Goal: Task Accomplishment & Management: Manage account settings

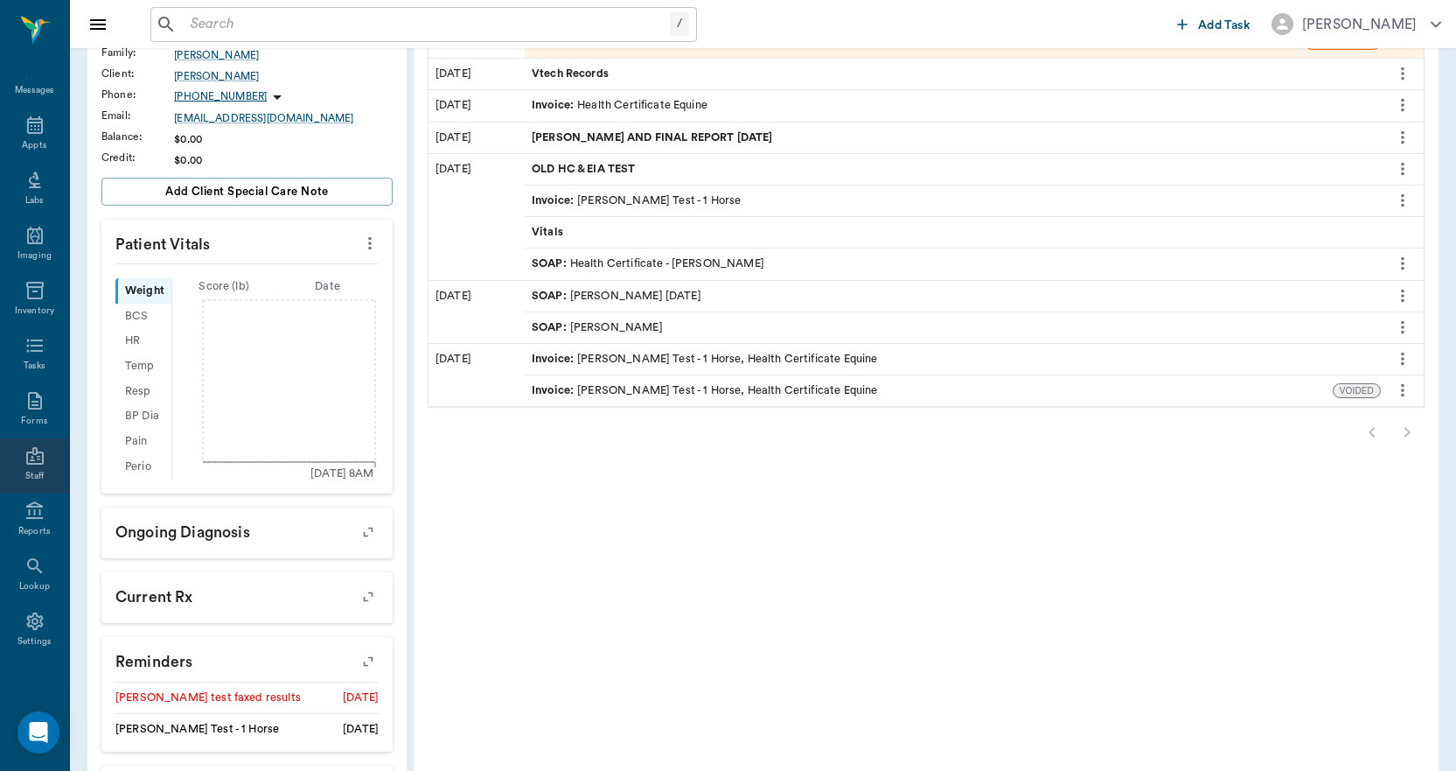
scroll to position [437, 0]
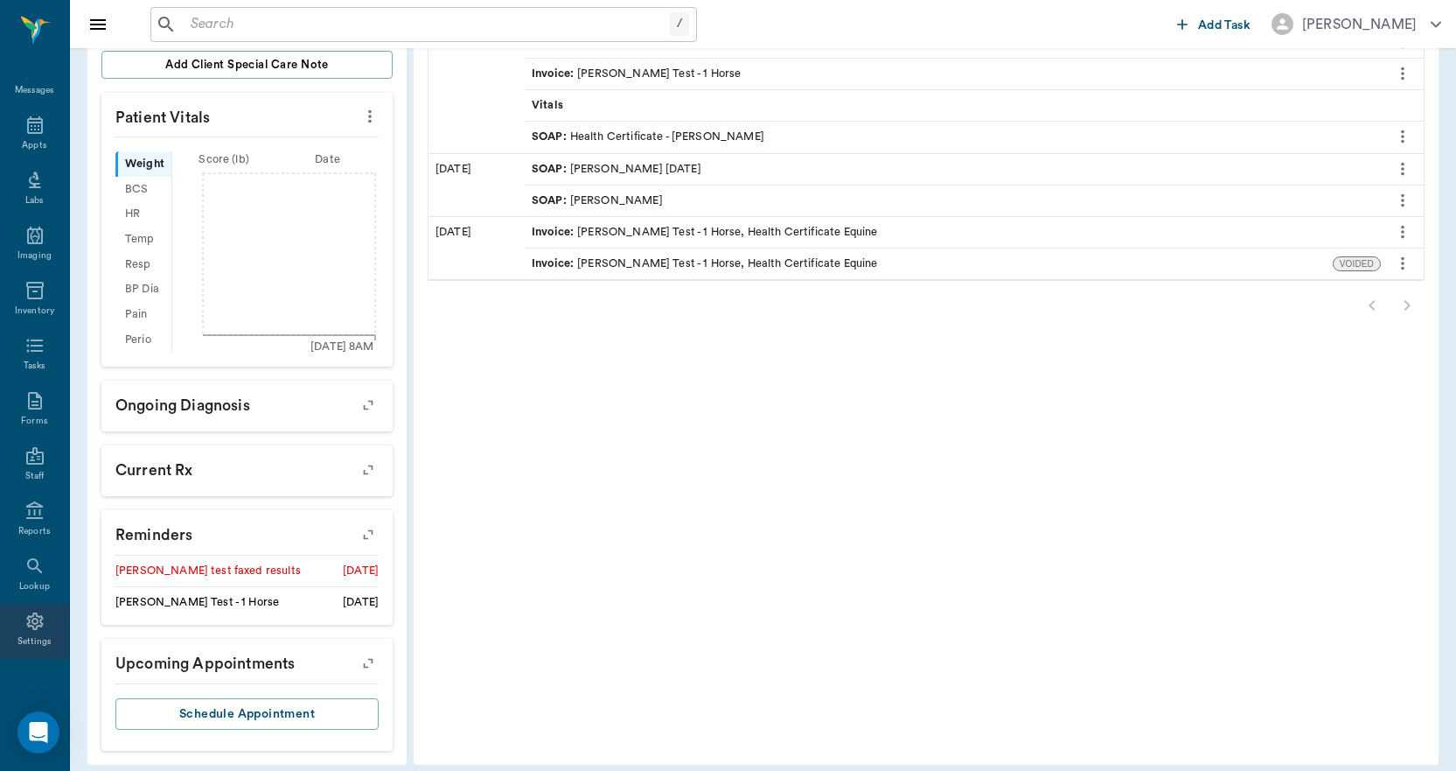
click at [24, 623] on icon at bounding box center [34, 621] width 21 height 21
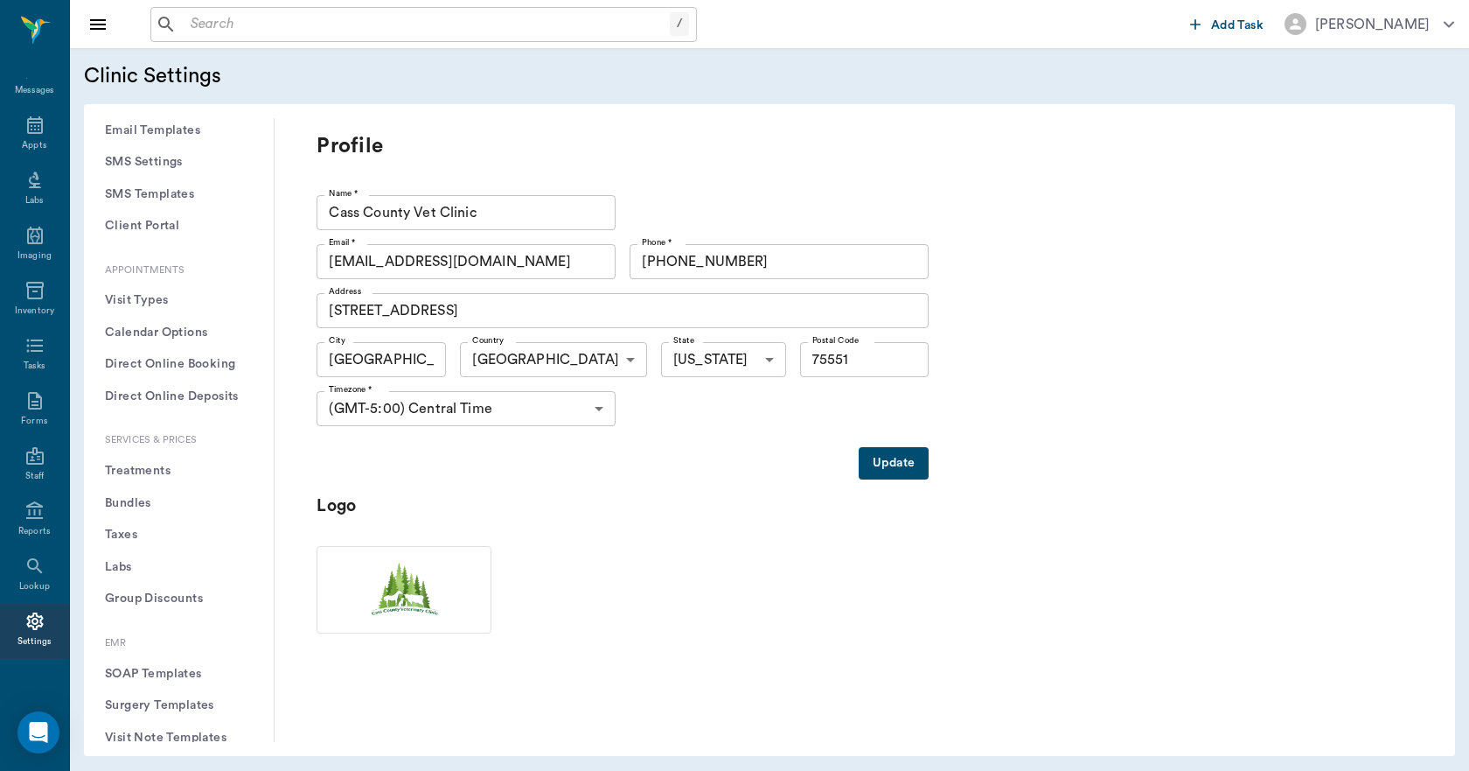
scroll to position [262, 0]
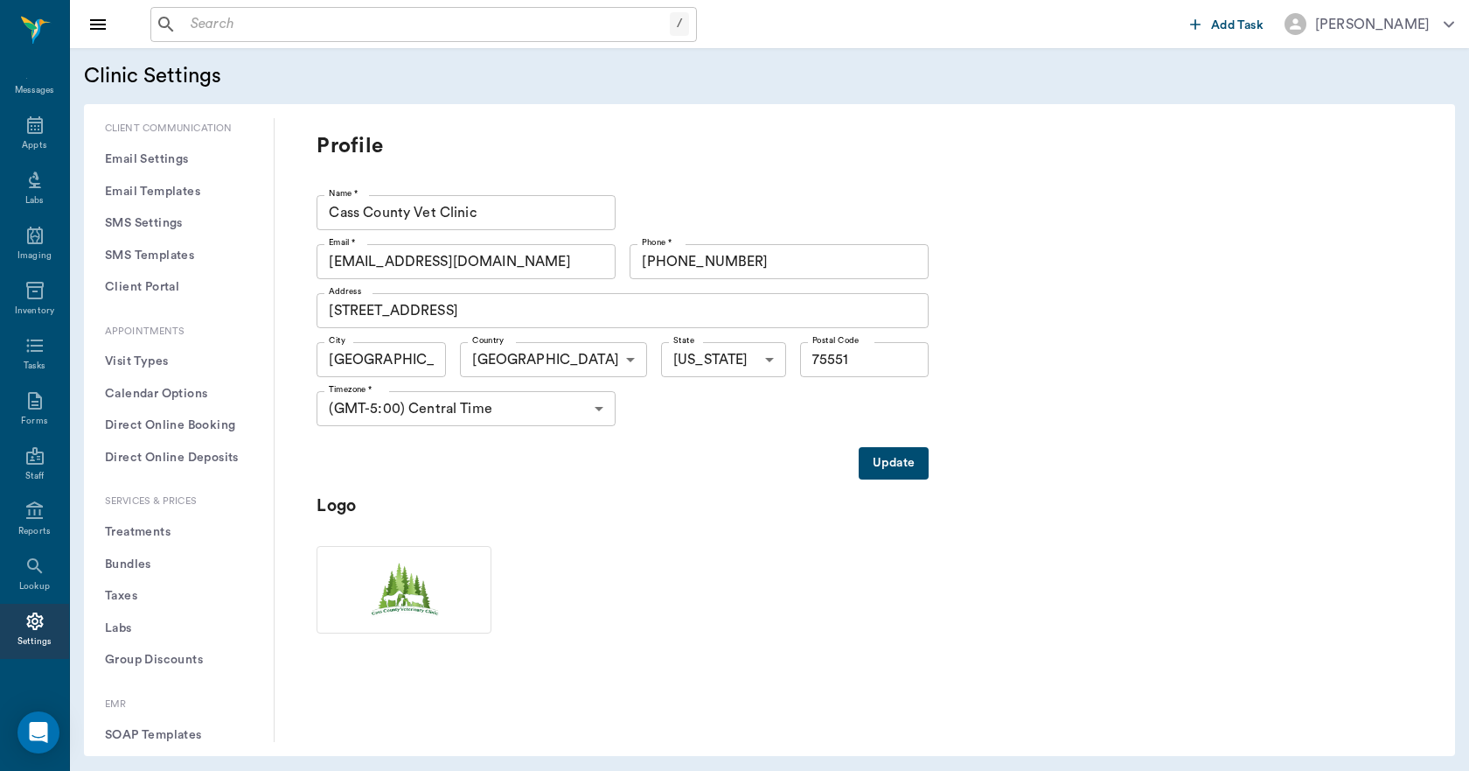
click at [138, 520] on button "Treatments" at bounding box center [179, 532] width 162 height 32
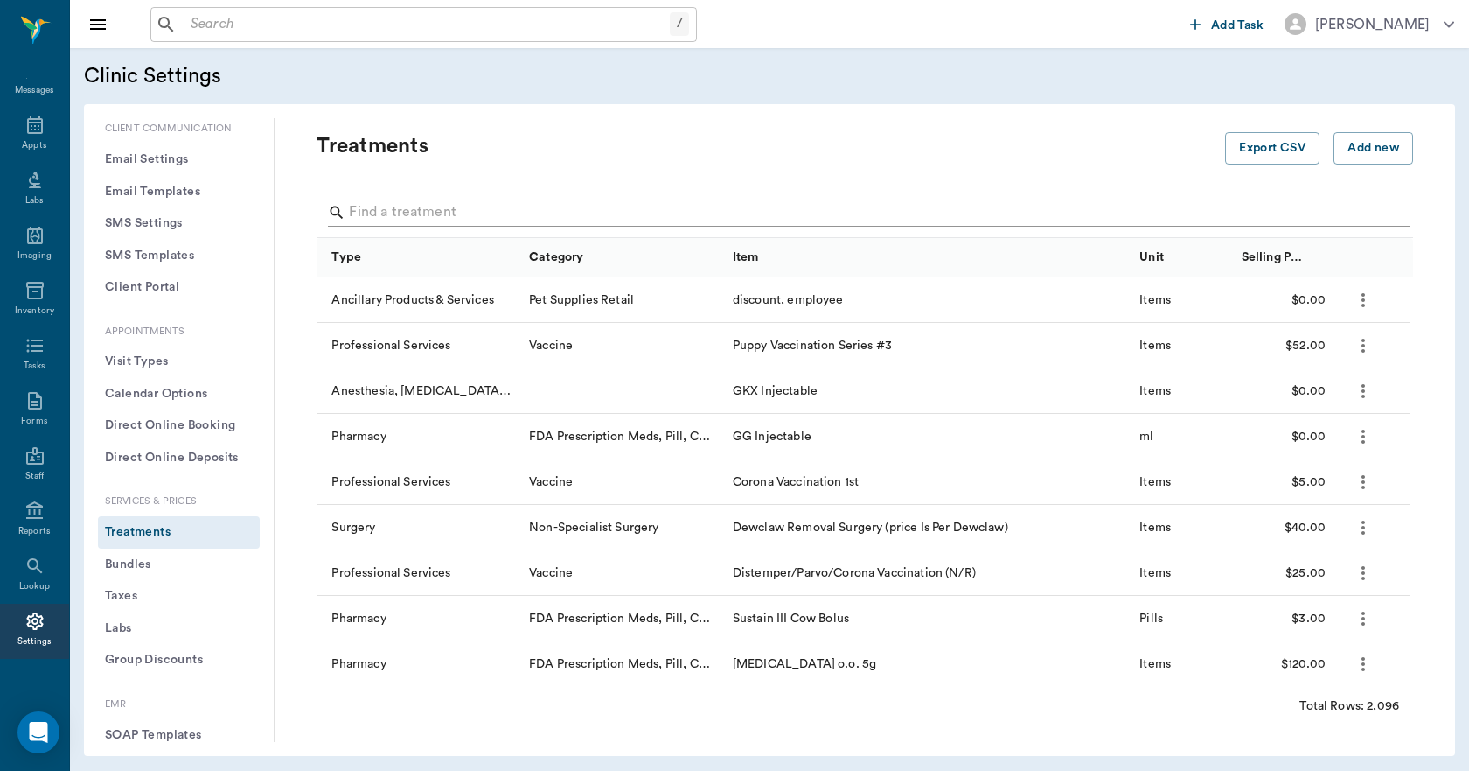
click at [426, 213] on input "Search" at bounding box center [866, 213] width 1035 height 28
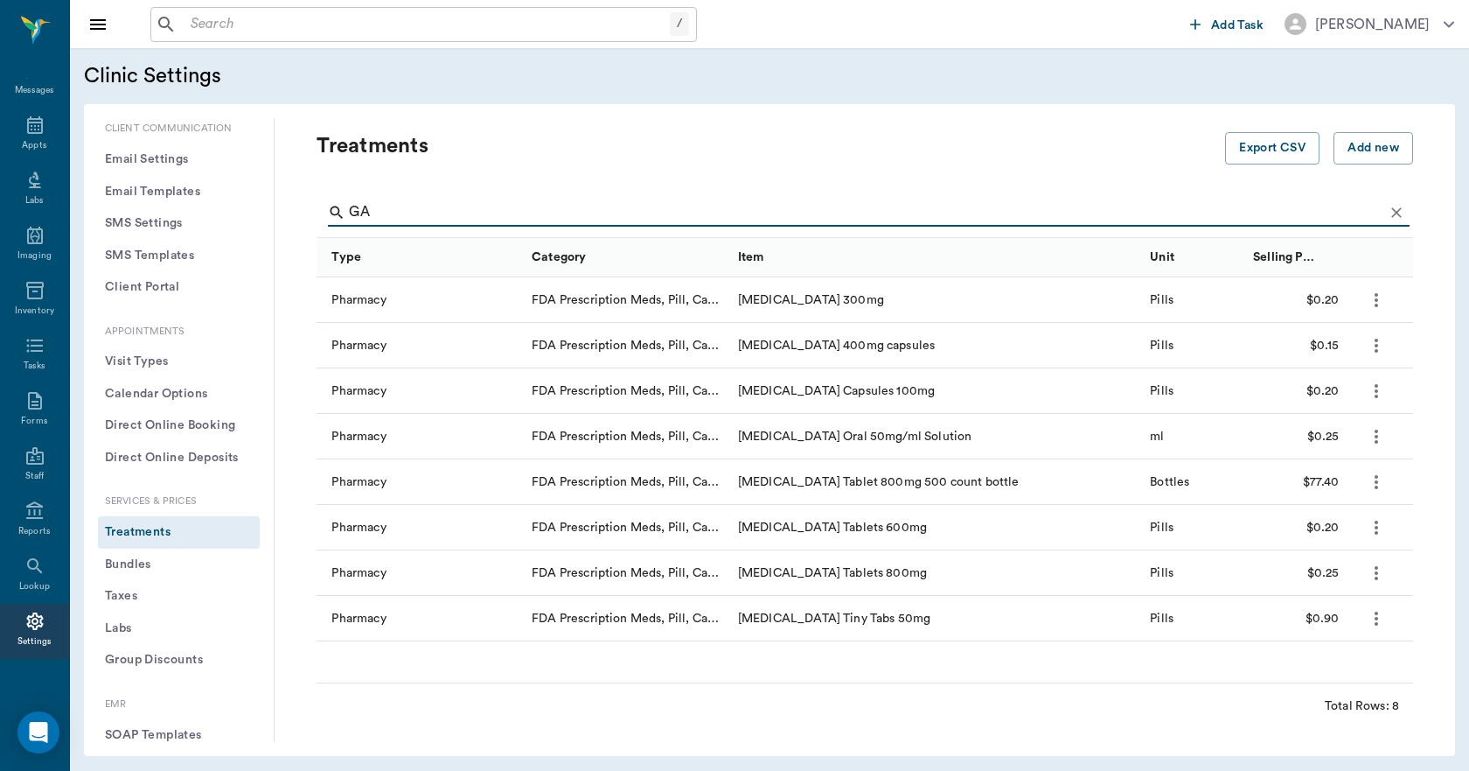
type input "G"
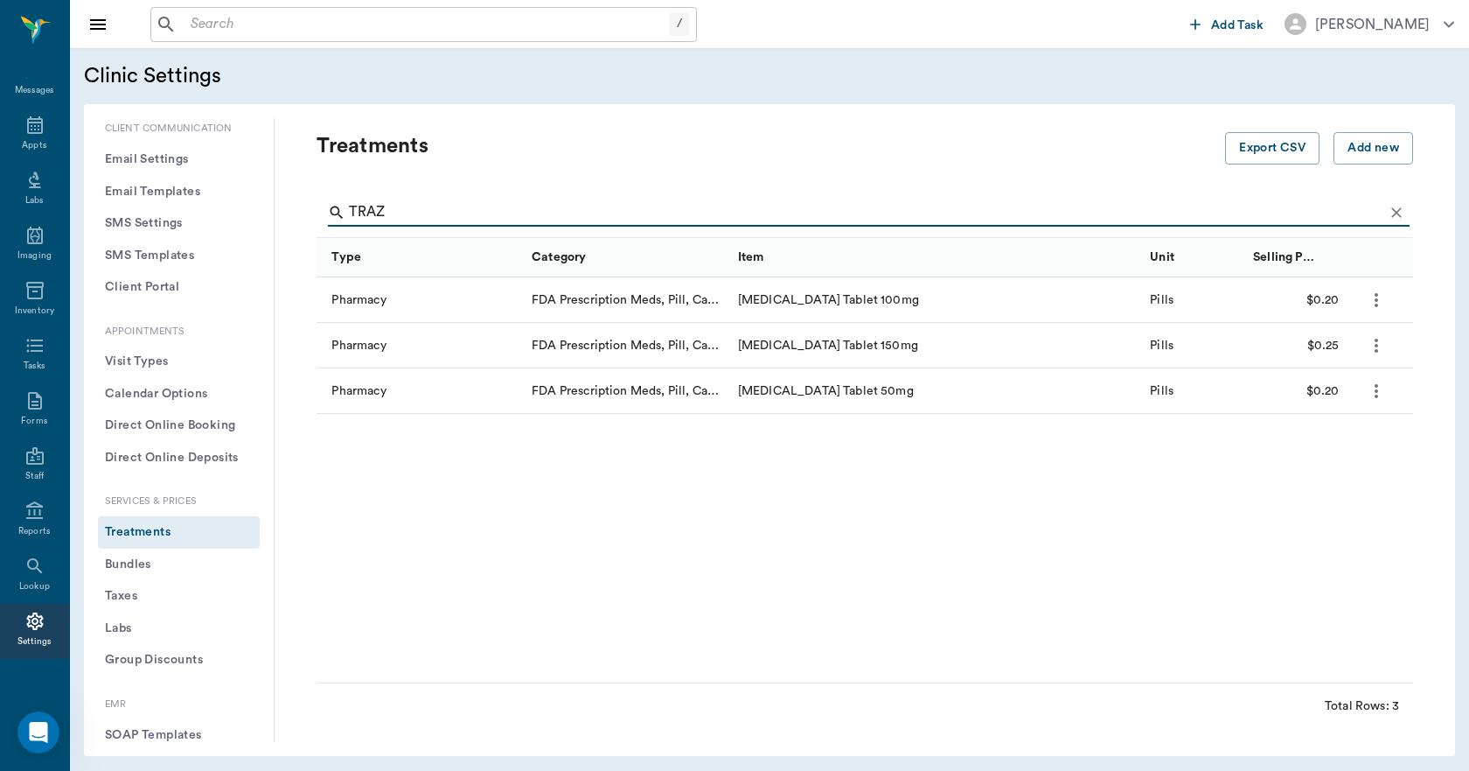
type input "TRAZ"
click at [1388, 206] on icon "Clear" at bounding box center [1396, 212] width 17 height 17
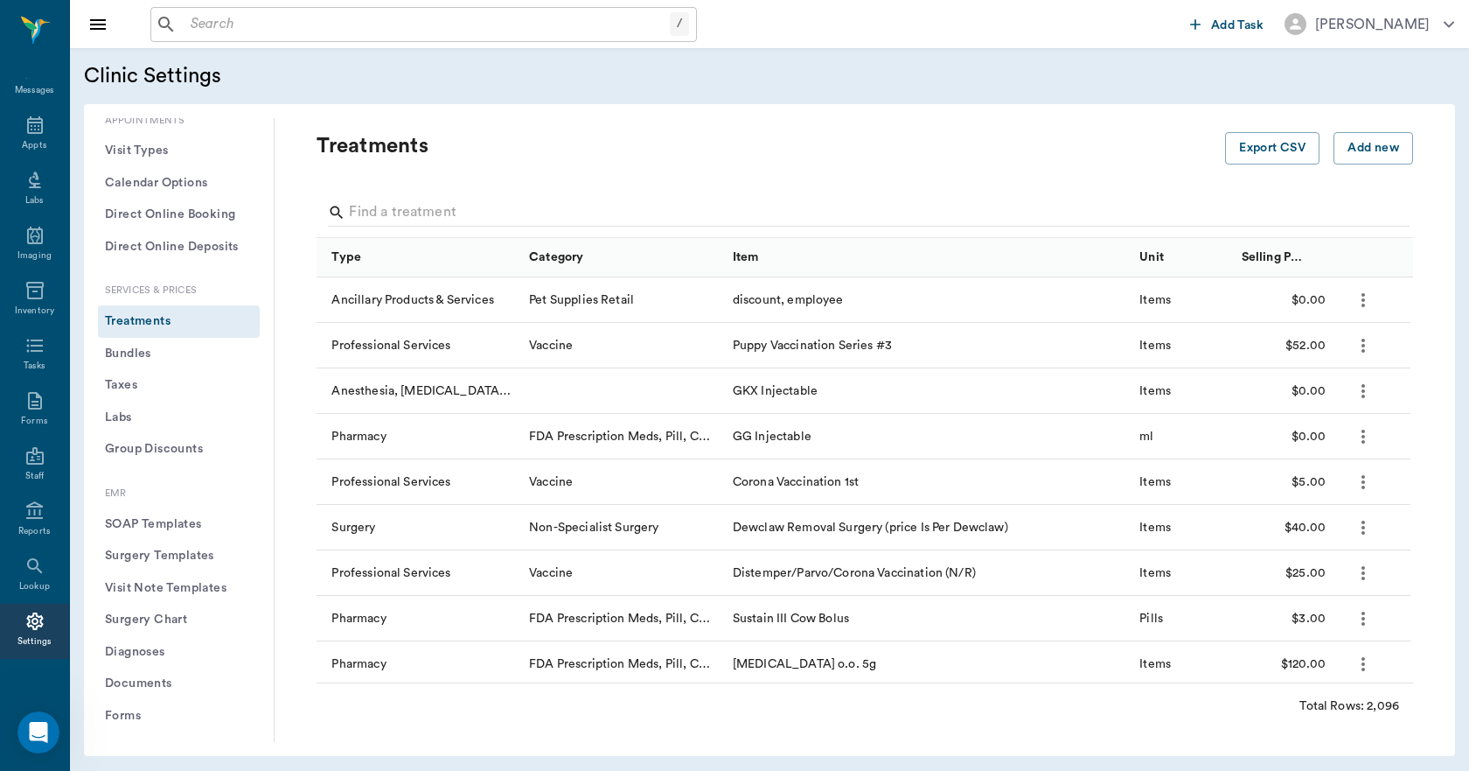
scroll to position [376, 0]
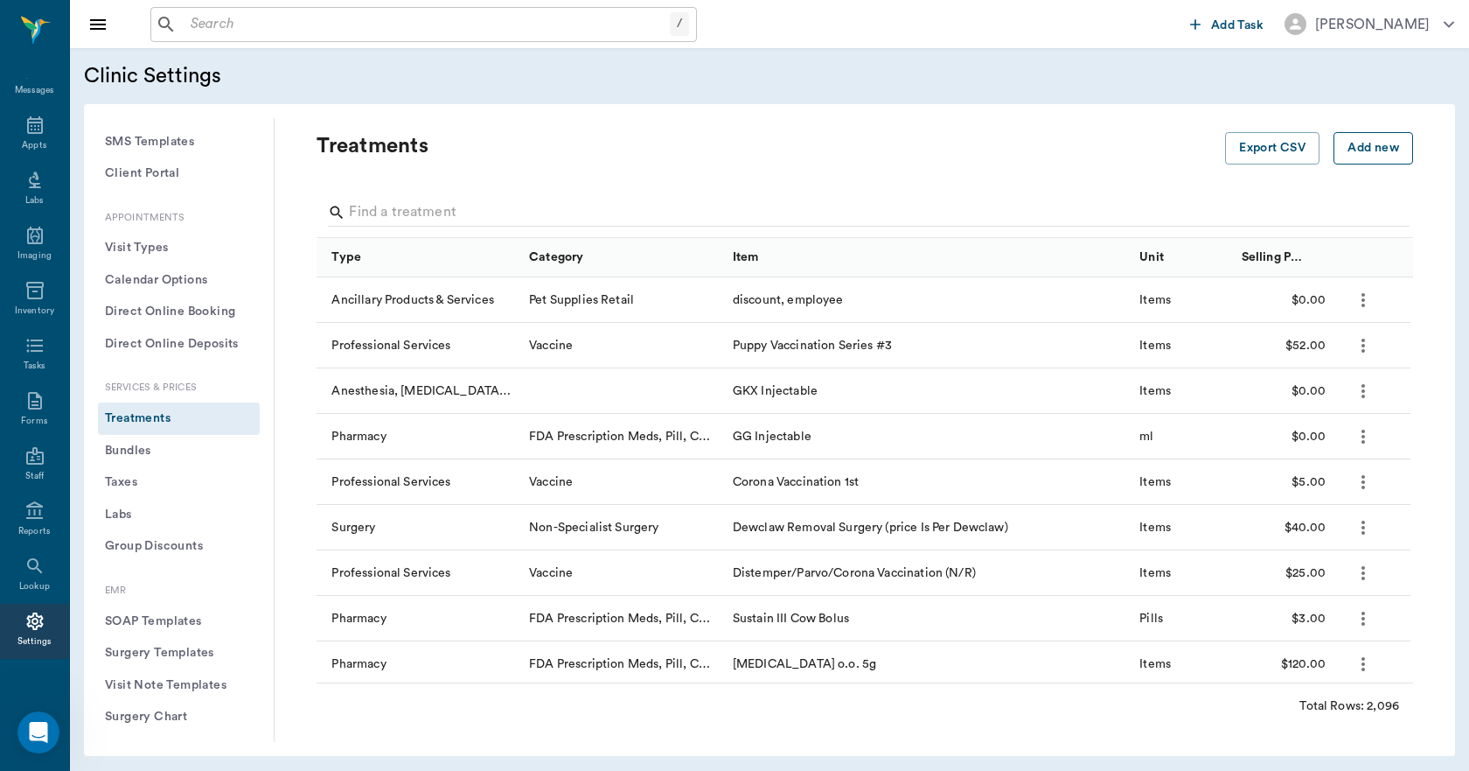
click at [1355, 150] on button "Add new" at bounding box center [1374, 148] width 80 height 32
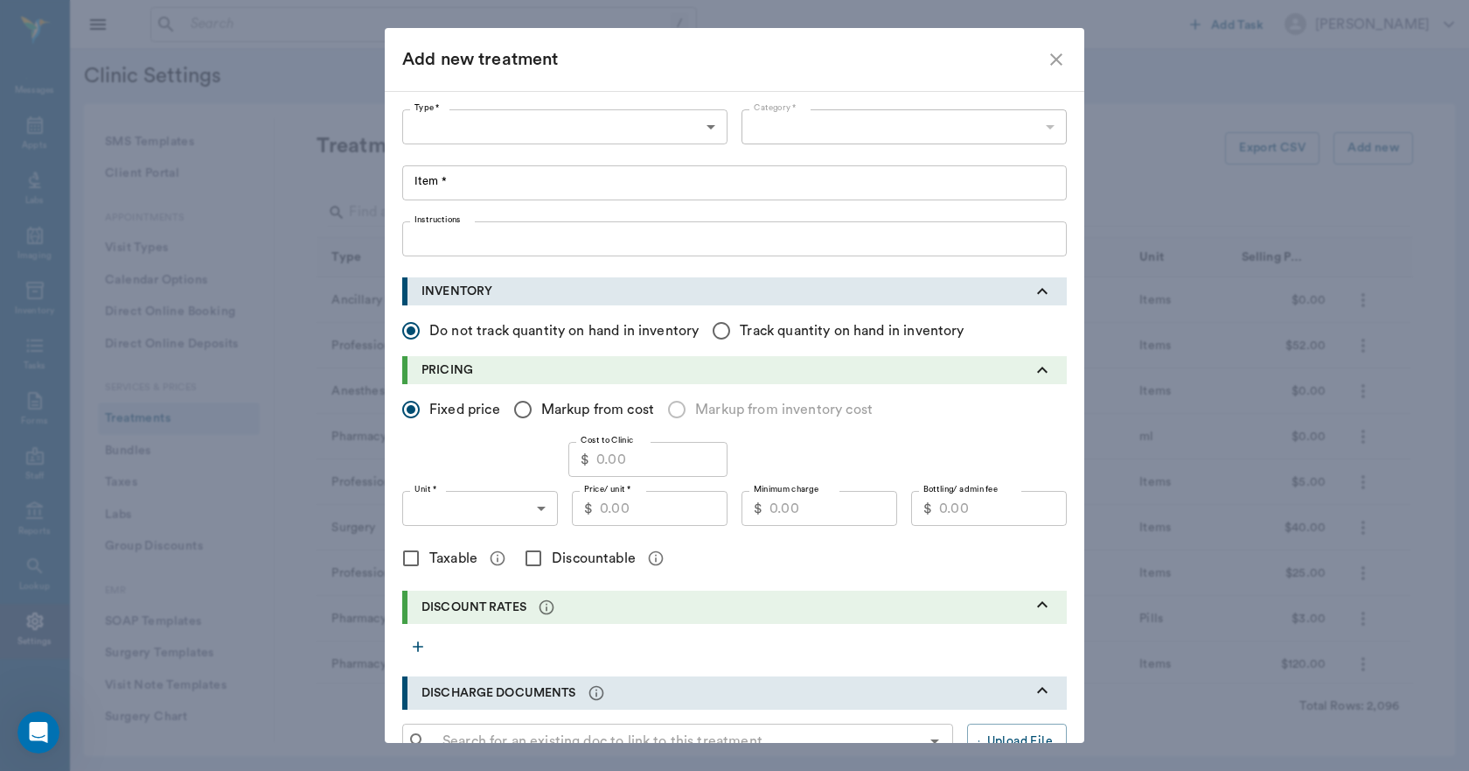
click at [572, 131] on body "/ ​ Add Task Dr. Bert Ellsworth Nectar Messages Appts Labs Imaging Inventory Ta…" at bounding box center [734, 385] width 1469 height 771
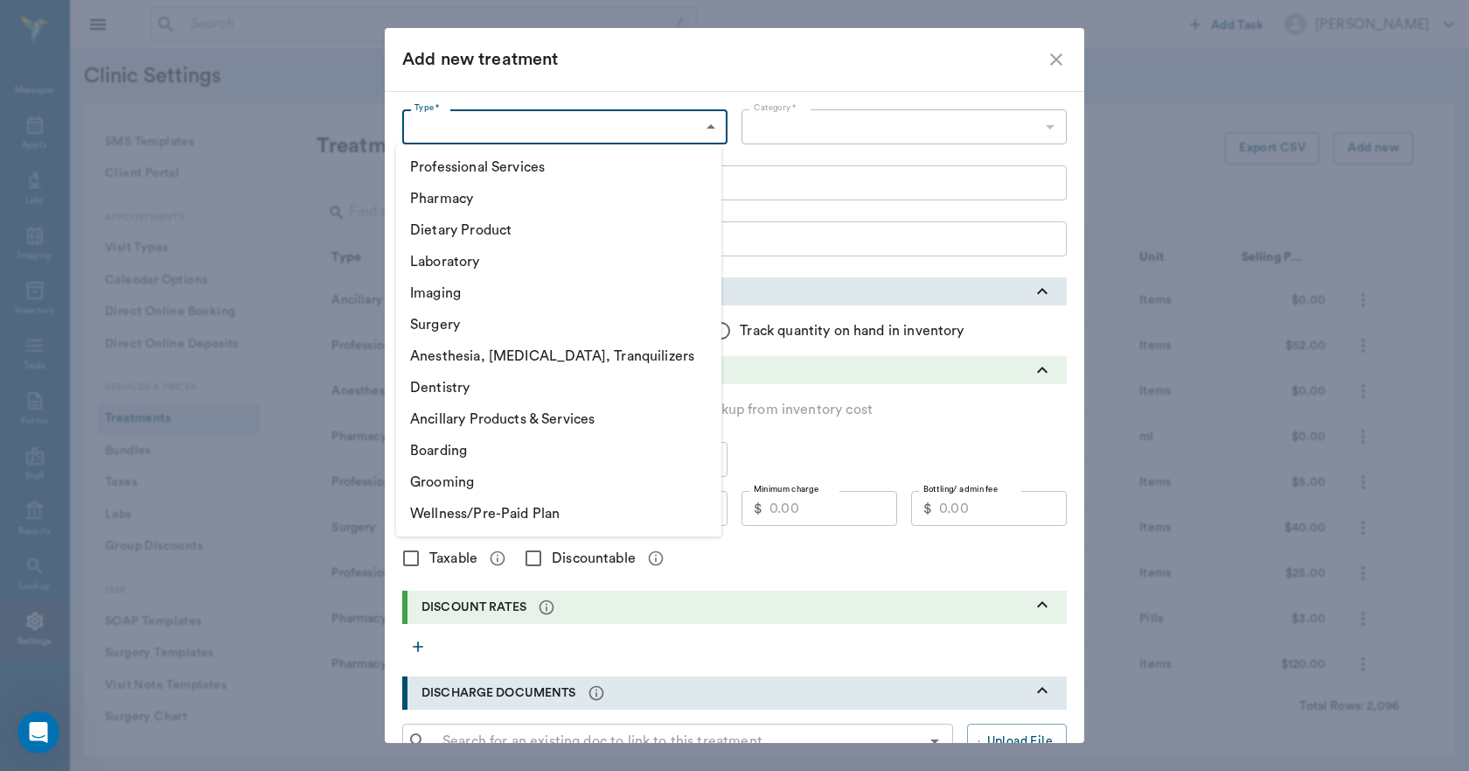
click at [541, 167] on li "Professional Services" at bounding box center [558, 166] width 325 height 31
type input "5000"
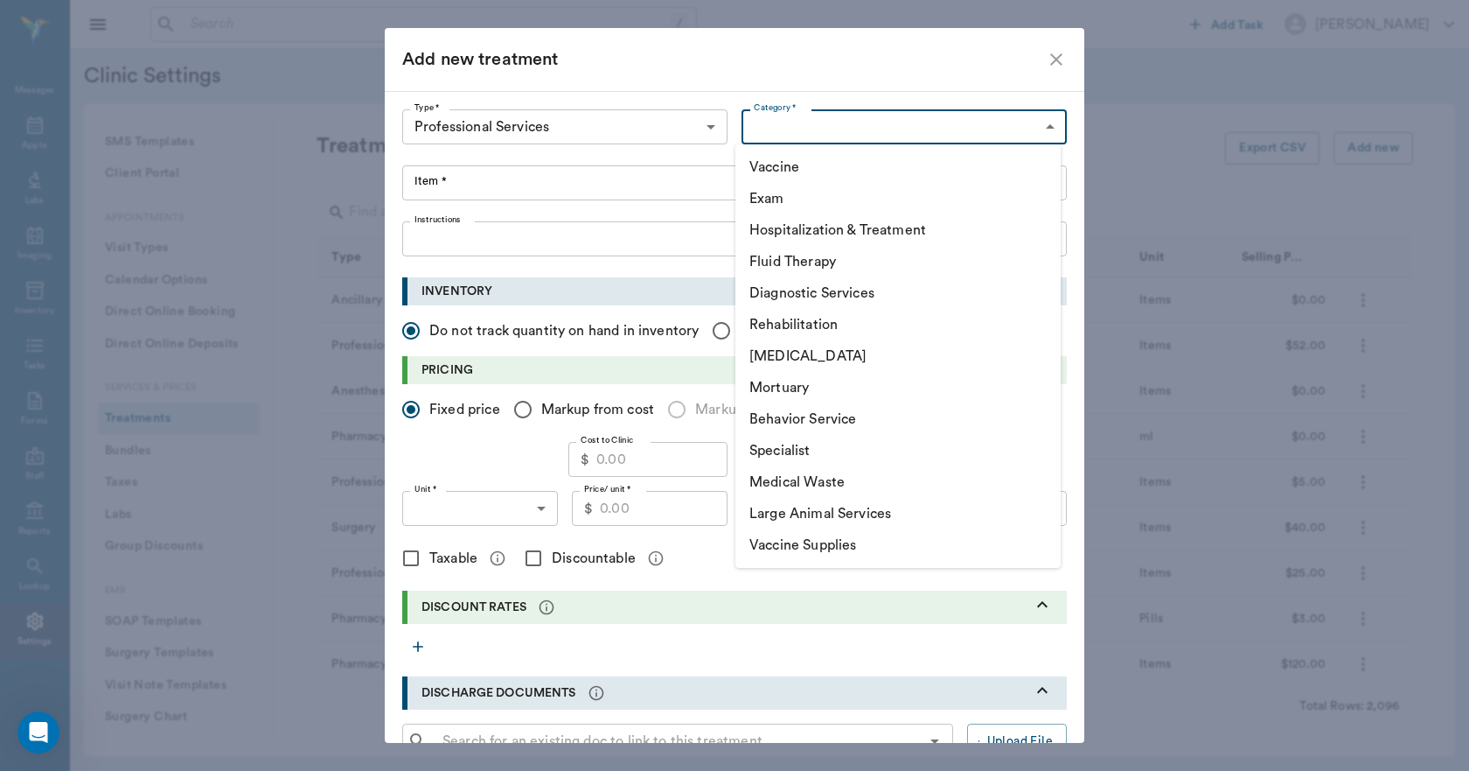
click at [771, 126] on body "/ ​ Add Task Dr. Bert Ellsworth Nectar Messages Appts Labs Imaging Inventory Ta…" at bounding box center [734, 385] width 1469 height 771
click at [804, 208] on li "Exam" at bounding box center [898, 198] width 325 height 31
type input "5010"
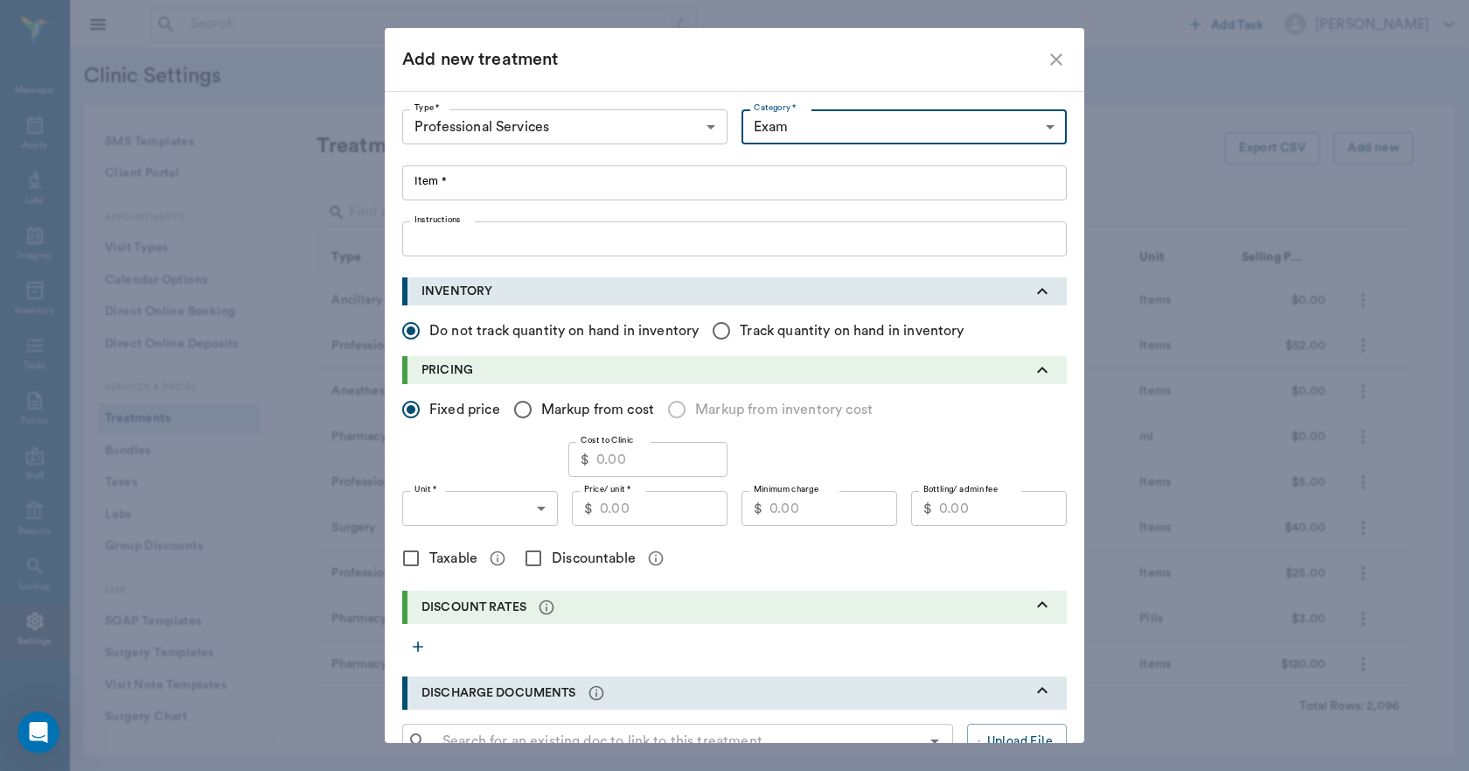
click at [679, 189] on input "Item *" at bounding box center [734, 182] width 665 height 35
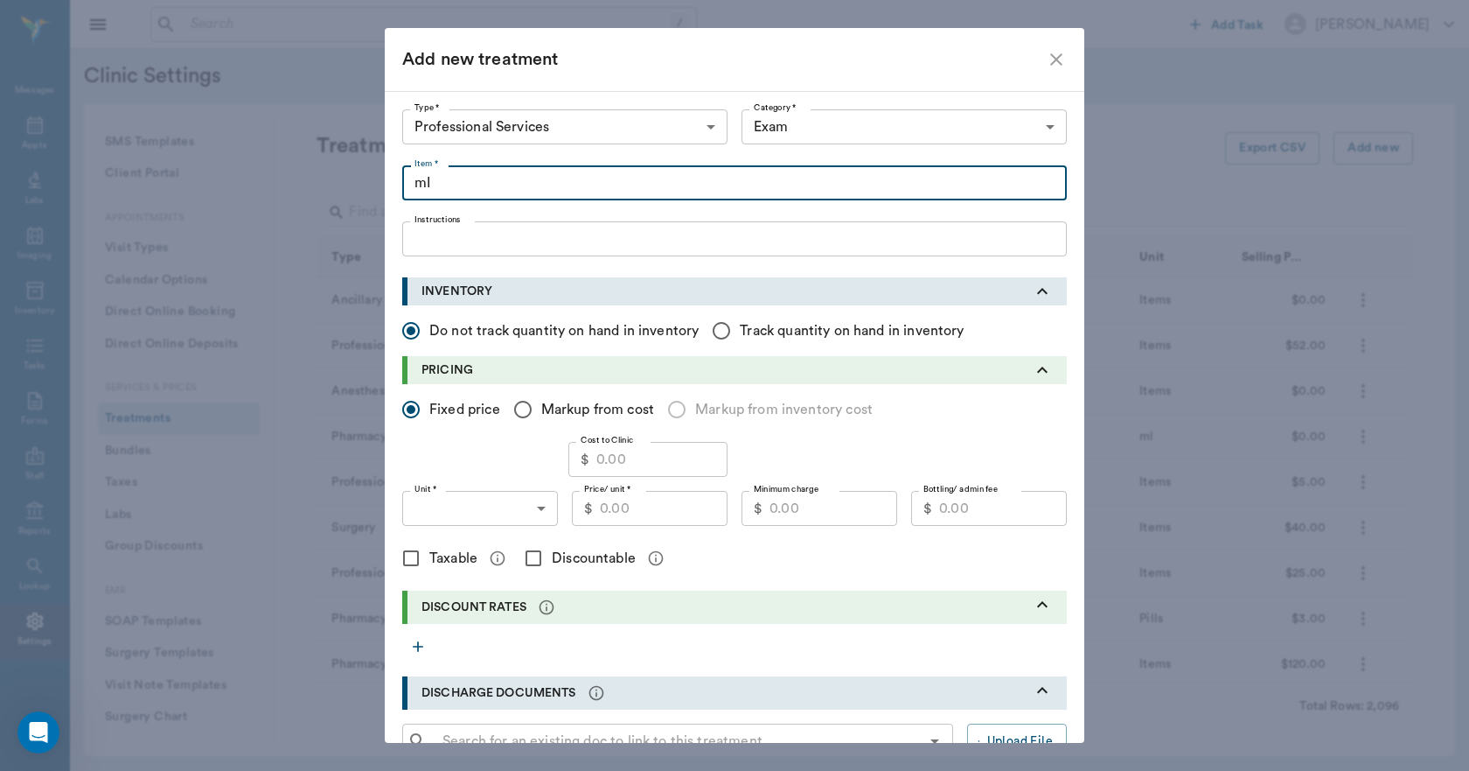
type input "m"
click at [505, 182] on input "Missed Apointment Fee" at bounding box center [734, 182] width 665 height 35
type input "Missed Appointment Fee"
click at [655, 510] on input "Price/ unit *" at bounding box center [664, 508] width 128 height 35
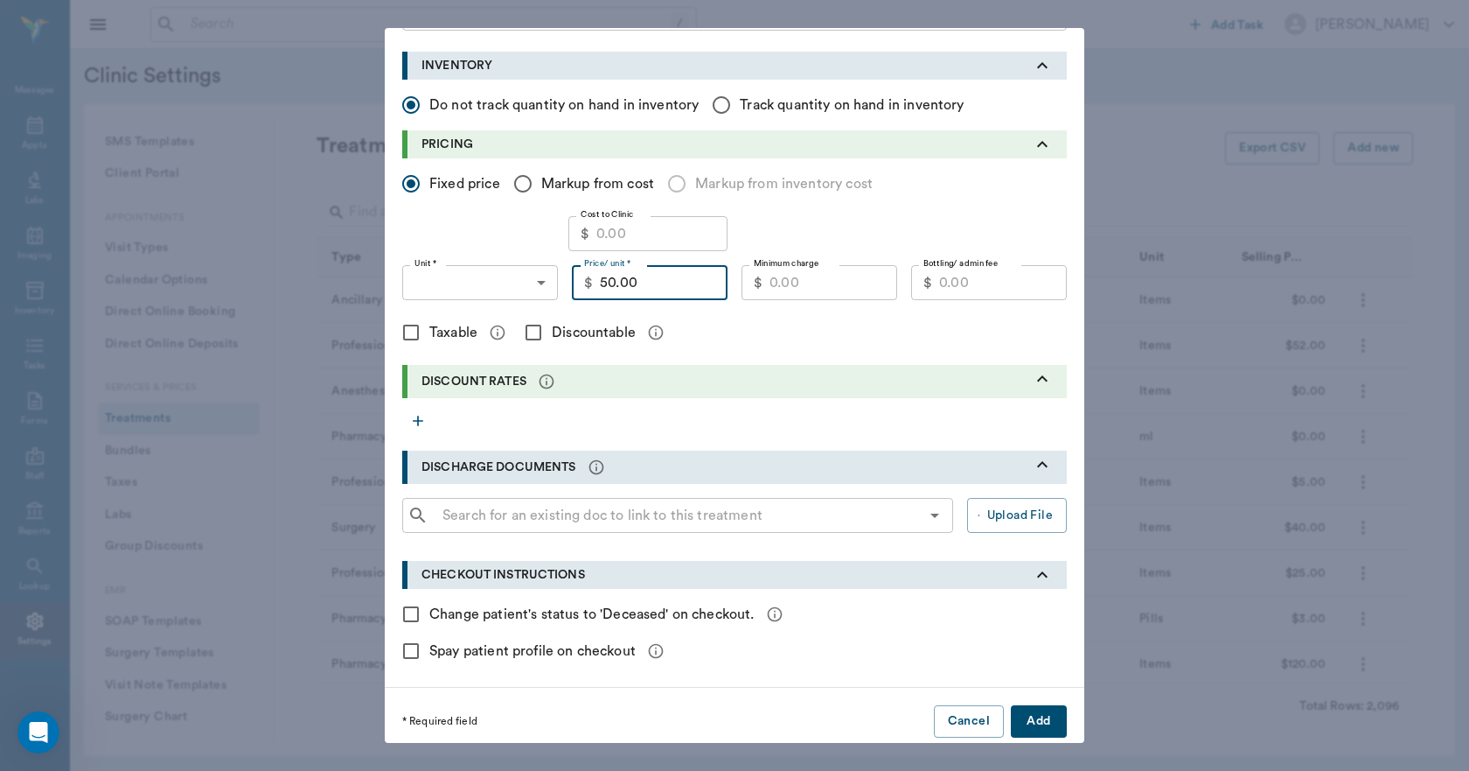
scroll to position [238, 0]
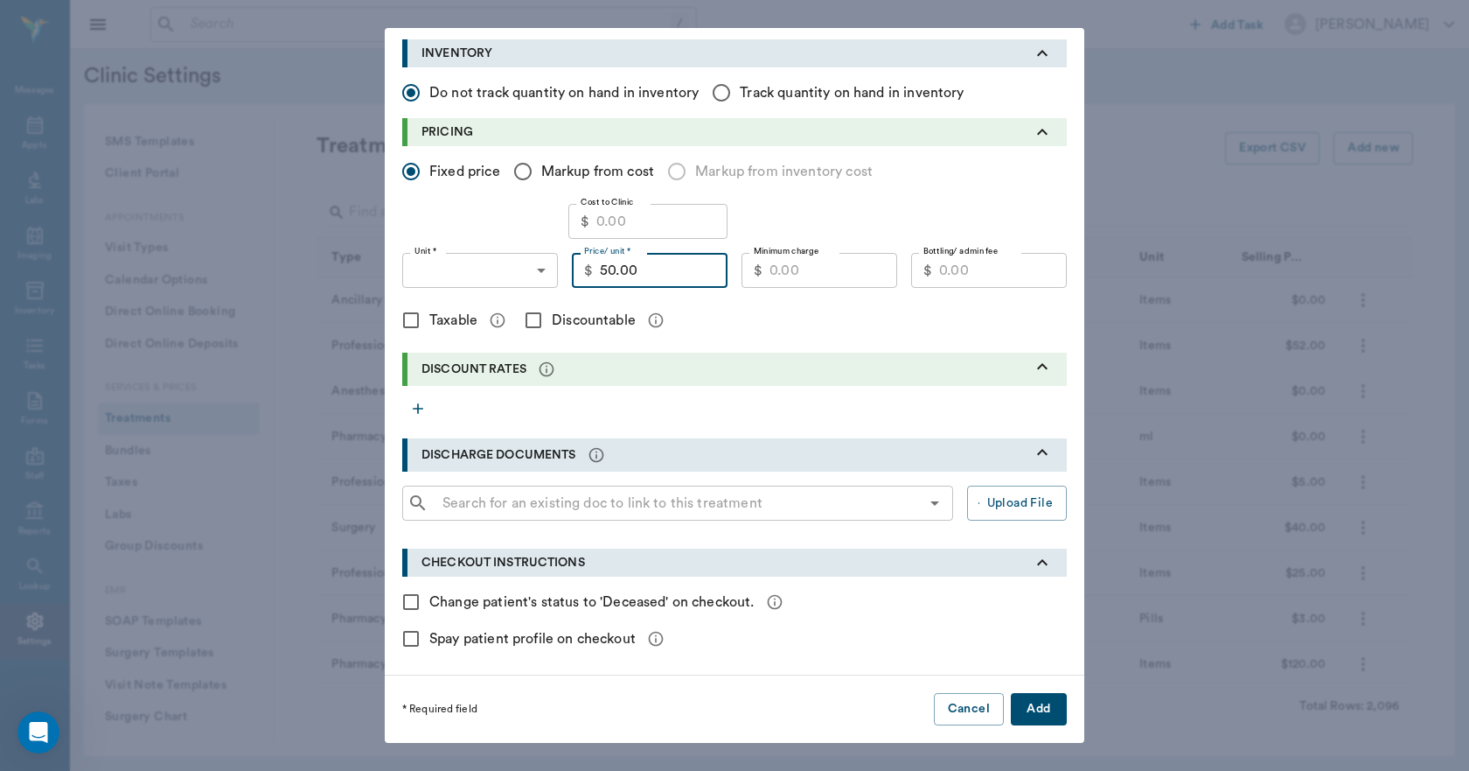
type input "50.00"
click at [1027, 702] on button "Add" at bounding box center [1039, 709] width 56 height 32
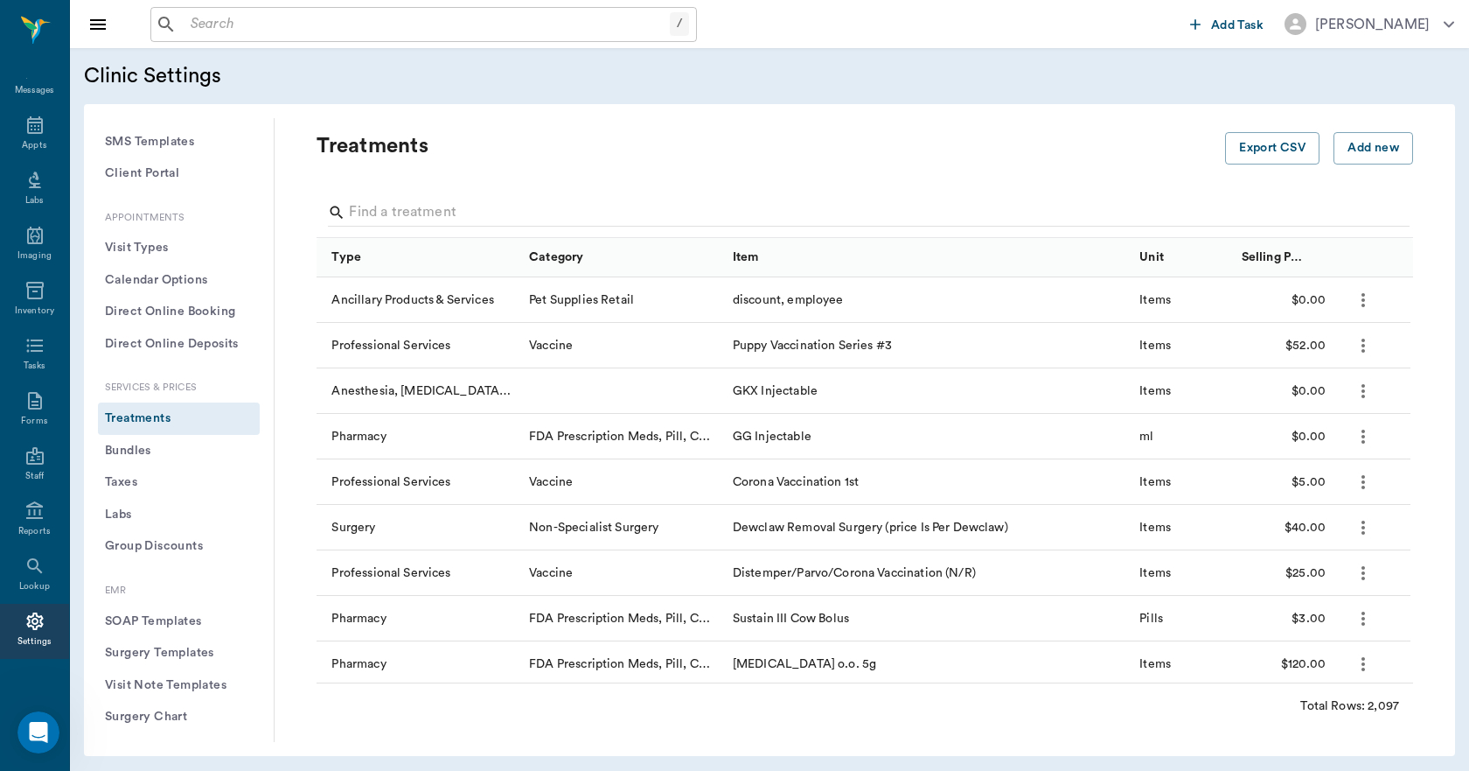
click at [391, 17] on input "text" at bounding box center [427, 24] width 486 height 24
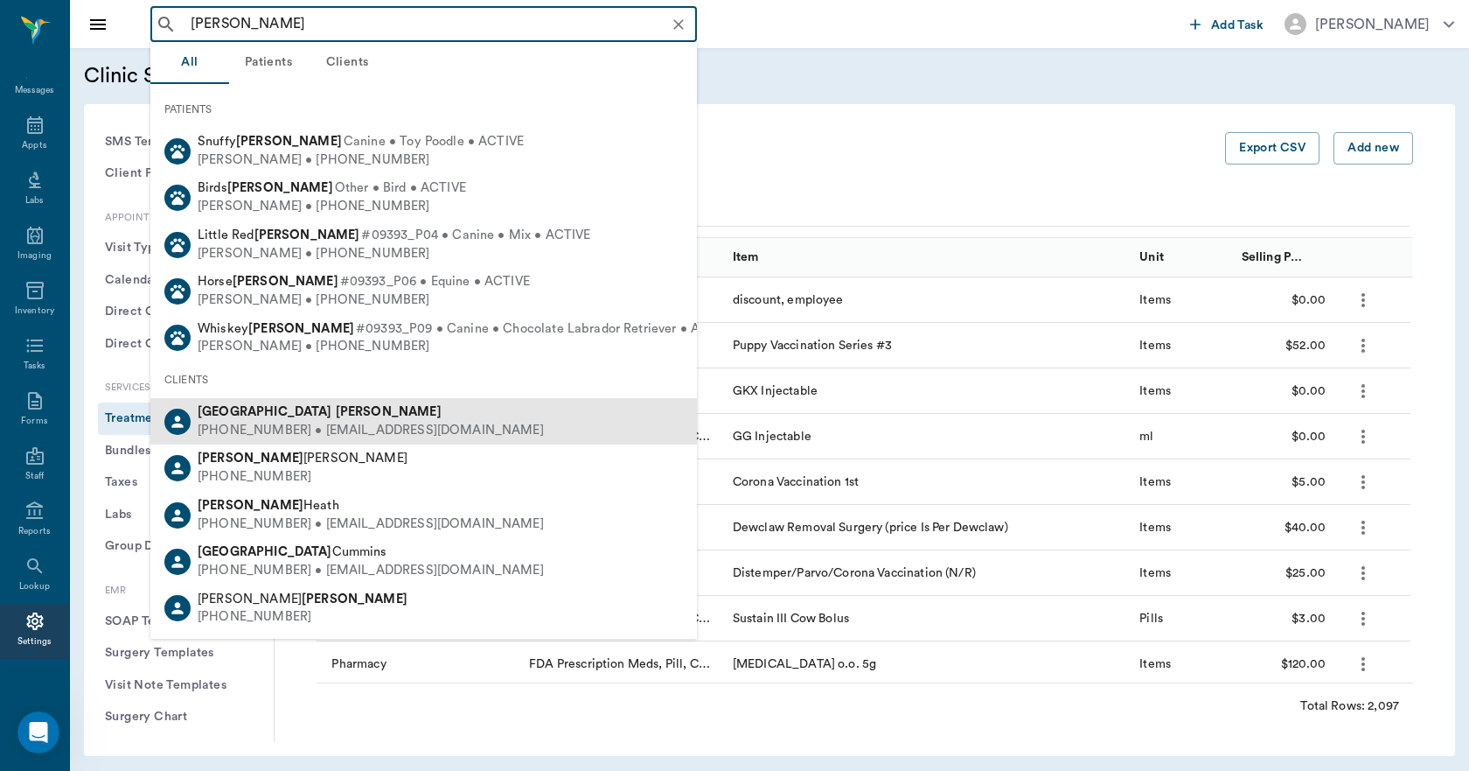
click at [336, 417] on b "[PERSON_NAME]" at bounding box center [389, 411] width 106 height 13
type input "devon ross"
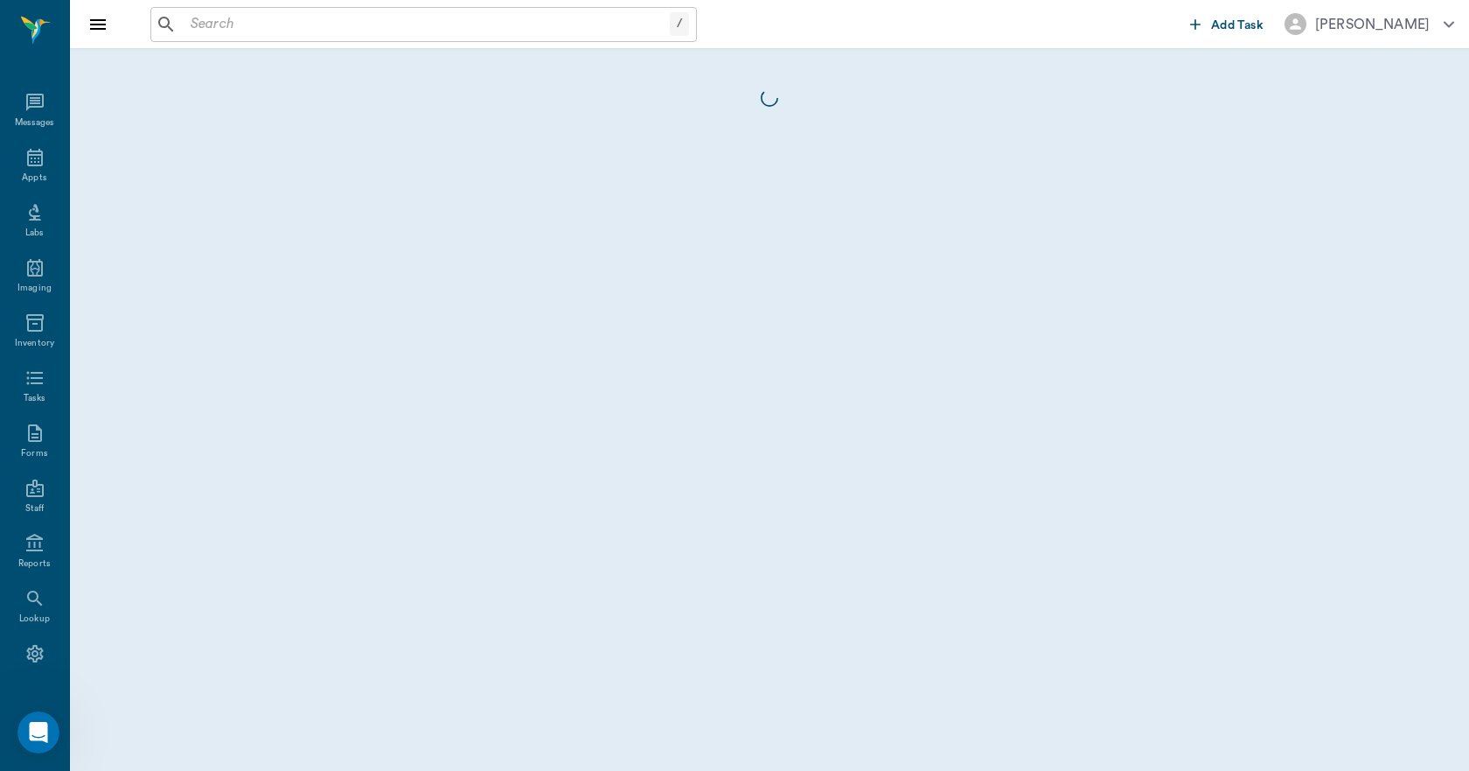
scroll to position [32, 0]
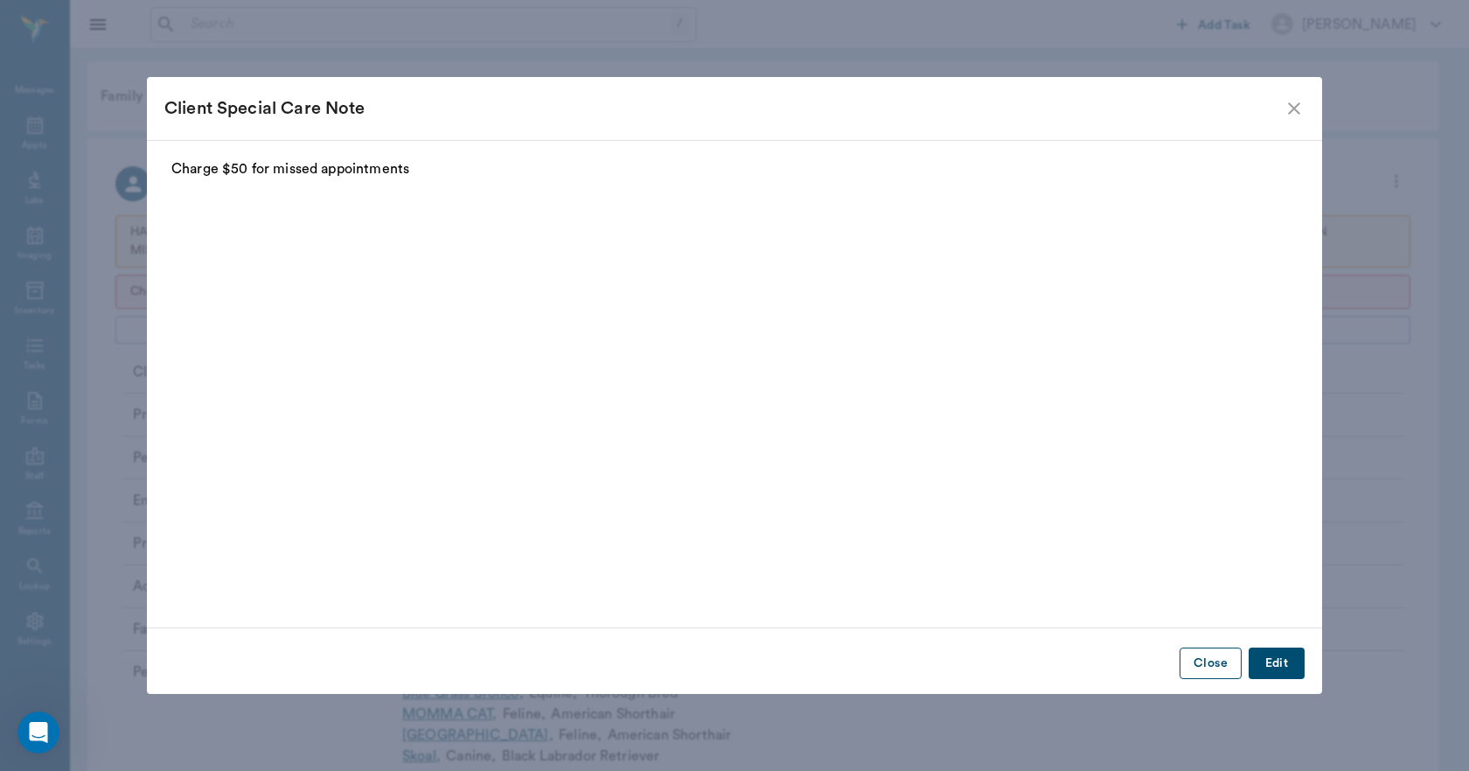
click at [1218, 666] on button "Close" at bounding box center [1211, 663] width 62 height 32
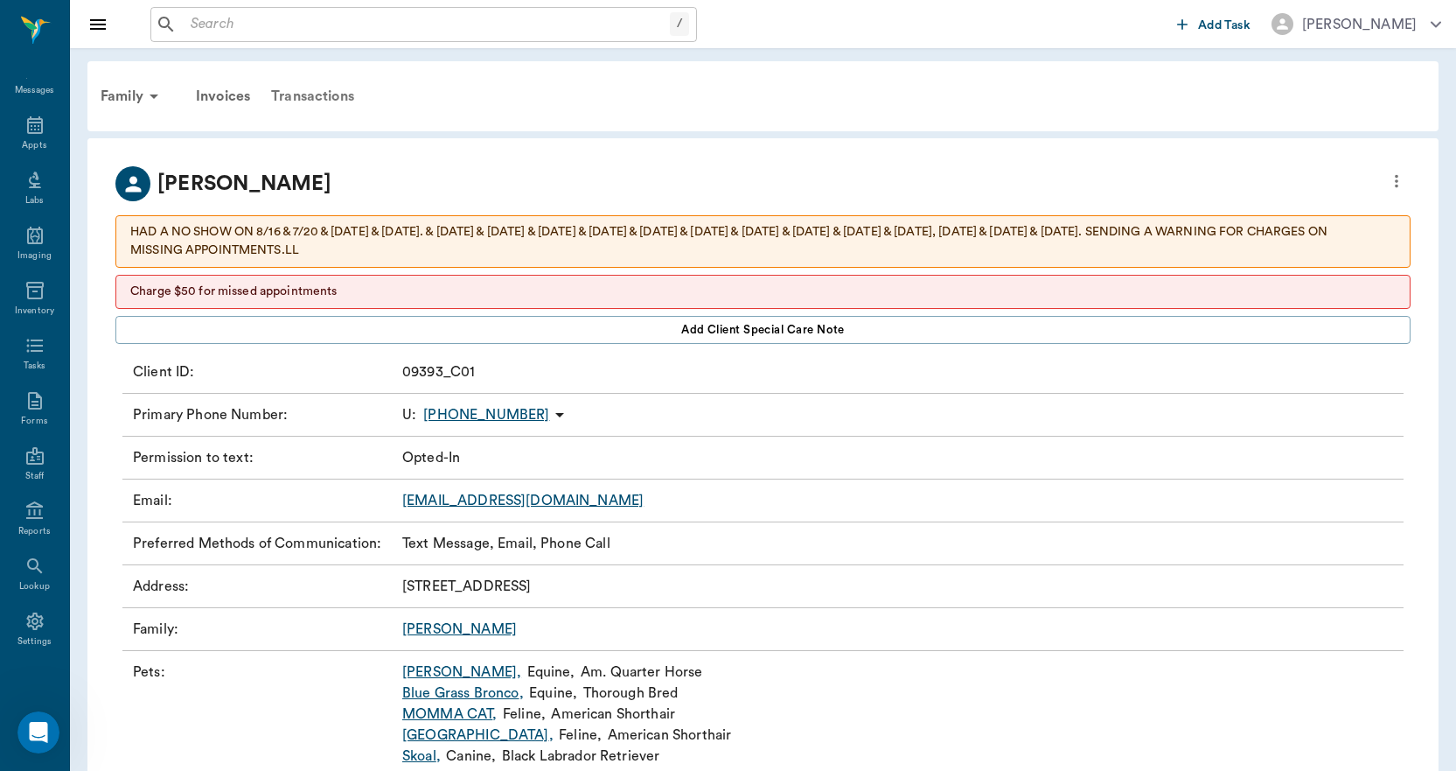
click at [300, 89] on div "Transactions" at bounding box center [313, 96] width 104 height 42
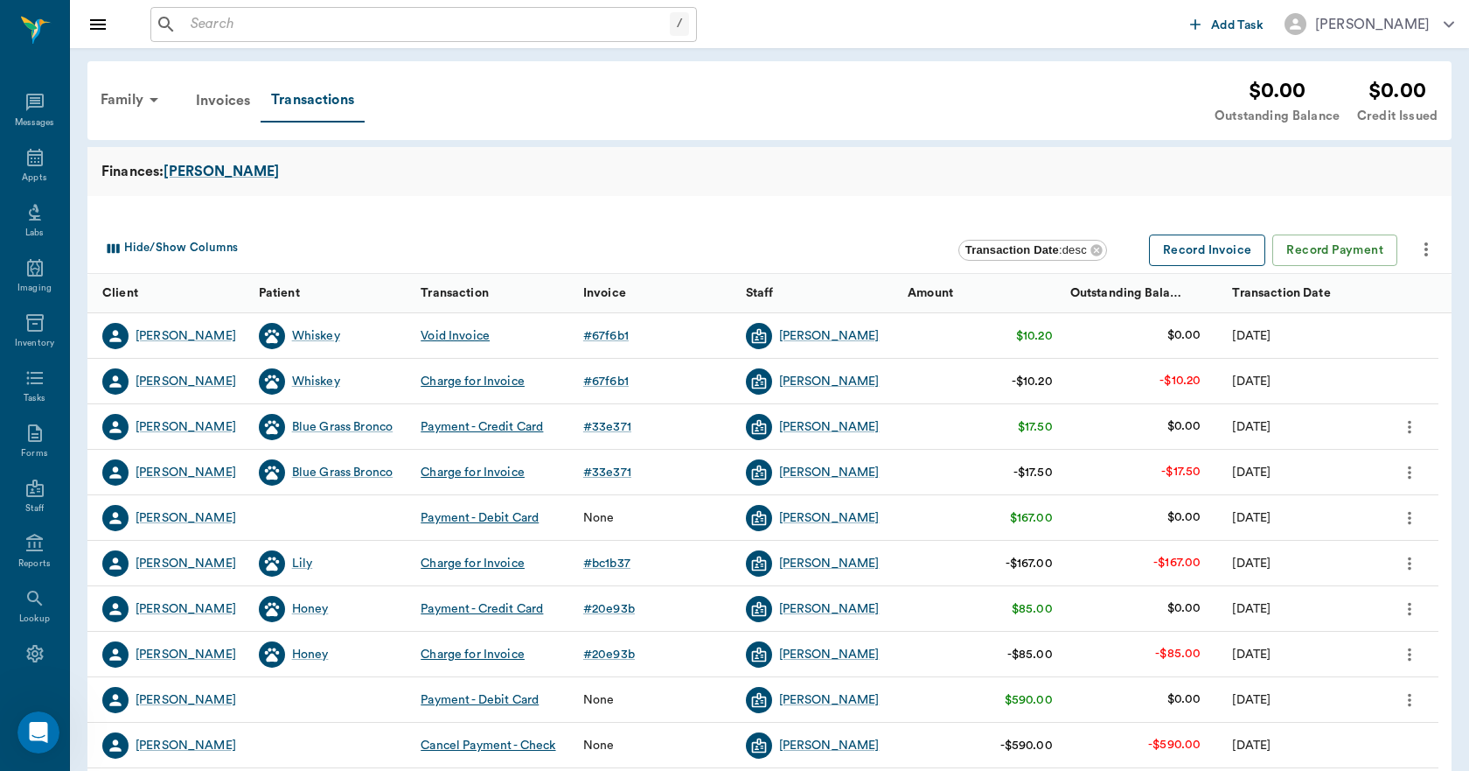
click at [1218, 248] on button "Record Invoice" at bounding box center [1207, 250] width 117 height 32
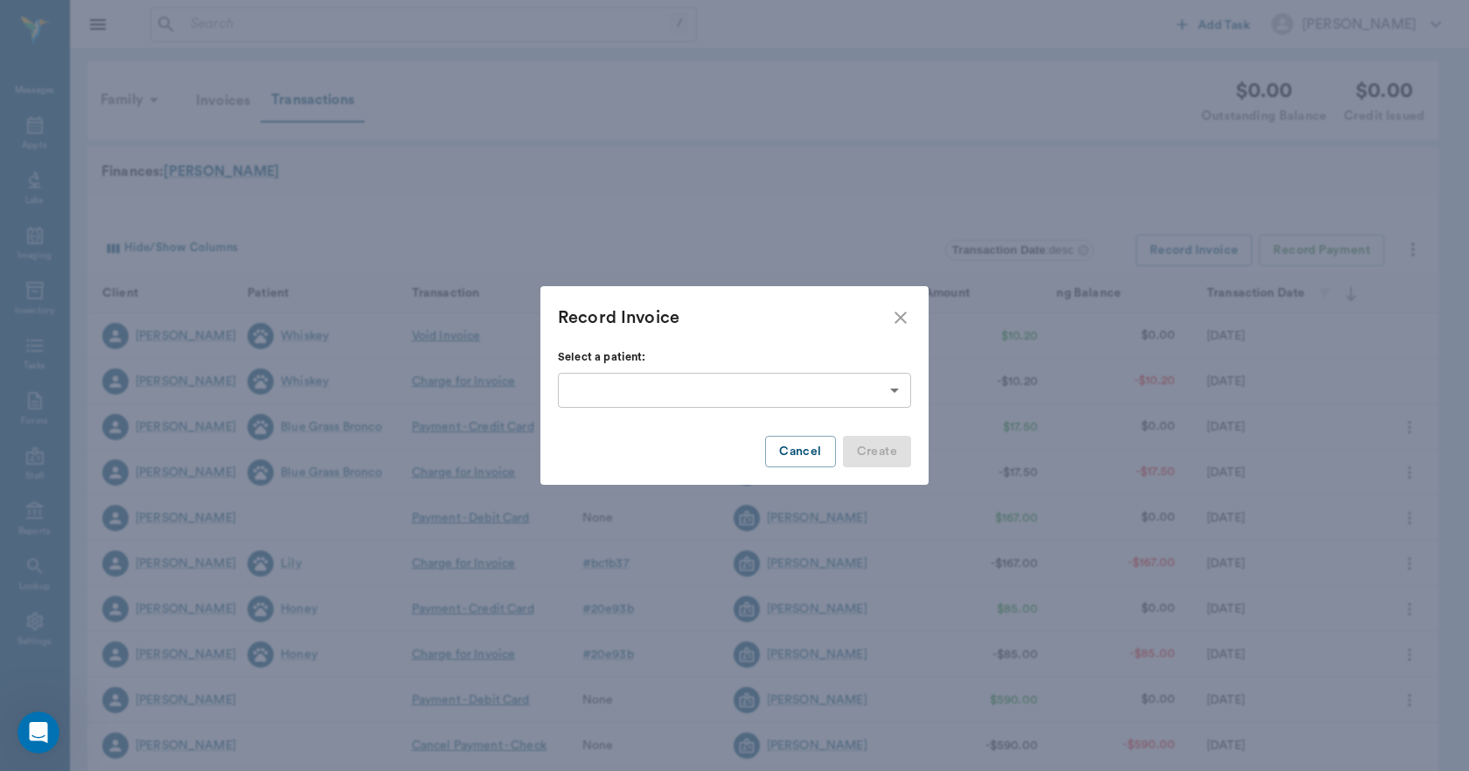
click at [844, 387] on body "/ ​ Add Task Dr. Bert Ellsworth Nectar Messages Appts Labs Imaging Inventory Ta…" at bounding box center [734, 538] width 1469 height 1076
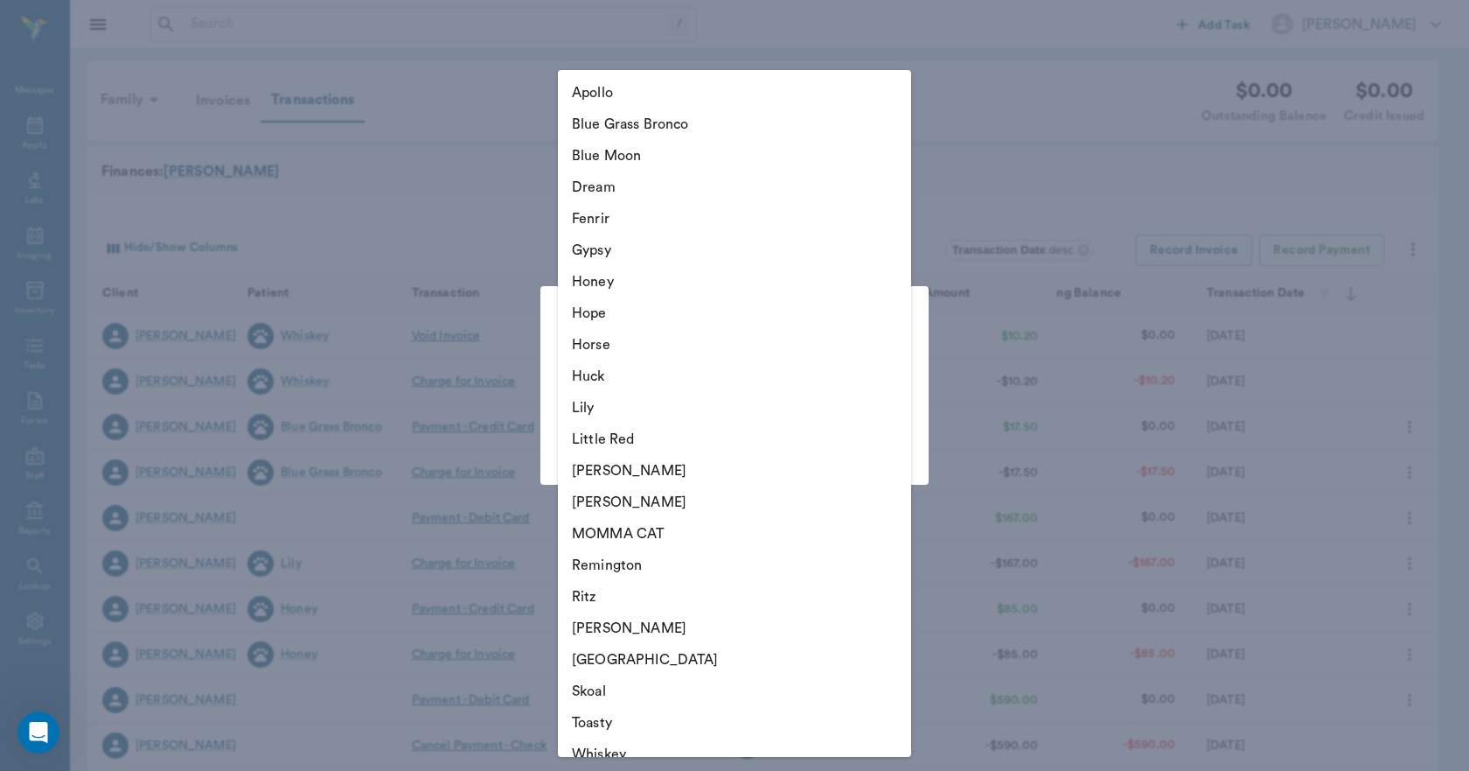
click at [503, 185] on div at bounding box center [734, 385] width 1469 height 771
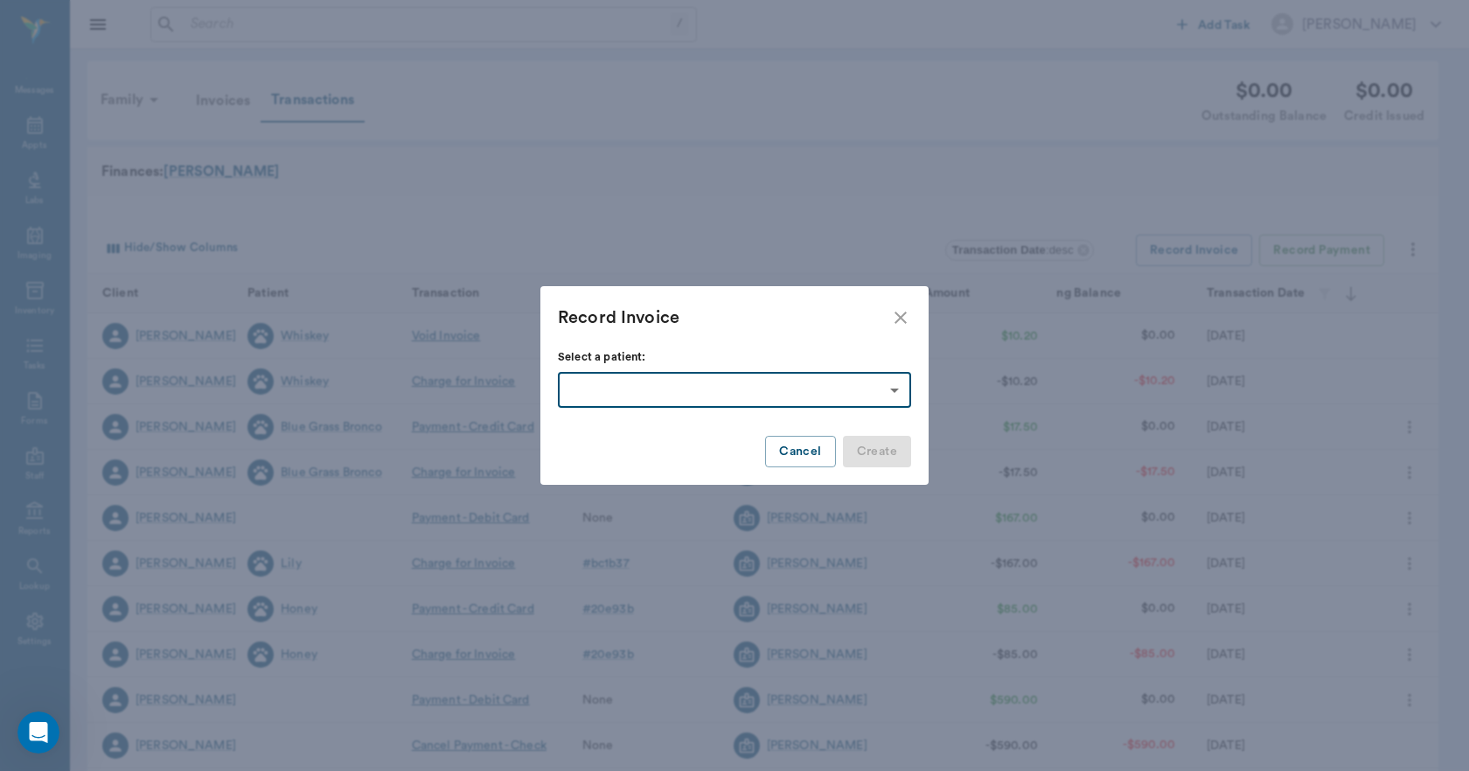
click at [793, 386] on body "/ ​ Add Task Dr. Bert Ellsworth Nectar Messages Appts Labs Imaging Inventory Ta…" at bounding box center [734, 538] width 1469 height 1076
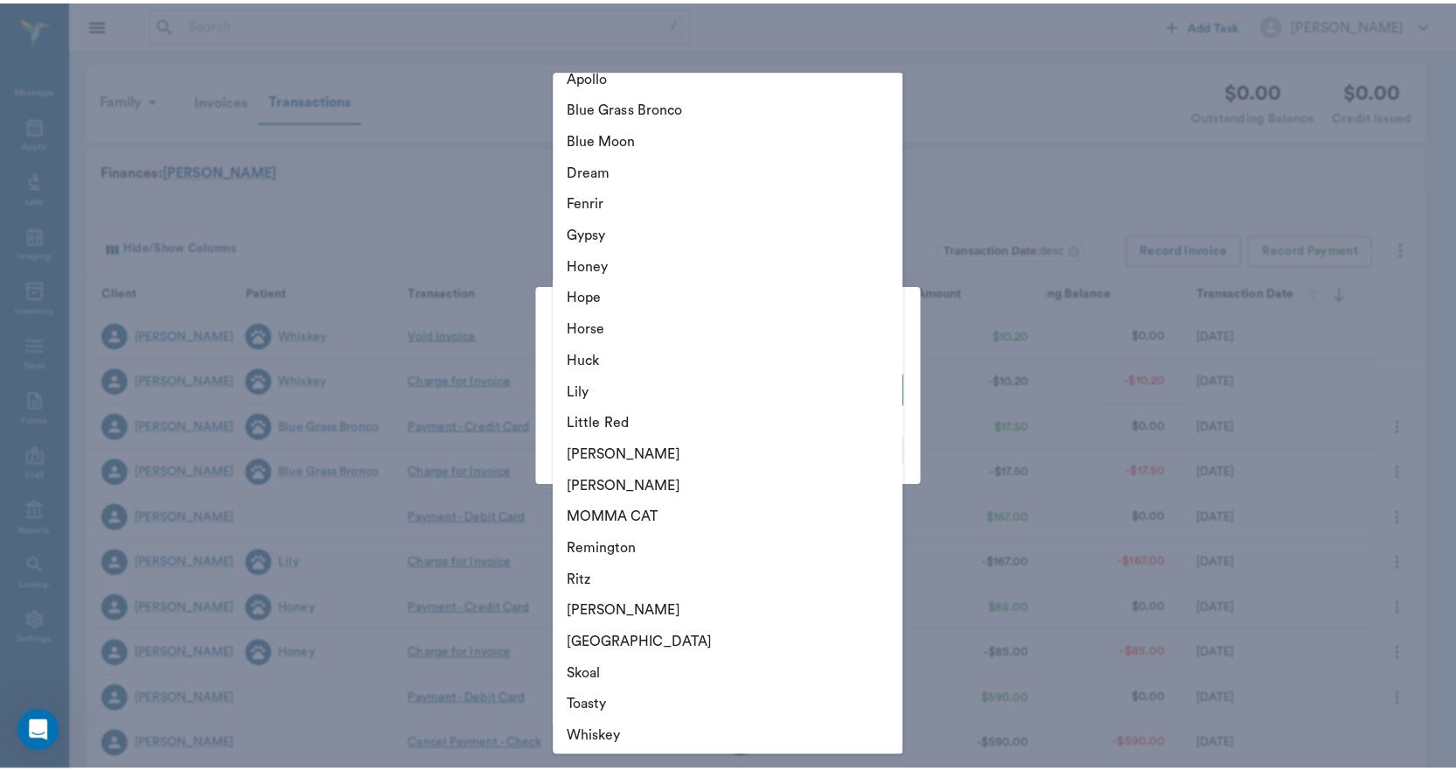
scroll to position [20, 0]
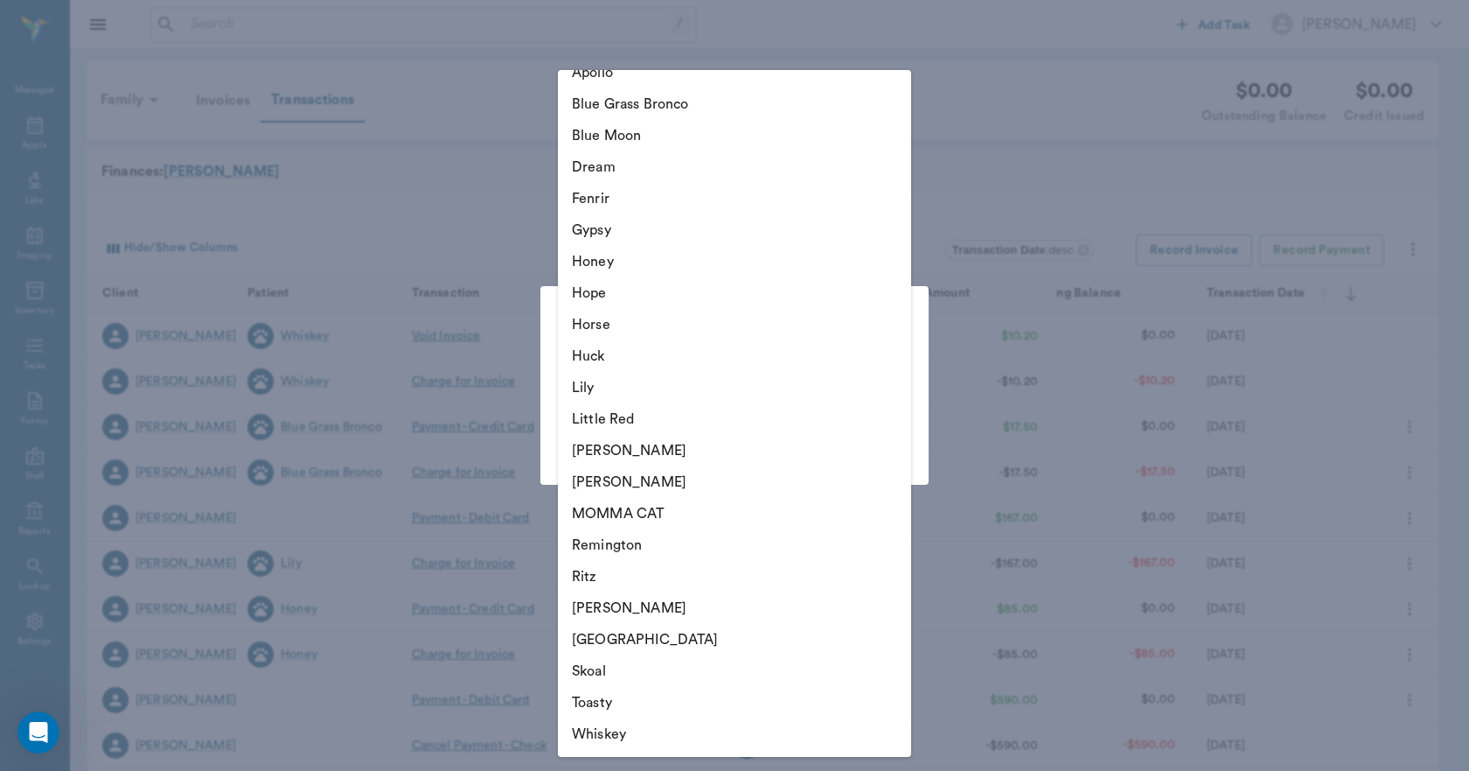
click at [624, 736] on li "Whiskey" at bounding box center [734, 733] width 353 height 31
type input "649ca62c70c7d3ef27e83bd3"
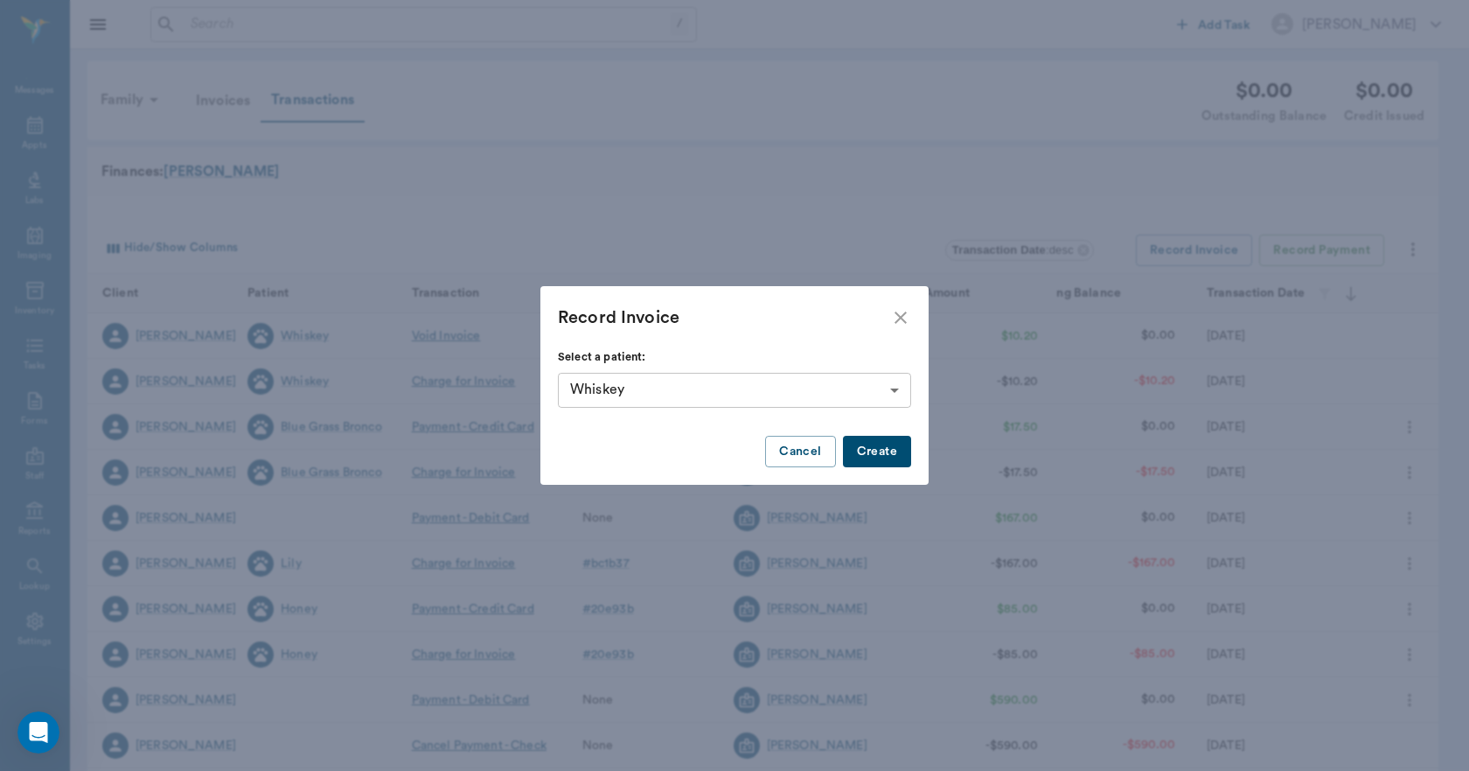
click at [863, 449] on button "Create" at bounding box center [877, 452] width 68 height 32
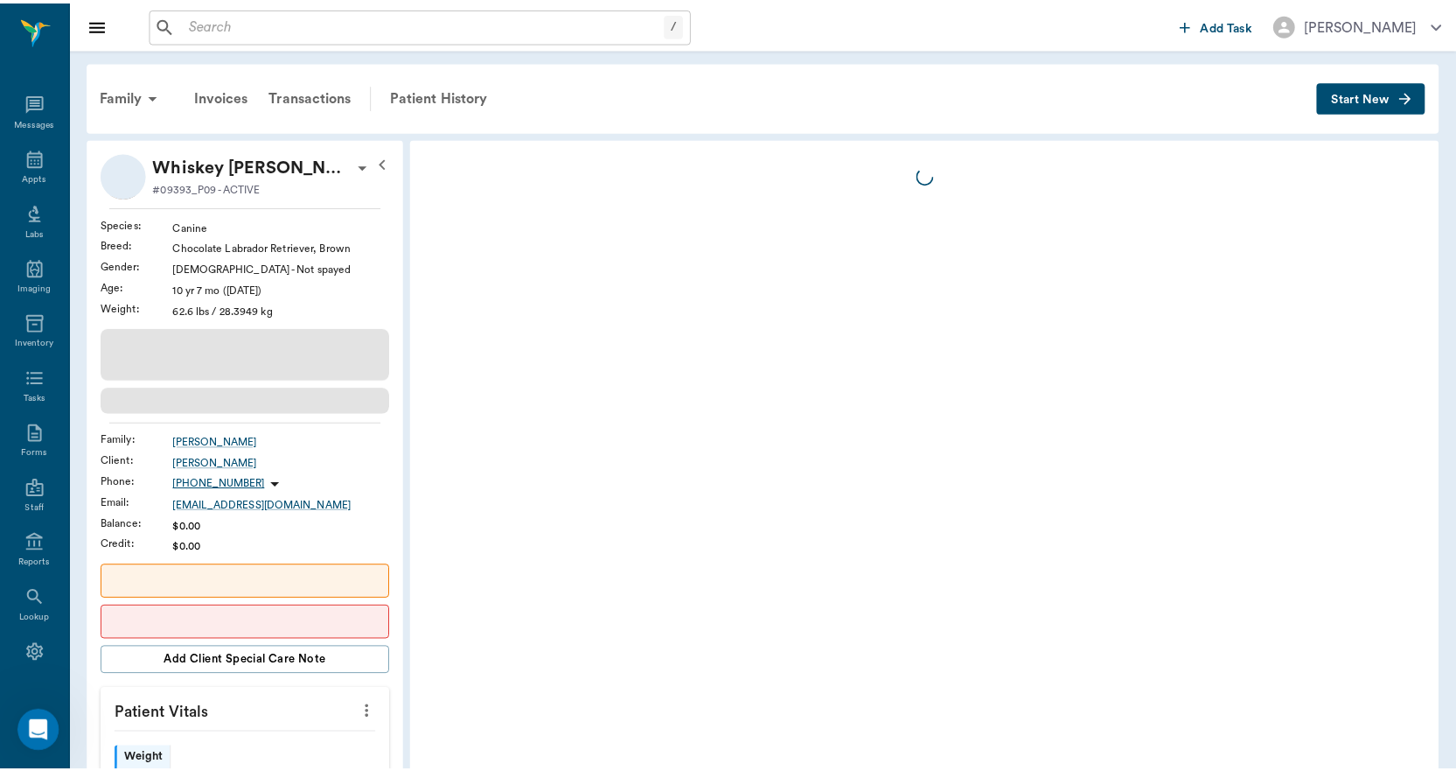
scroll to position [32, 0]
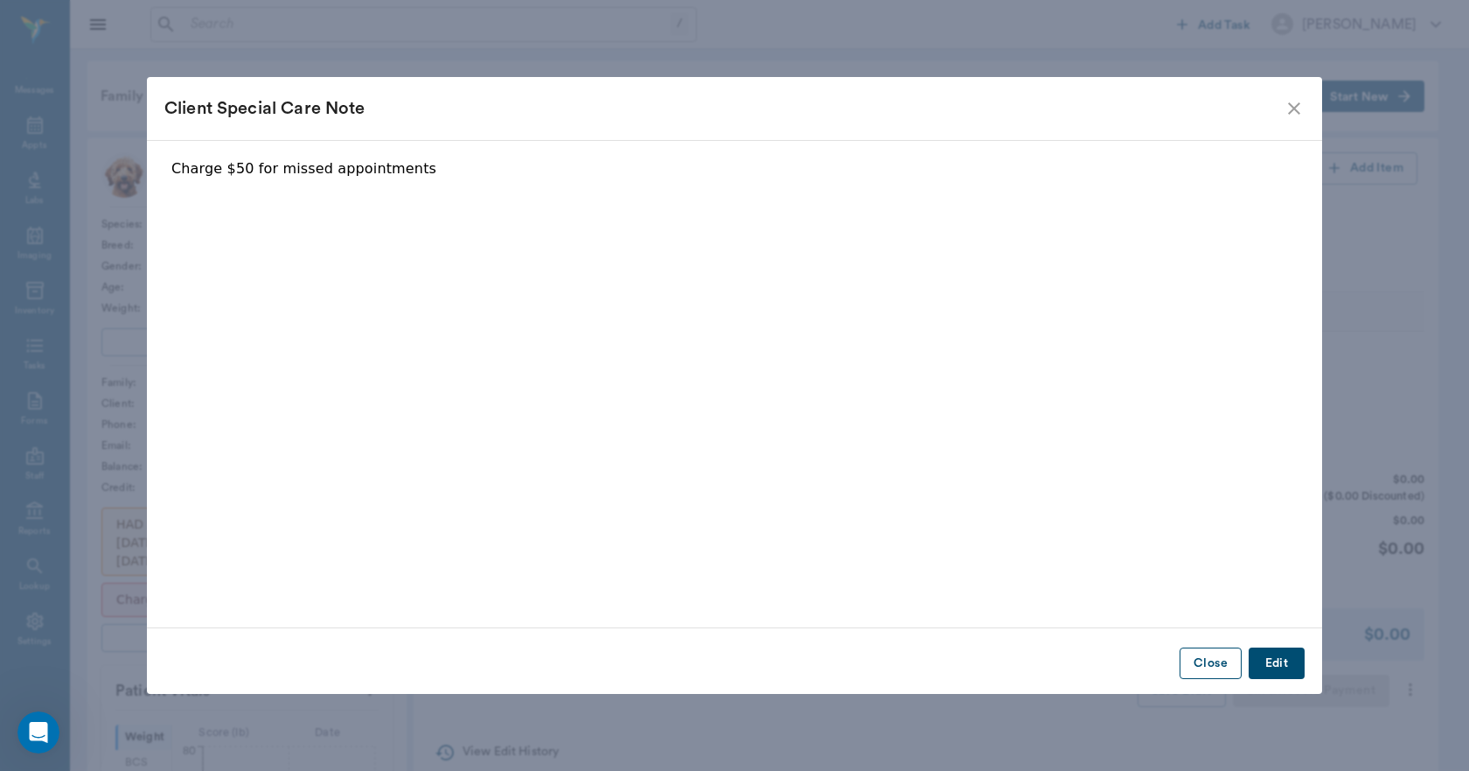
click at [1218, 667] on button "Close" at bounding box center [1211, 663] width 62 height 32
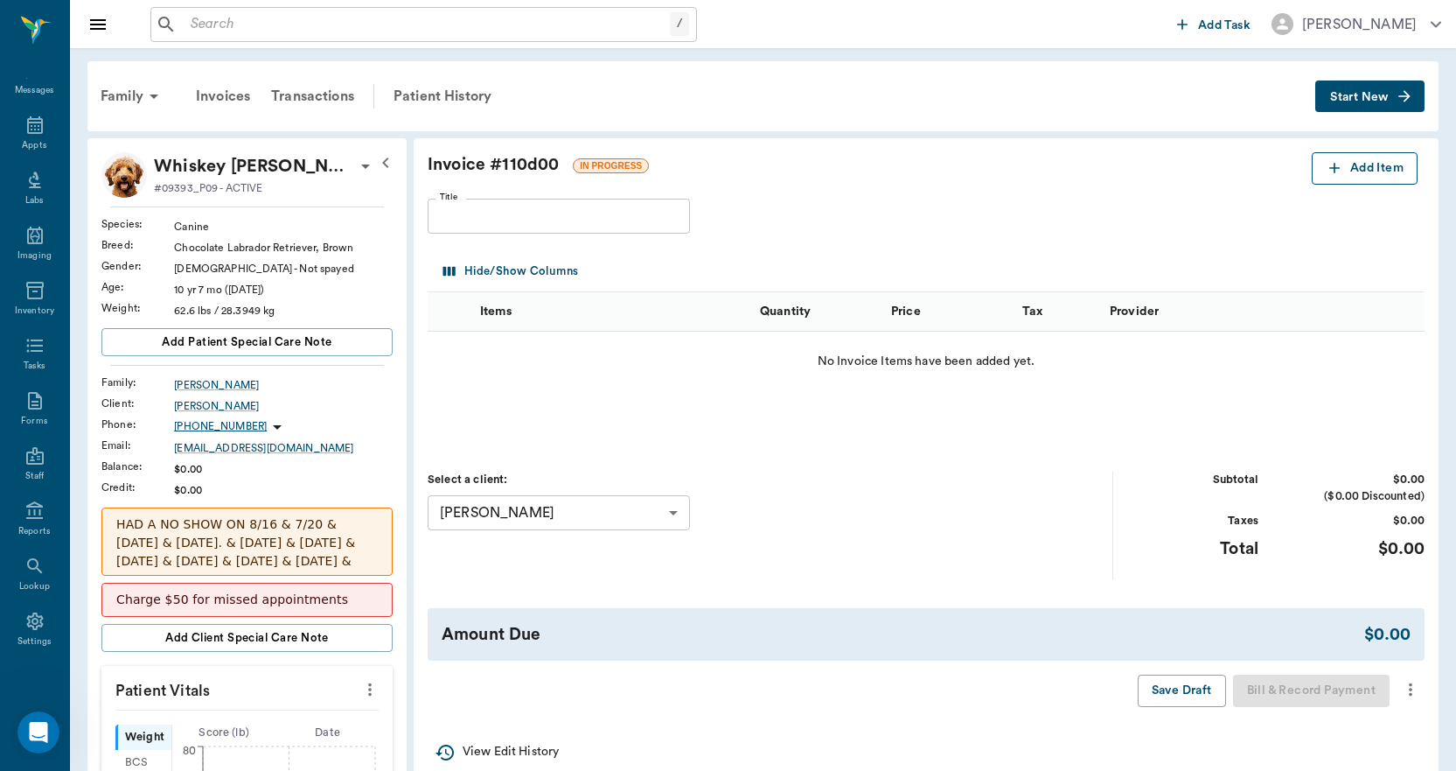
click at [1339, 157] on button "Add Item" at bounding box center [1365, 168] width 106 height 32
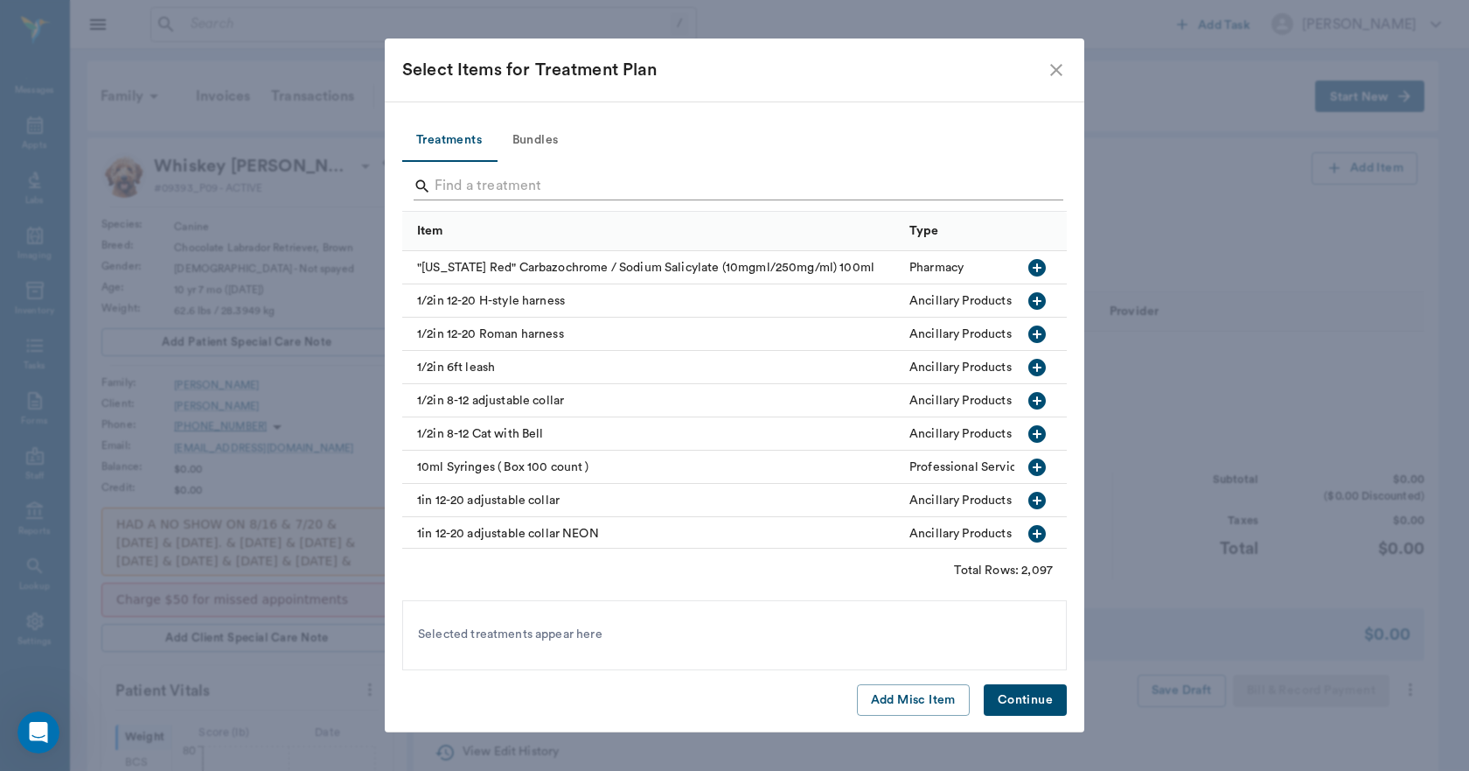
click at [733, 183] on input "Search" at bounding box center [736, 186] width 603 height 28
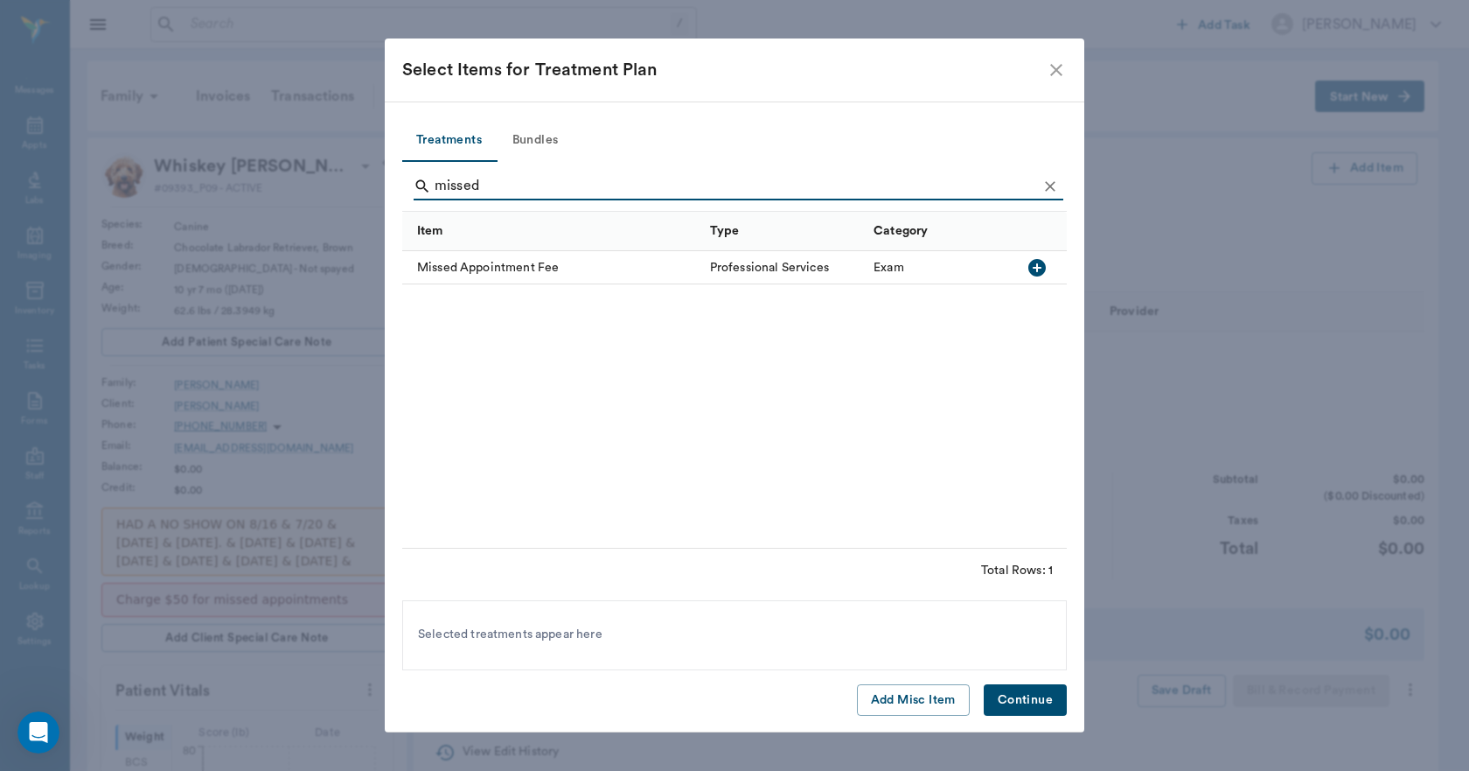
type input "missed"
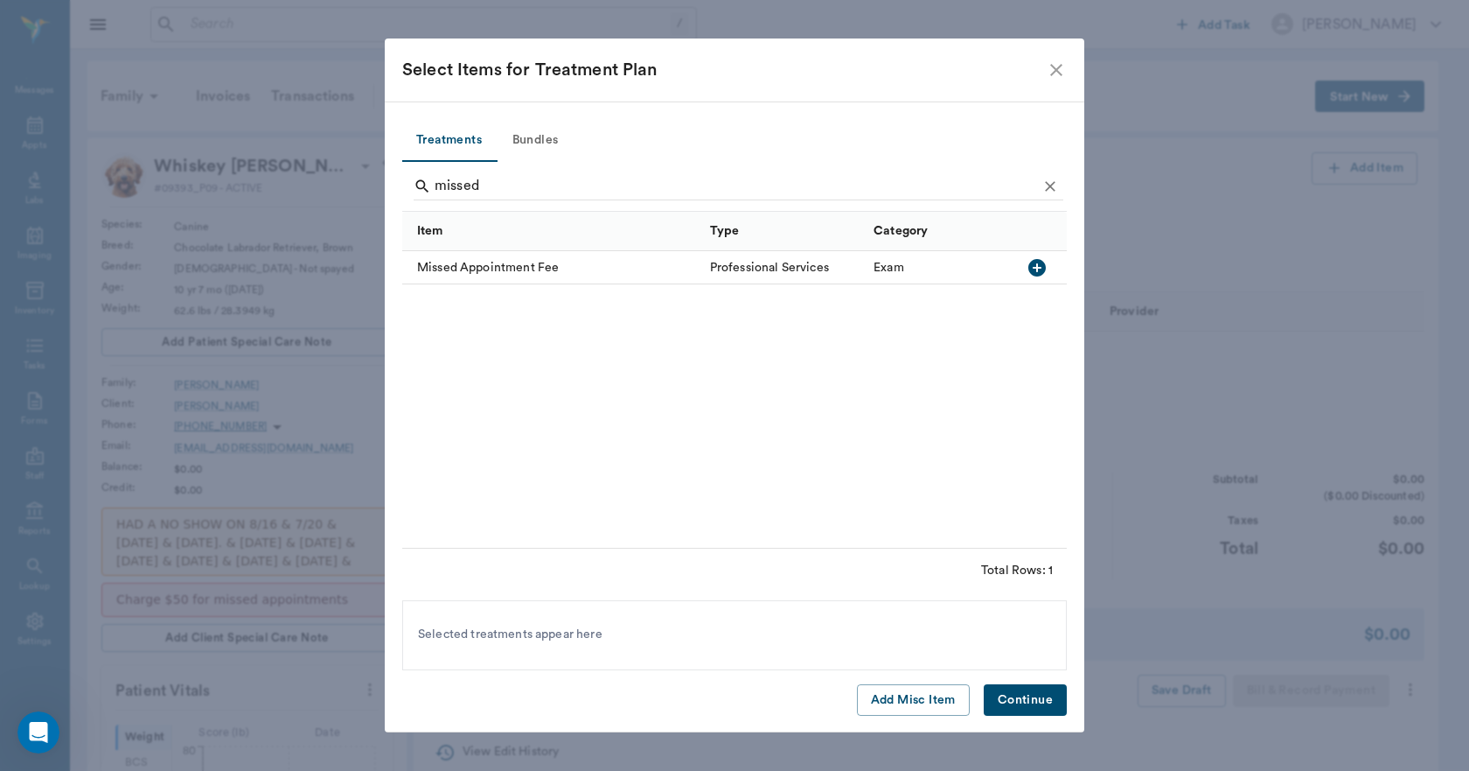
click at [1035, 264] on icon "button" at bounding box center [1037, 267] width 17 height 17
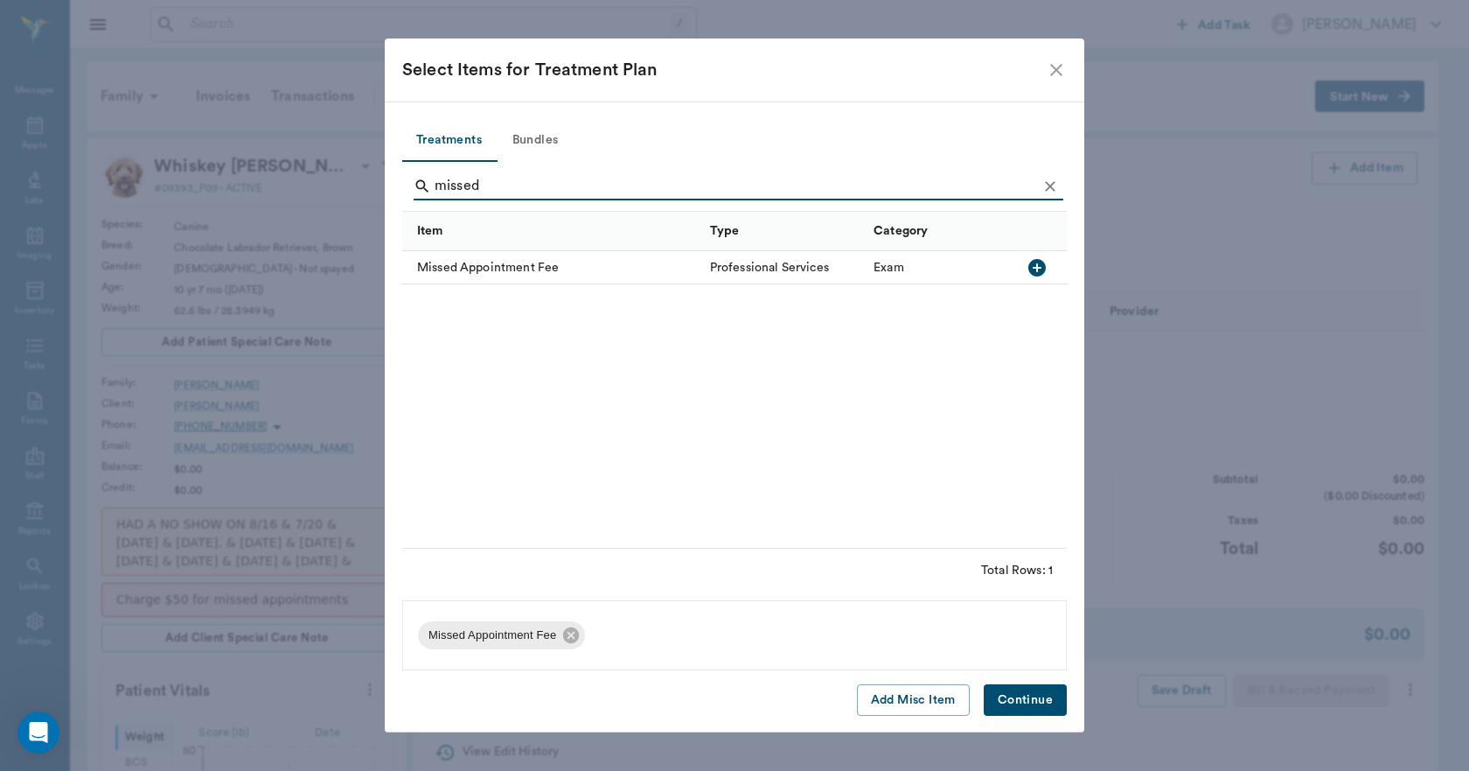
click at [1040, 699] on button "Continue" at bounding box center [1025, 700] width 83 height 32
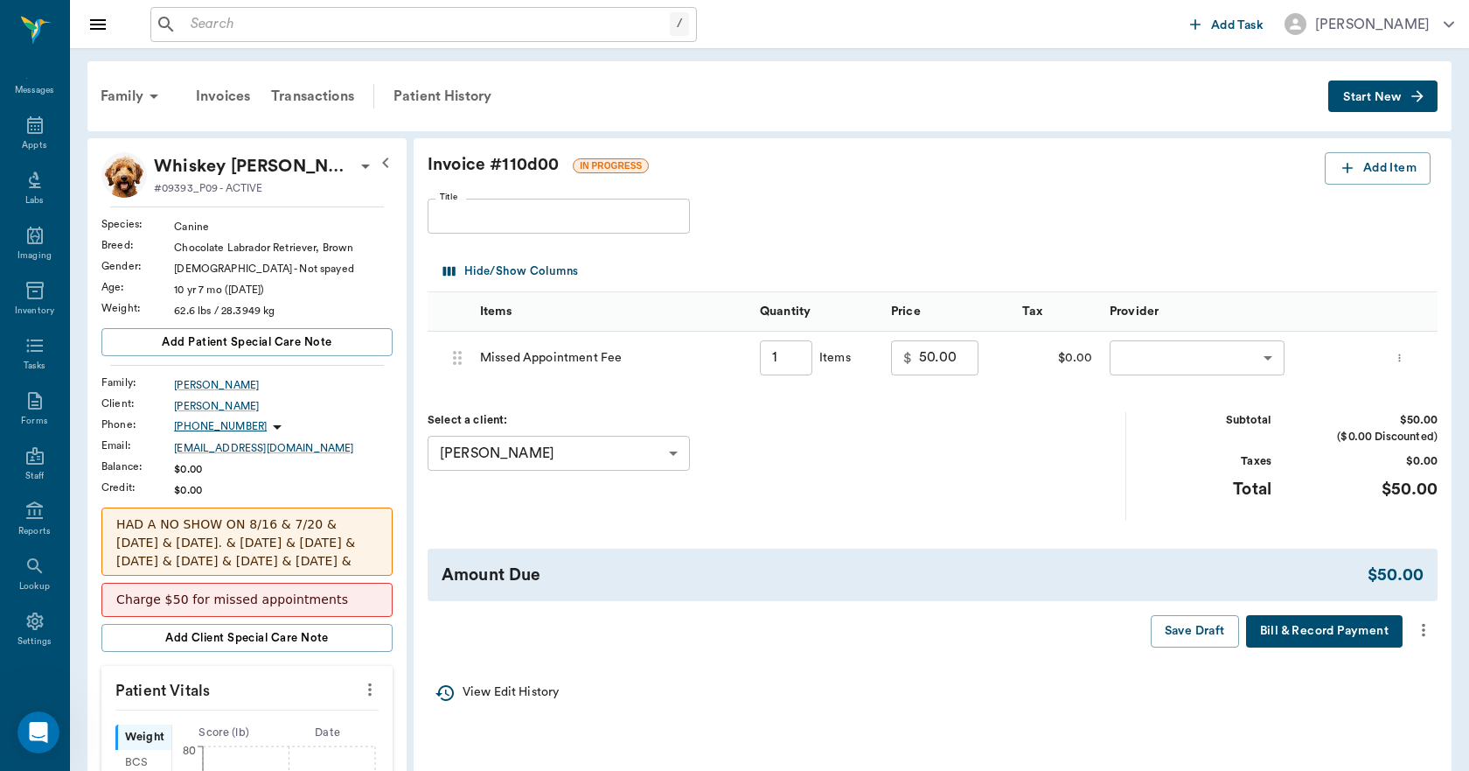
click at [1180, 358] on body "/ ​ Add Task Dr. Bert Ellsworth Nectar Messages Appts Labs Imaging Inventory Ta…" at bounding box center [734, 678] width 1469 height 1357
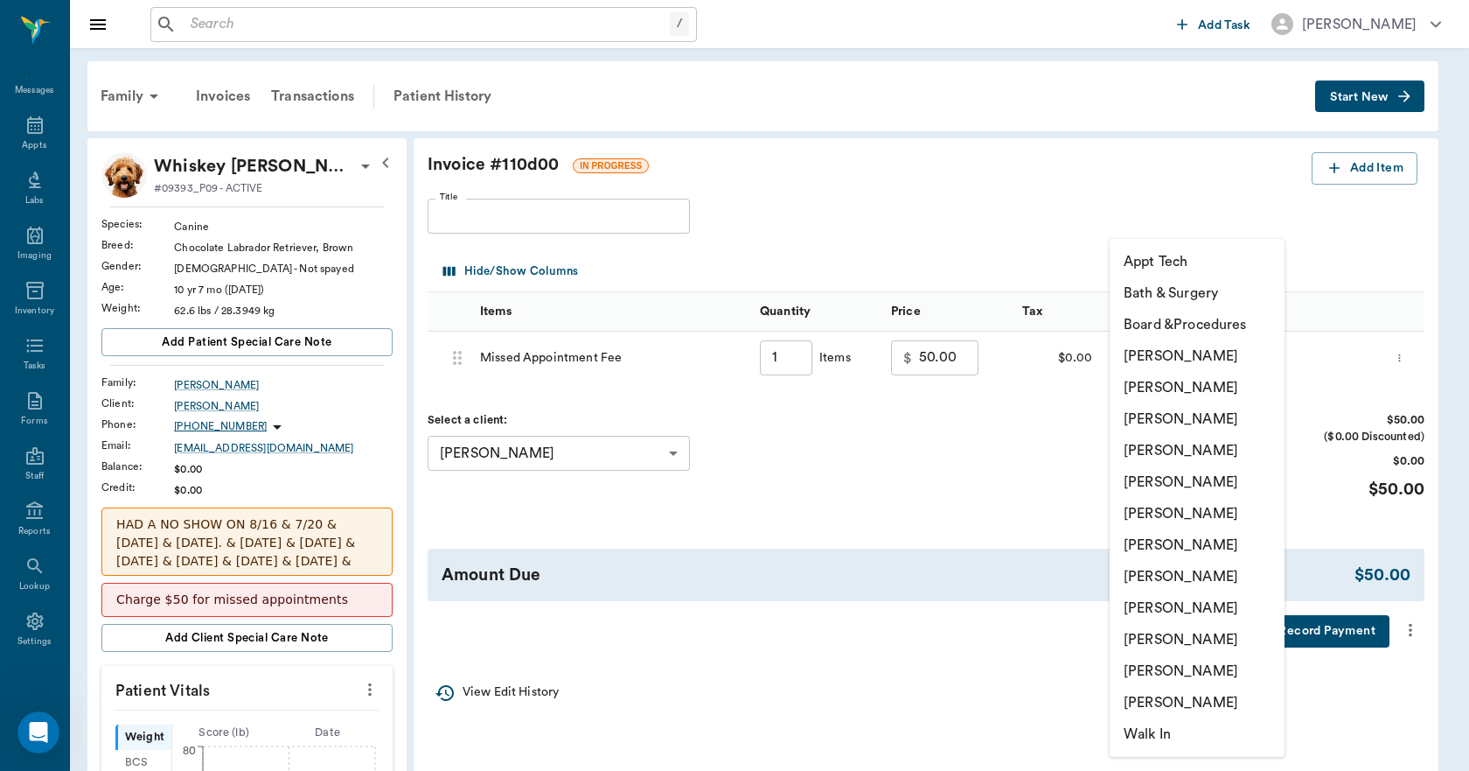
click at [1163, 638] on li "Lorean Lingle" at bounding box center [1197, 639] width 175 height 31
type input "none-63ec2ece52e12b0ba117cc90"
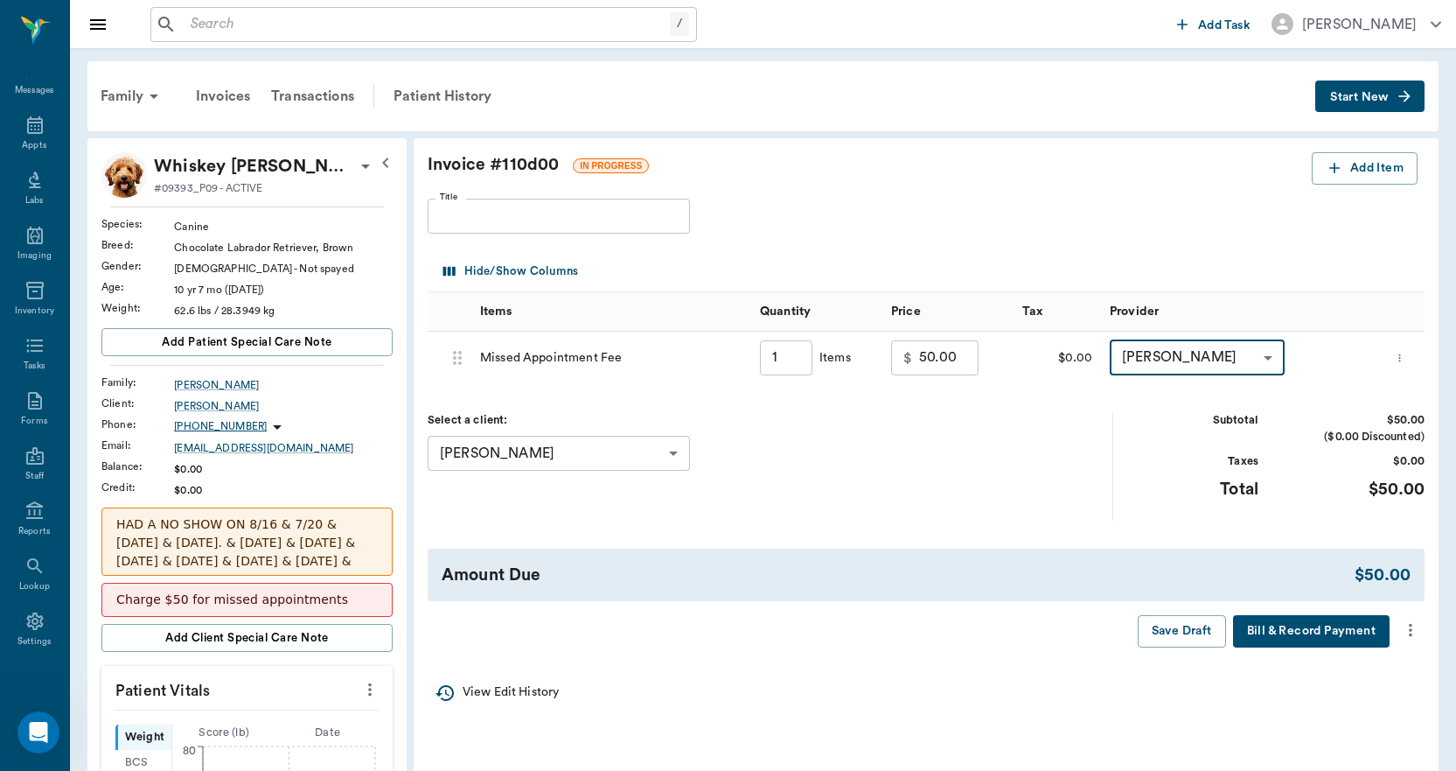
click at [612, 213] on input "Title" at bounding box center [559, 216] width 262 height 35
click at [1411, 625] on icon "more" at bounding box center [1410, 630] width 3 height 13
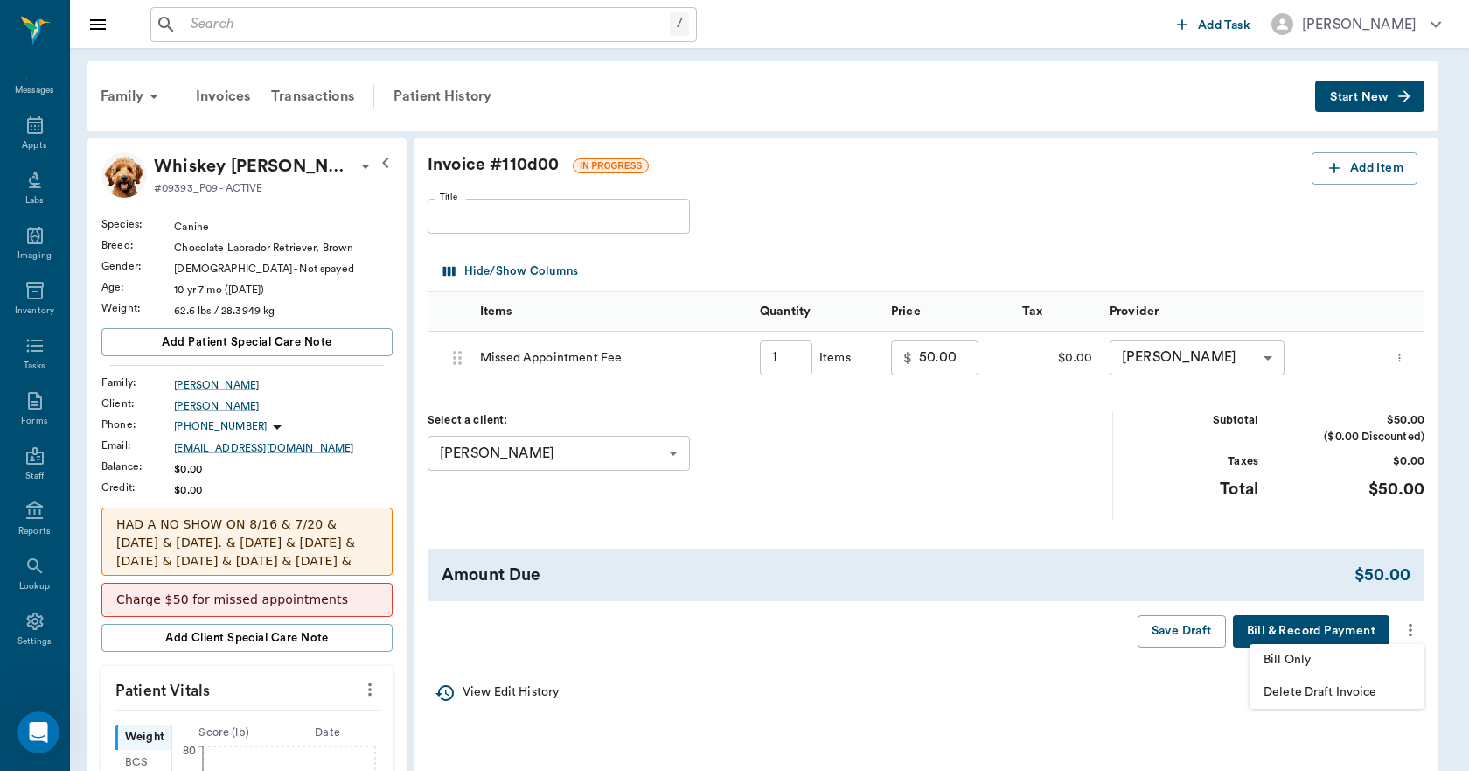
click at [1329, 656] on span "Bill Only" at bounding box center [1337, 660] width 147 height 18
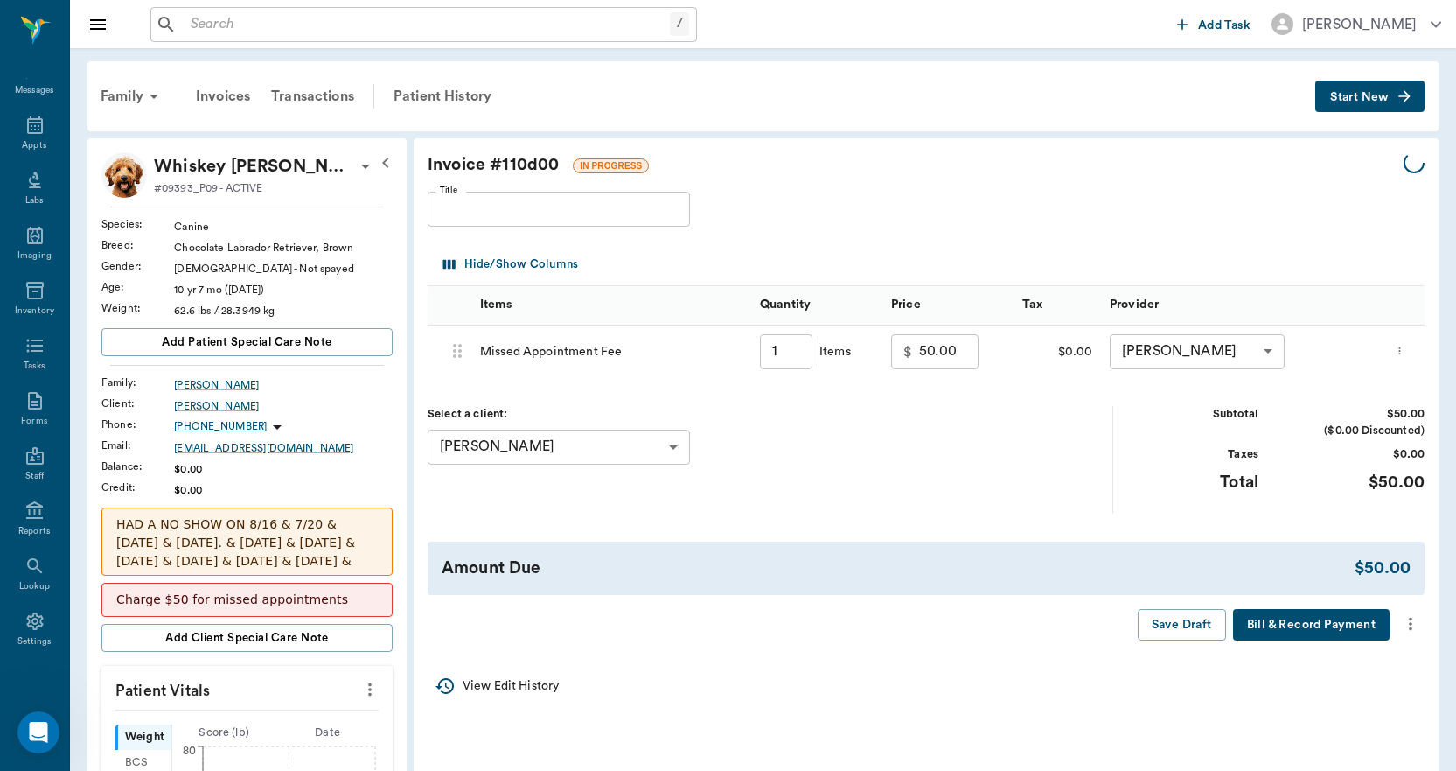
type input "1.00"
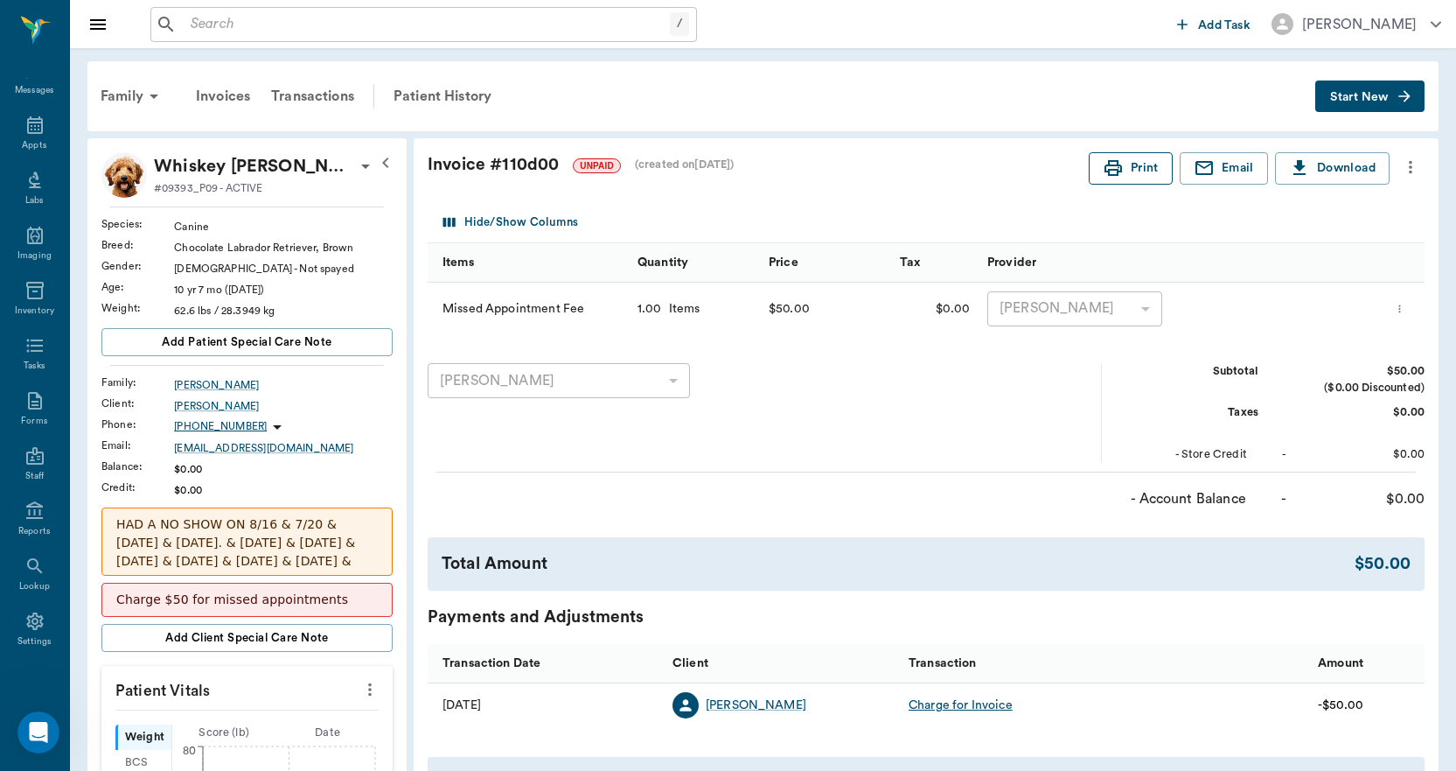
click at [1125, 165] on button "Print" at bounding box center [1131, 168] width 84 height 32
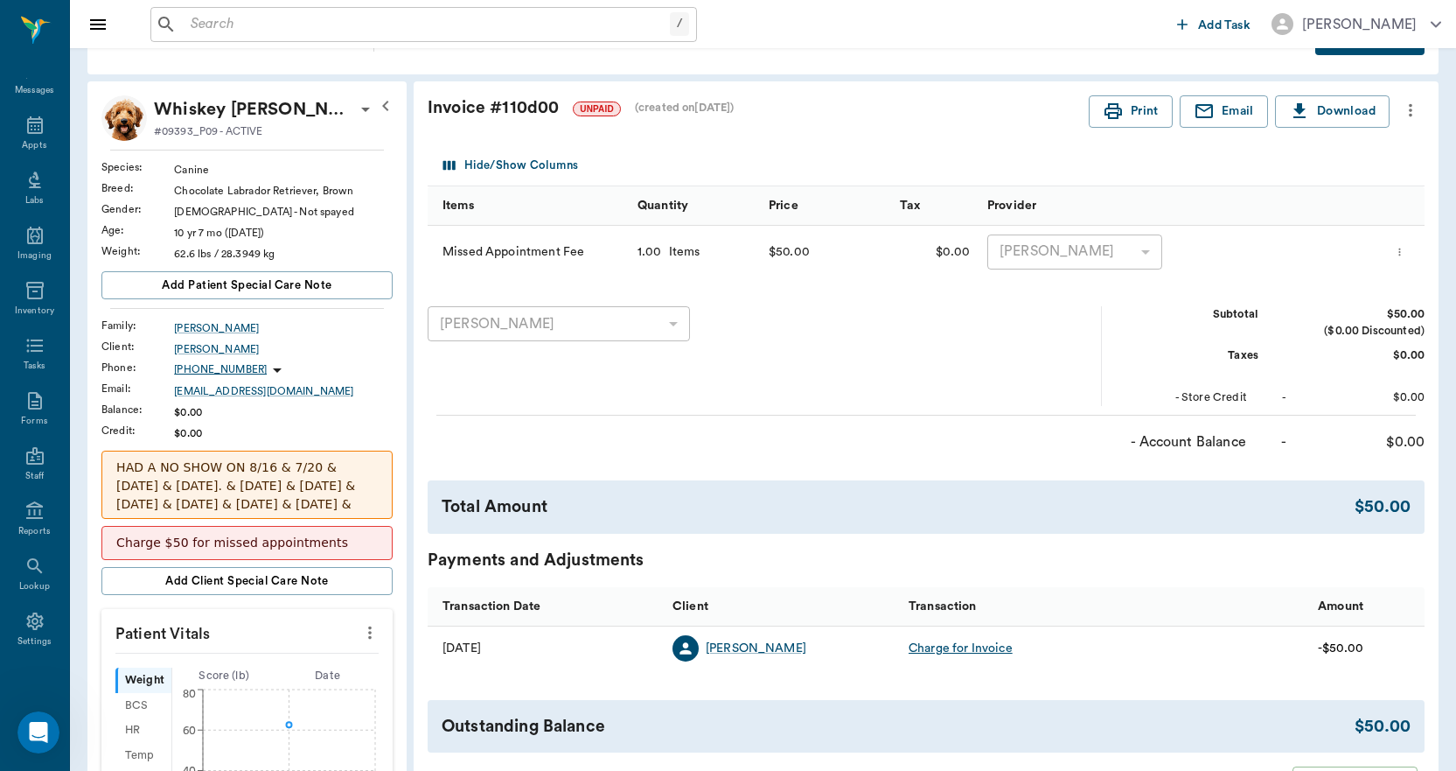
scroll to position [87, 0]
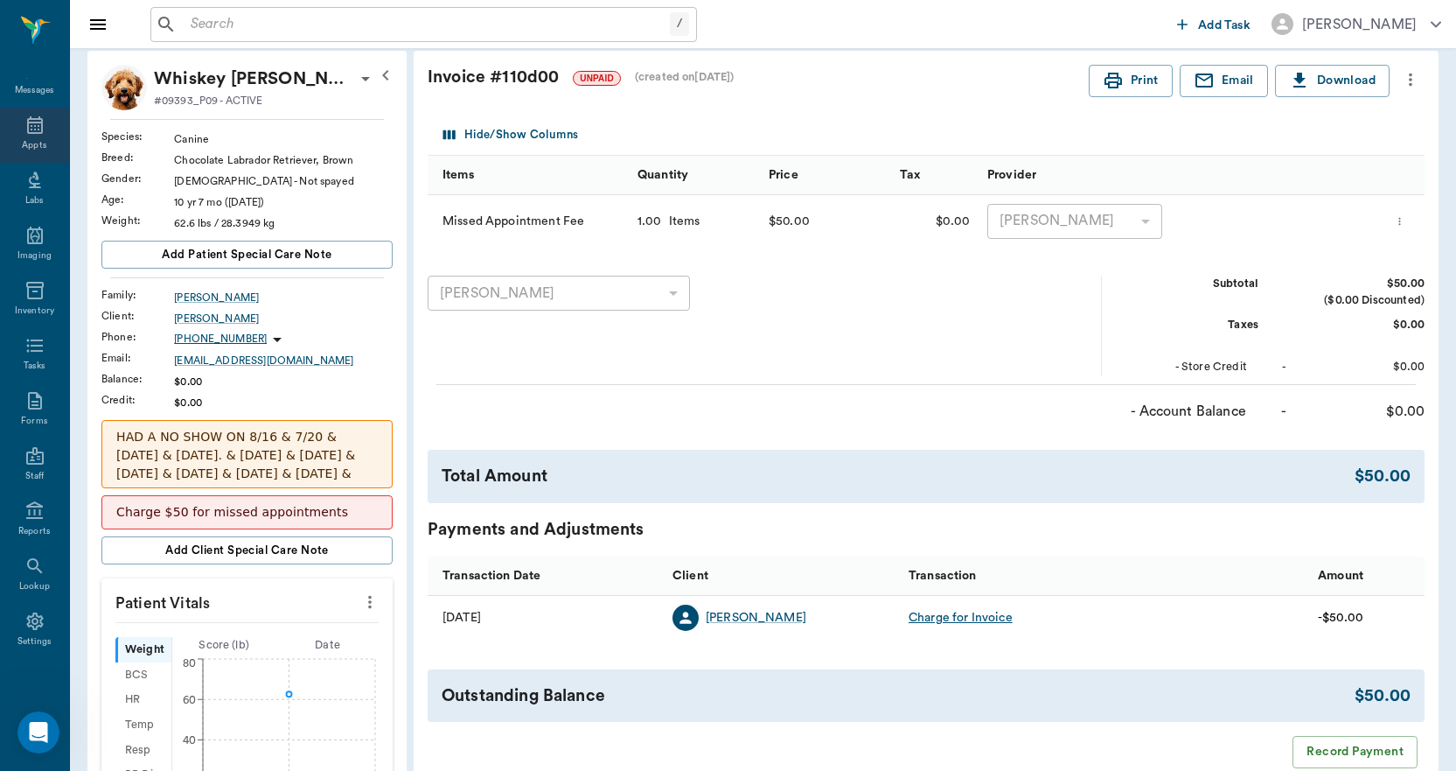
click at [26, 124] on icon at bounding box center [34, 125] width 21 height 21
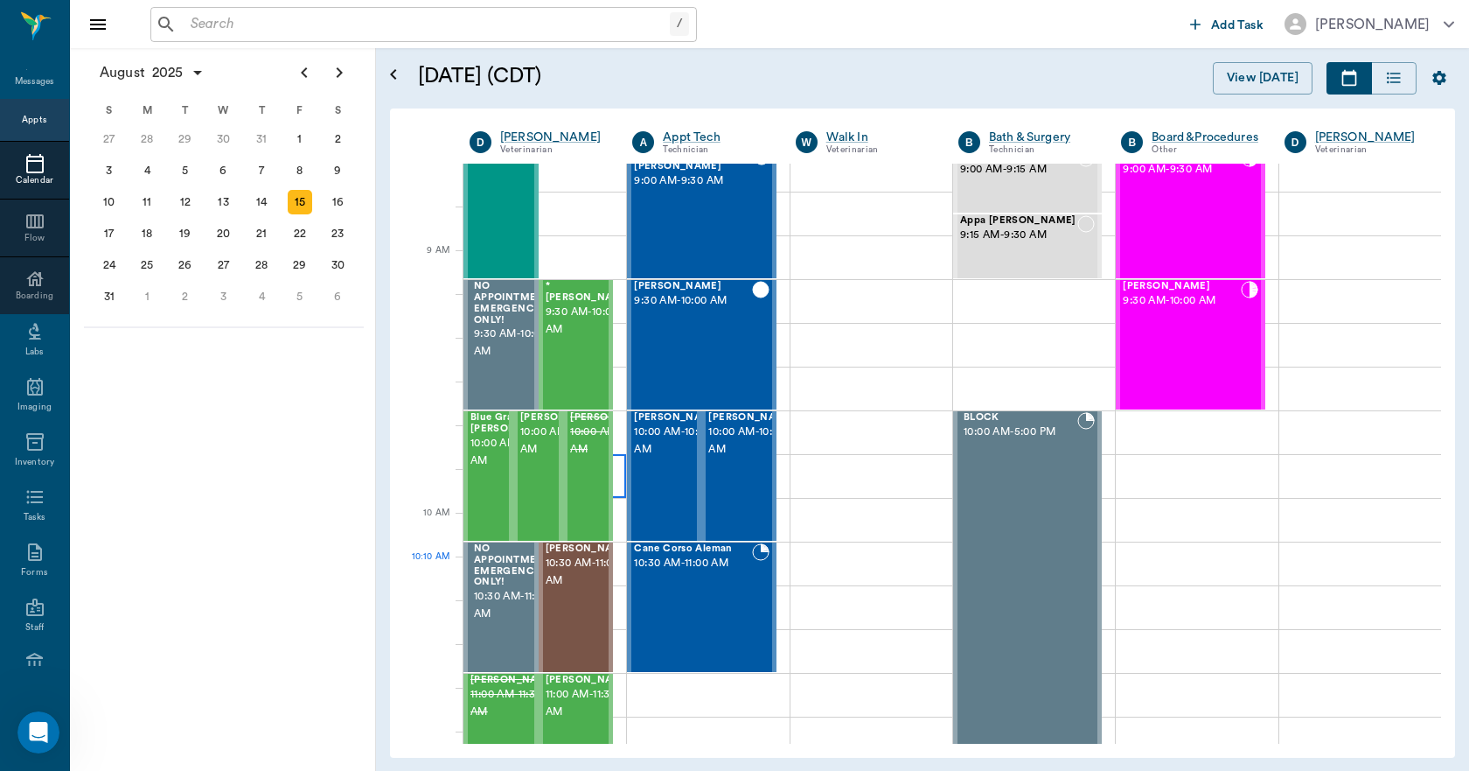
scroll to position [179, 0]
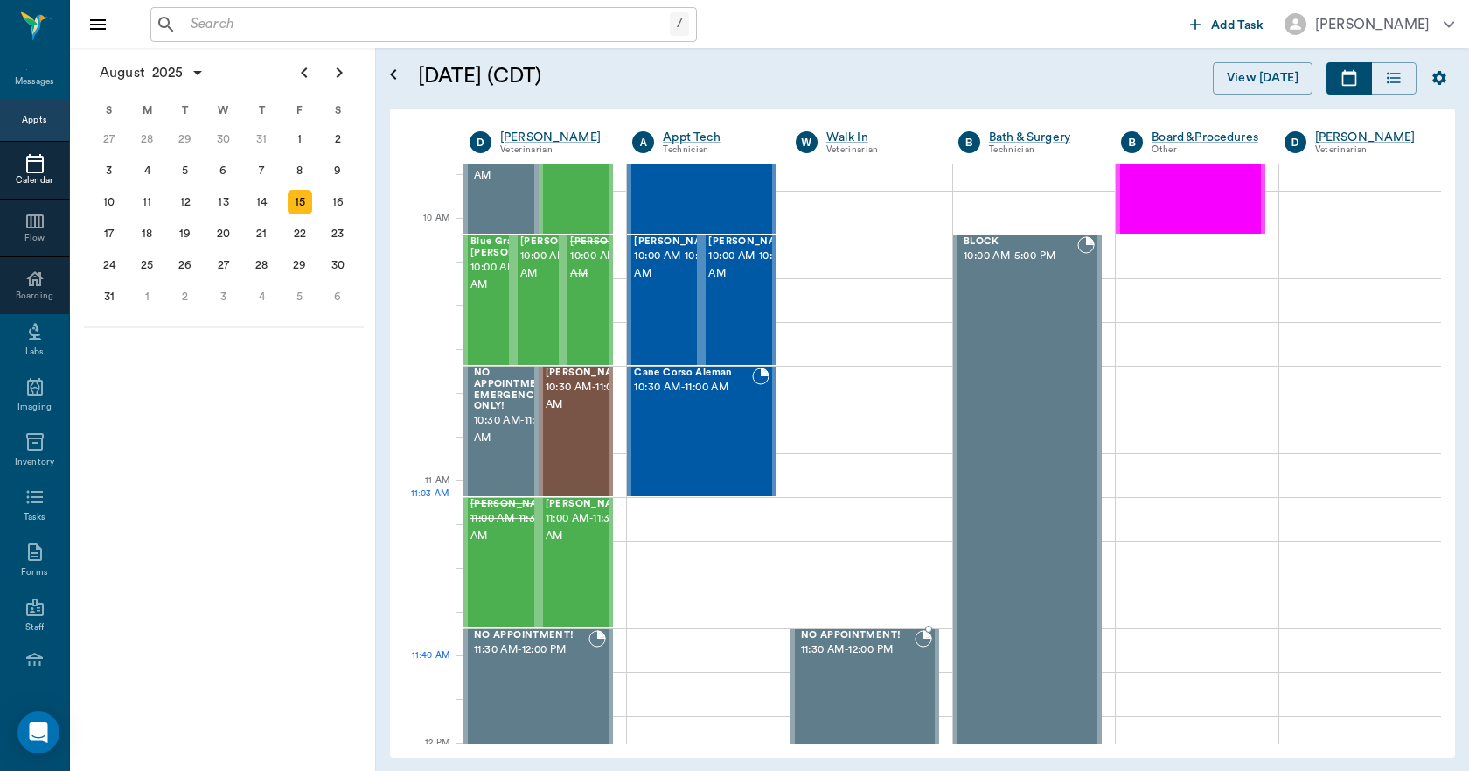
scroll to position [442, 0]
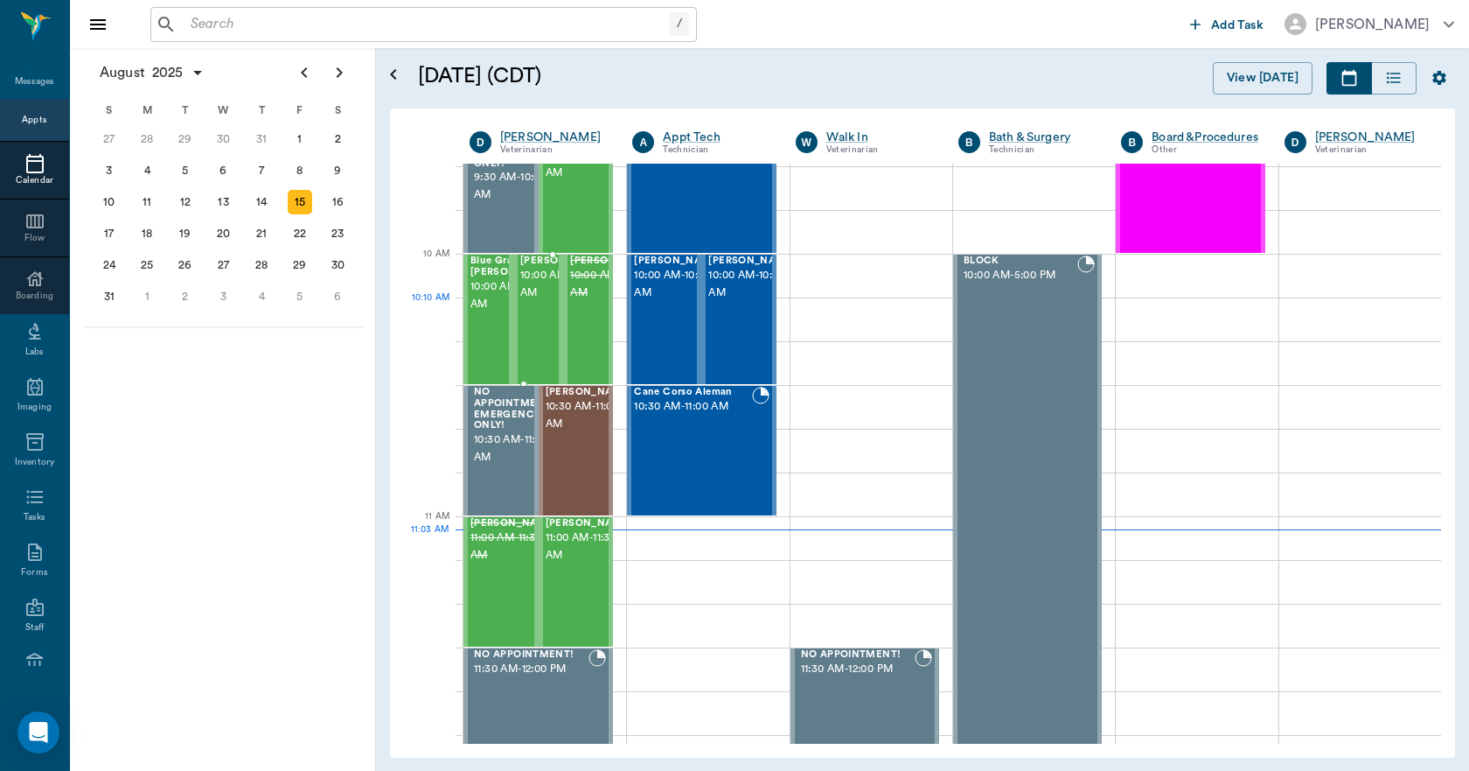
click at [527, 302] on span "10:00 AM - 10:30 AM" at bounding box center [563, 284] width 87 height 35
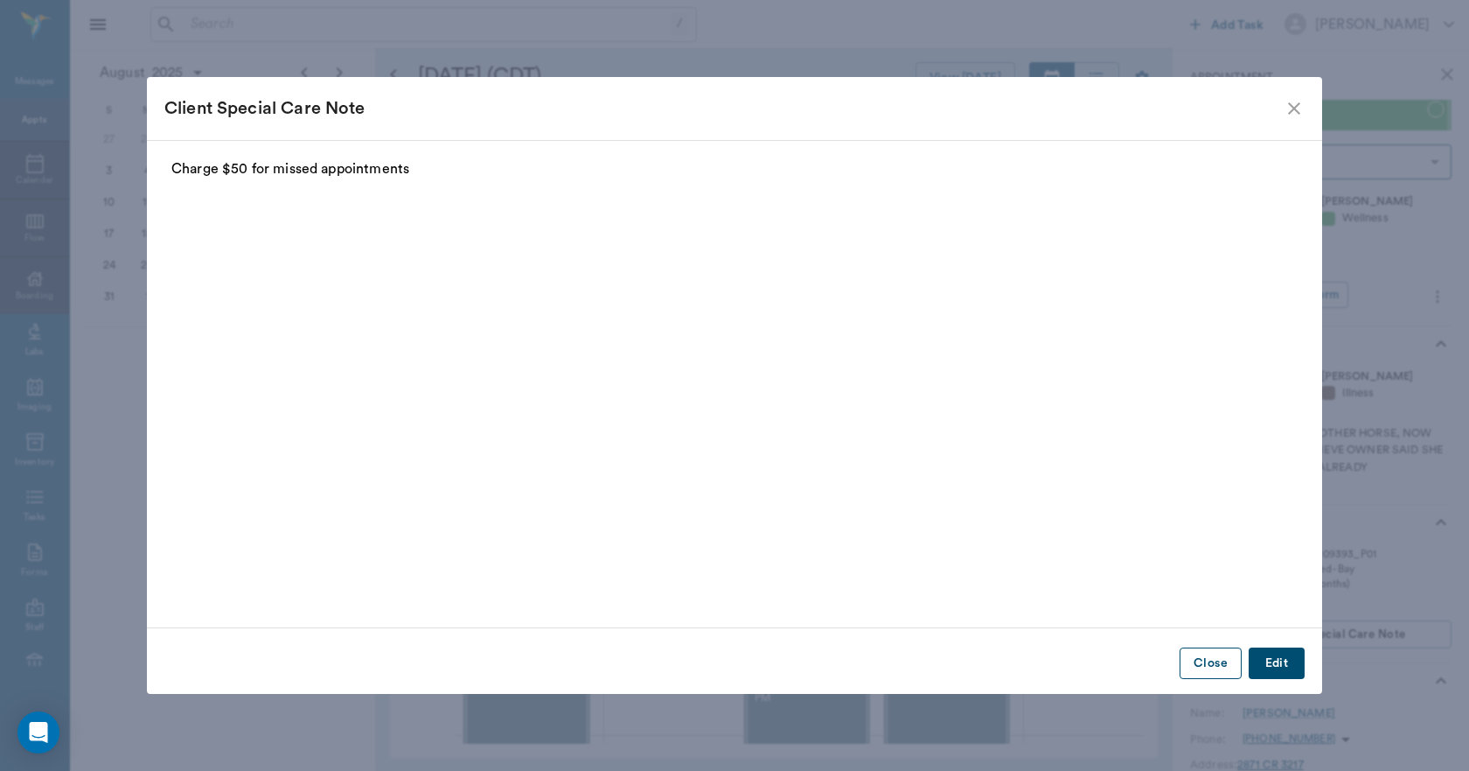
click at [1206, 664] on button "Close" at bounding box center [1211, 663] width 62 height 32
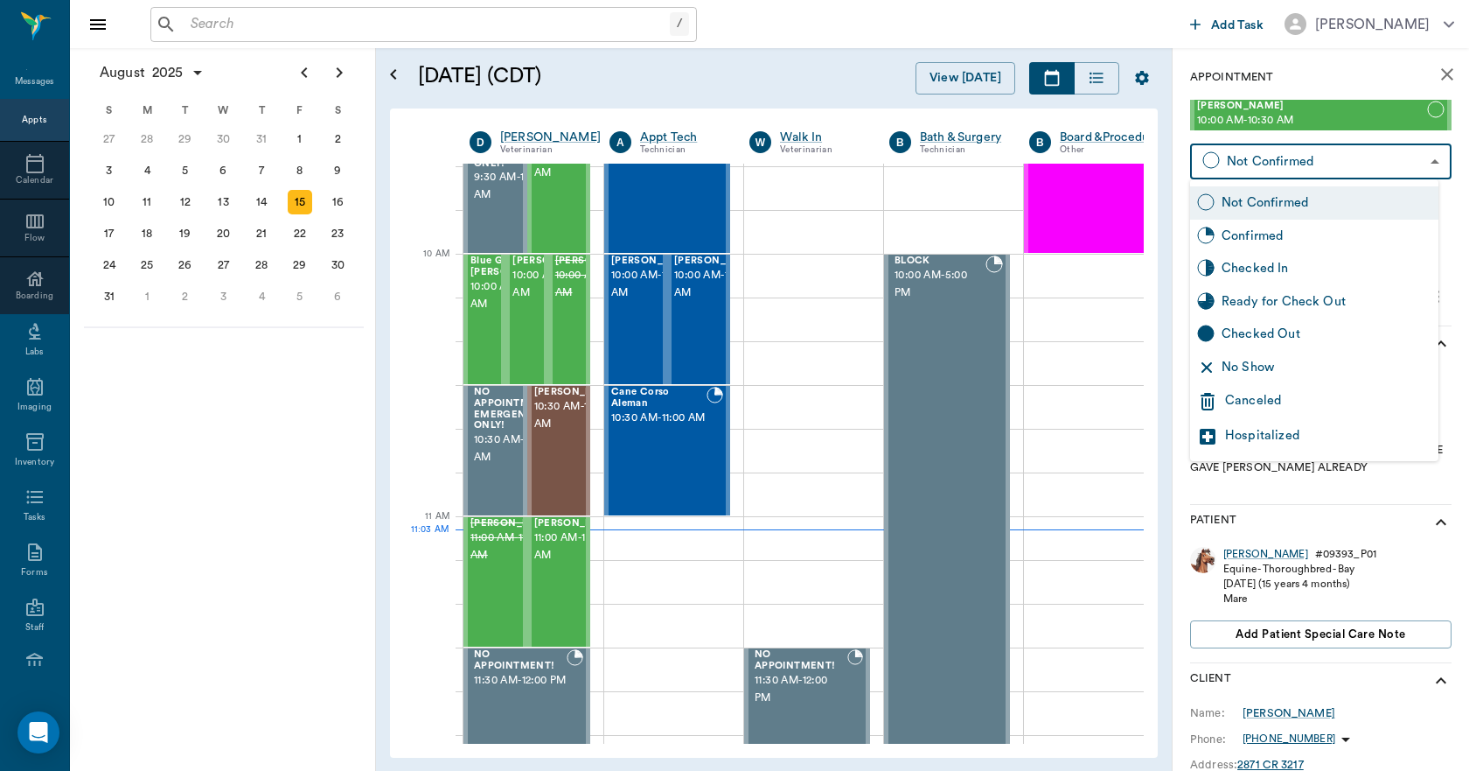
click at [1303, 164] on body "/ ​ Add Task [PERSON_NAME] Nectar Messages Appts Calendar Flow Boarding Labs Im…" at bounding box center [734, 385] width 1469 height 771
click at [1260, 401] on div "Canceled" at bounding box center [1328, 401] width 206 height 21
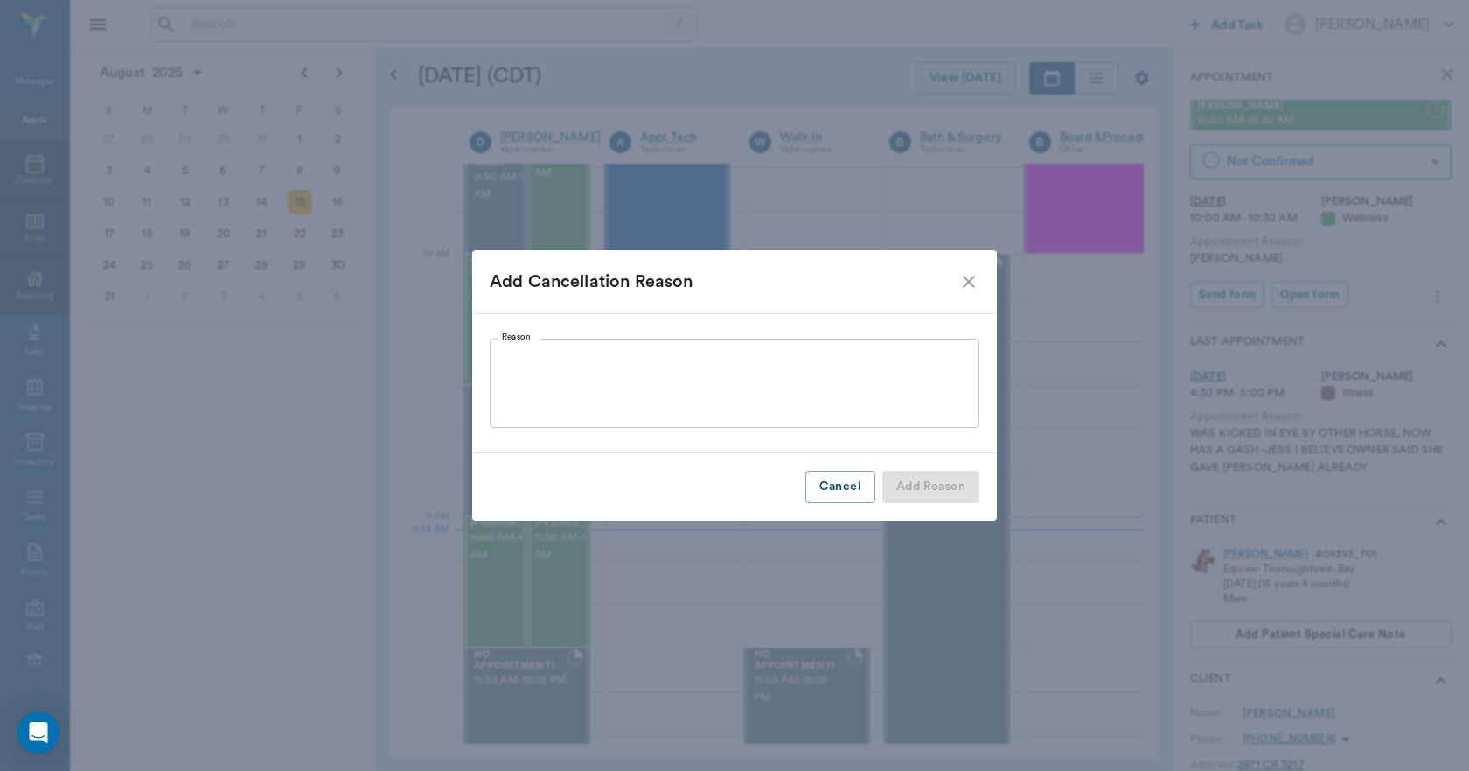
click at [801, 396] on textarea "Reason" at bounding box center [734, 383] width 465 height 60
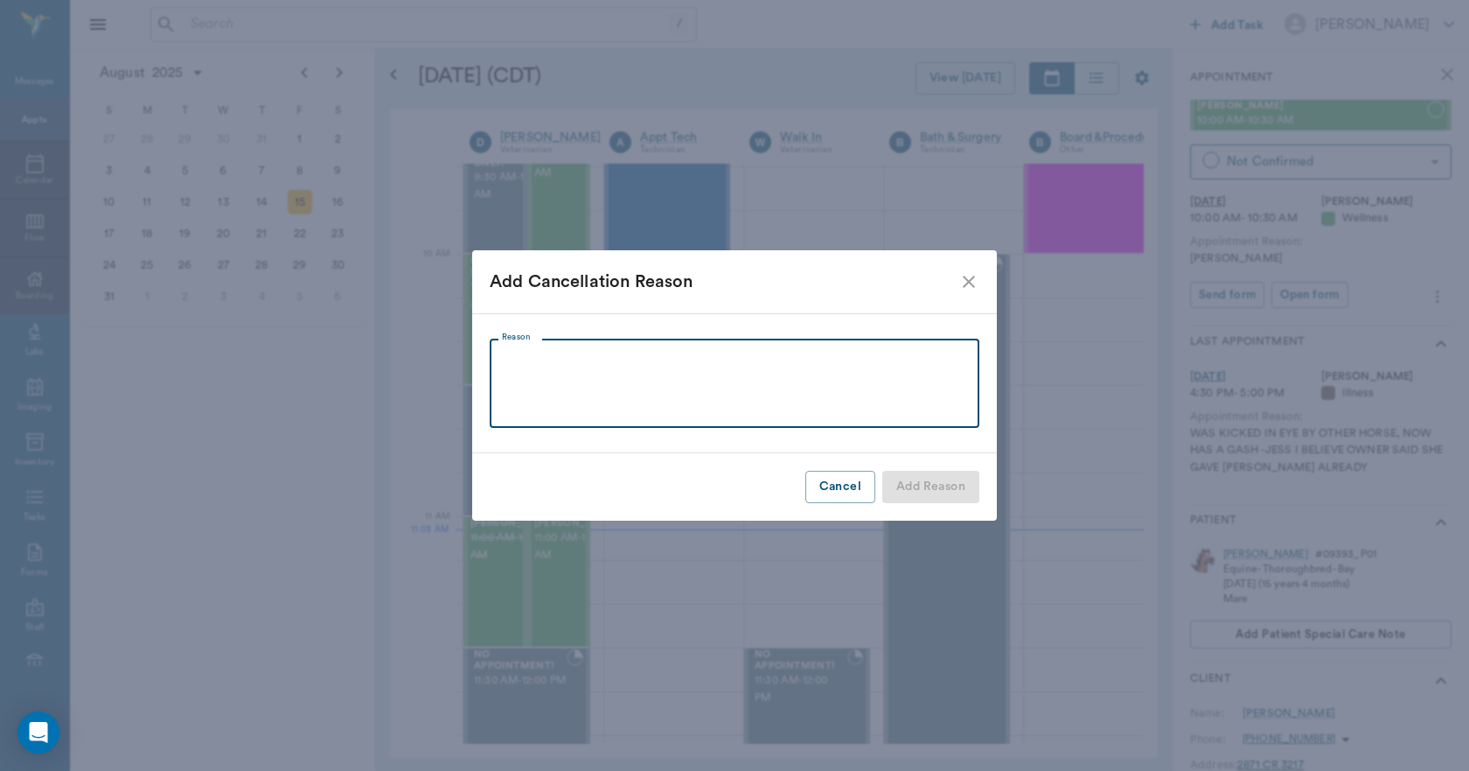
click at [836, 480] on button "Cancel" at bounding box center [841, 487] width 70 height 32
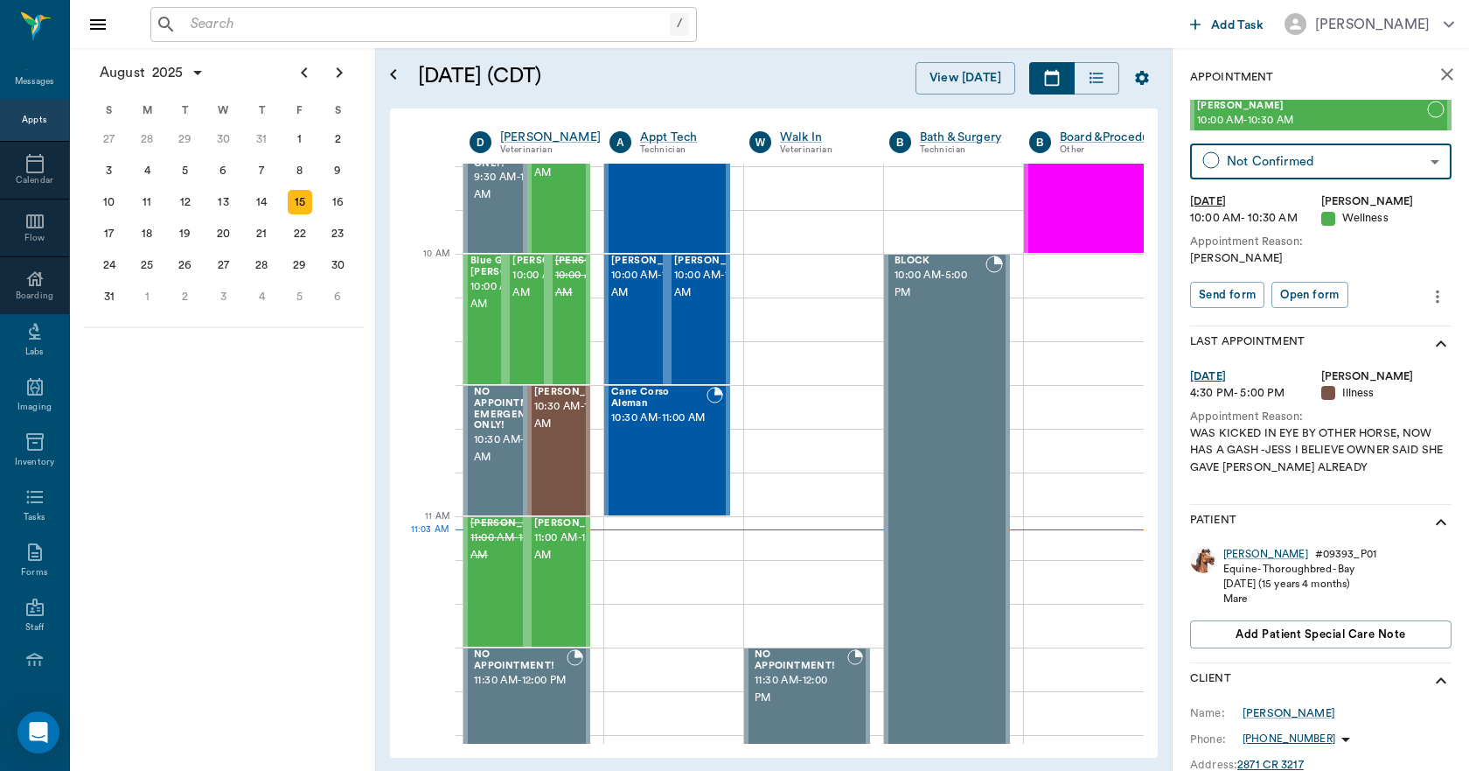
click at [1401, 157] on body "/ ​ Add Task [PERSON_NAME] Nectar Messages Appts Calendar Flow Boarding Labs Im…" at bounding box center [734, 385] width 1469 height 771
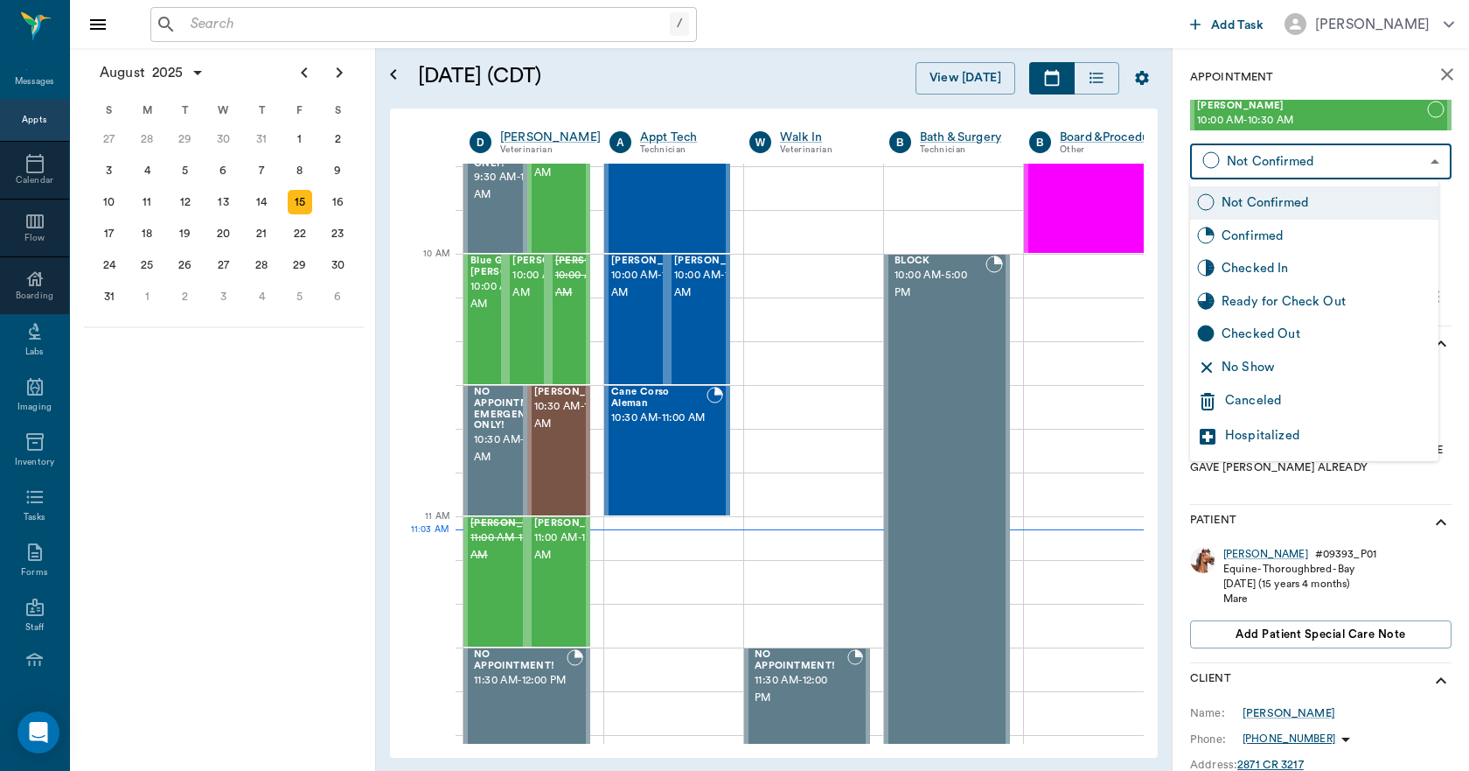
click at [1266, 366] on div "No Show" at bounding box center [1327, 367] width 210 height 19
type input "NO_SHOW"
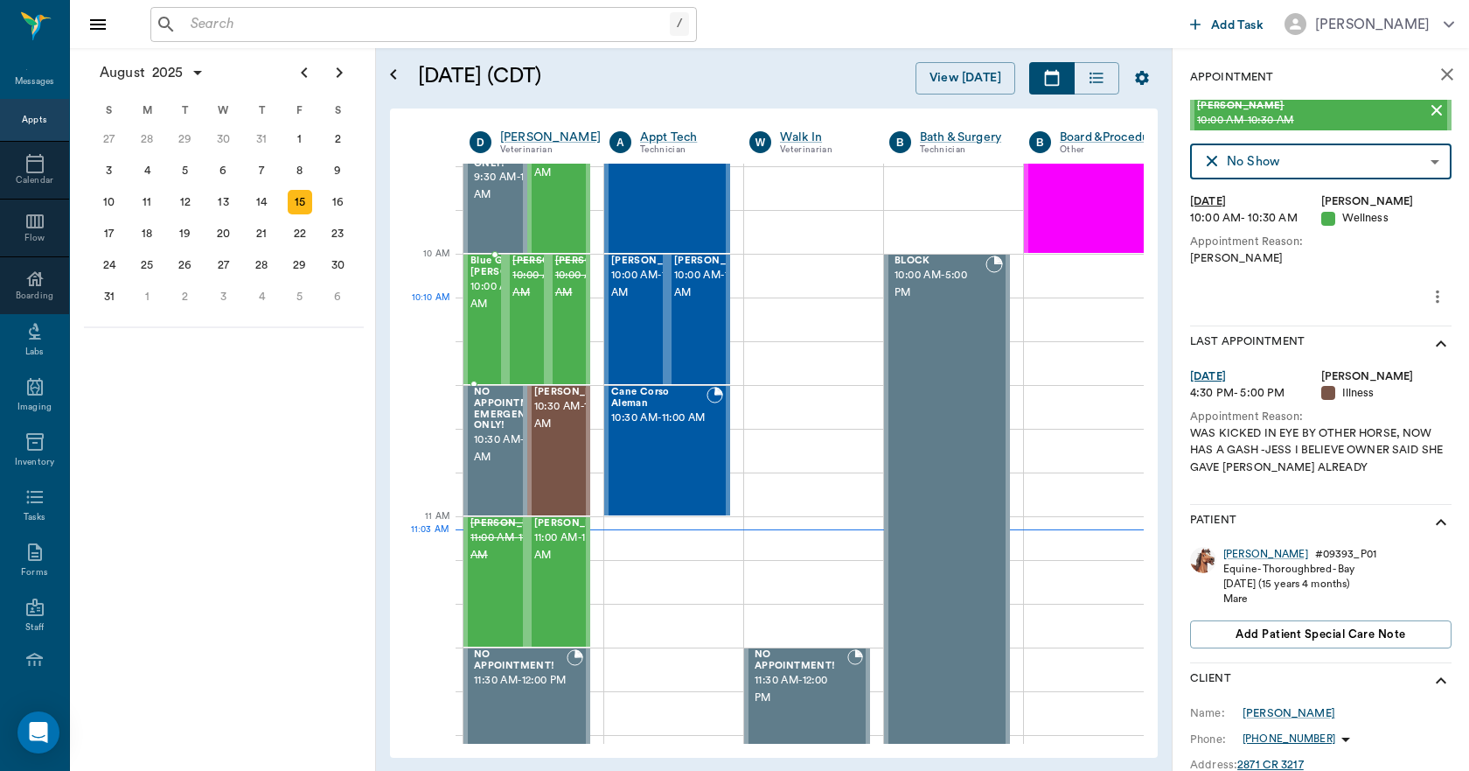
click at [481, 313] on span "10:00 AM - 10:30 AM" at bounding box center [514, 295] width 87 height 35
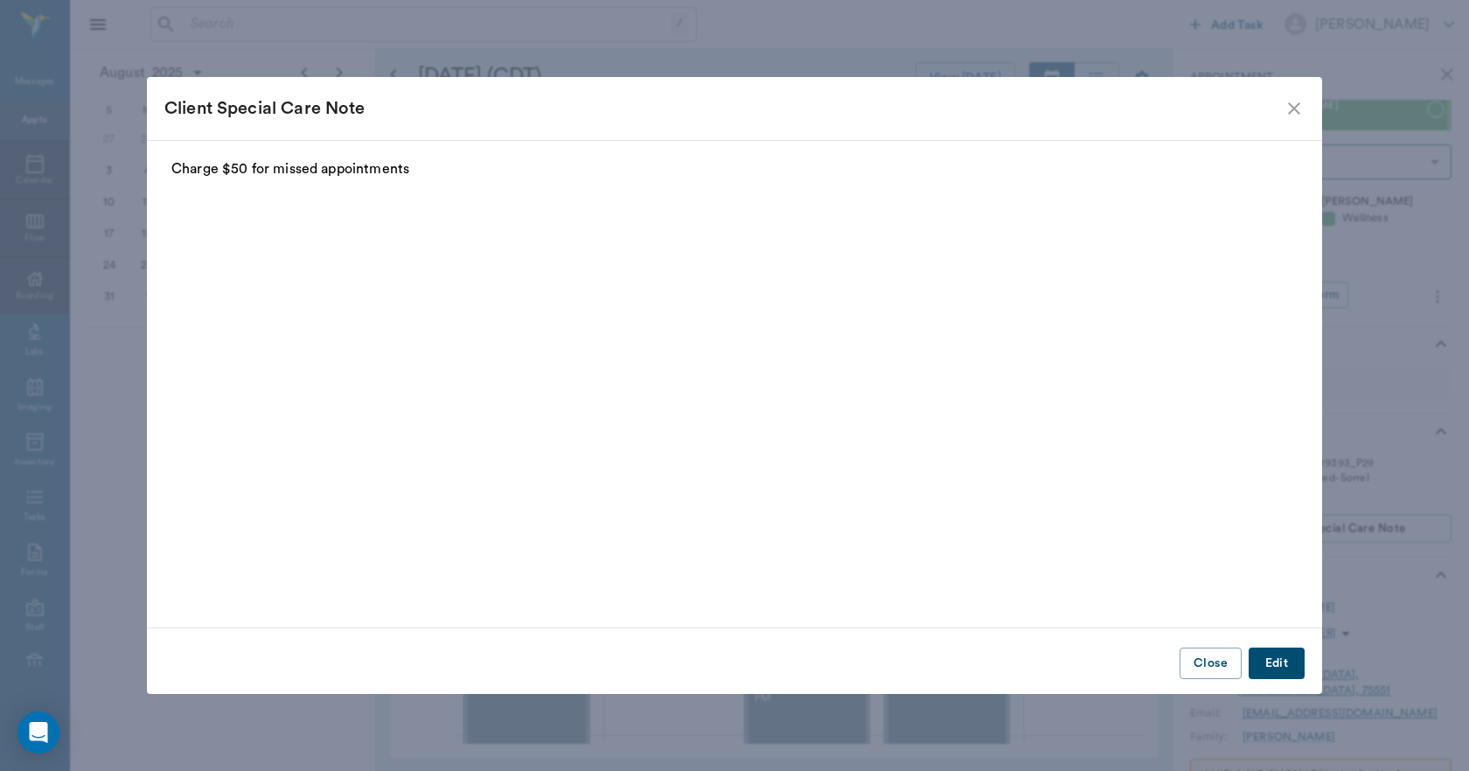
click at [1205, 661] on button "Close" at bounding box center [1211, 663] width 62 height 32
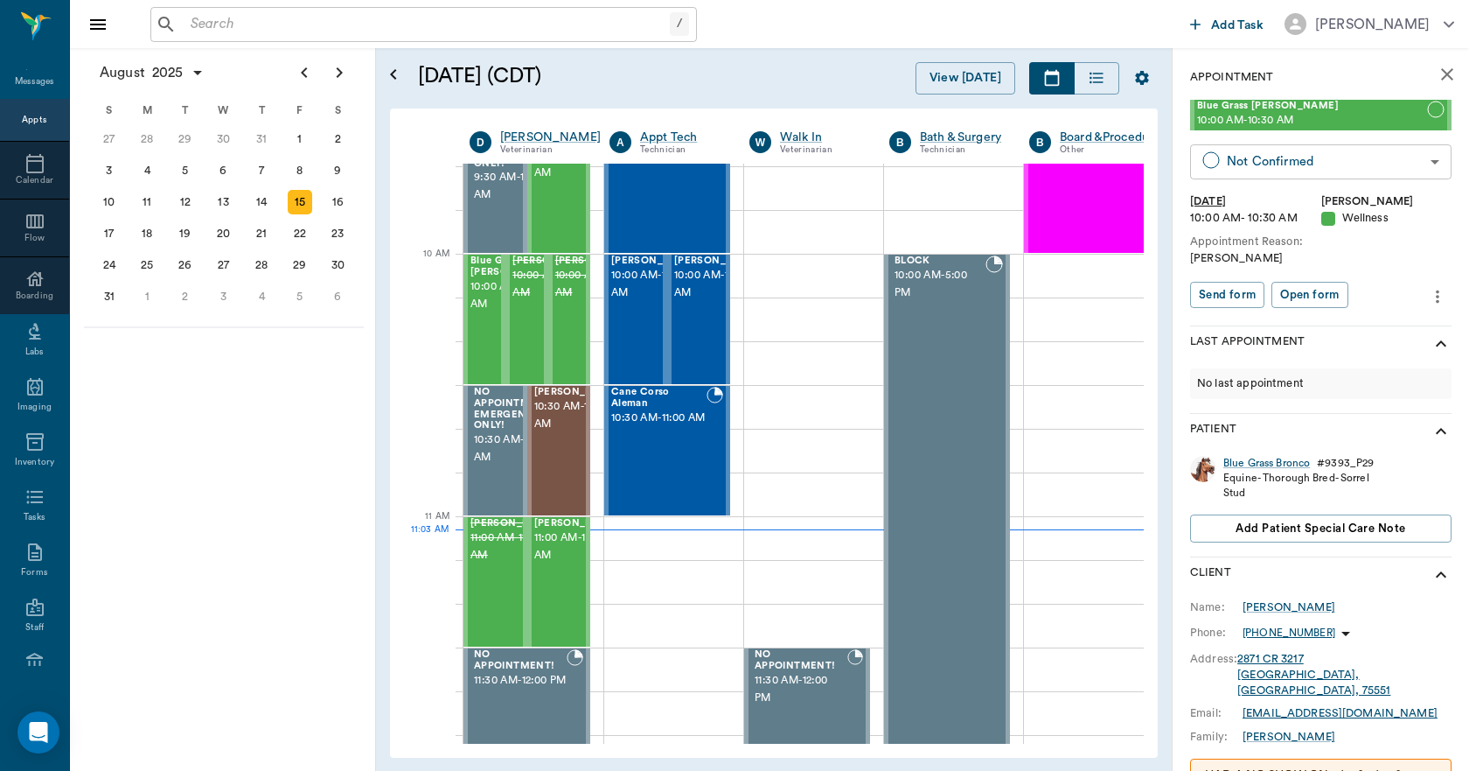
click at [1320, 167] on body "/ ​ Add Task [PERSON_NAME] Nectar Messages Appts Calendar Flow Boarding Labs Im…" at bounding box center [734, 385] width 1469 height 771
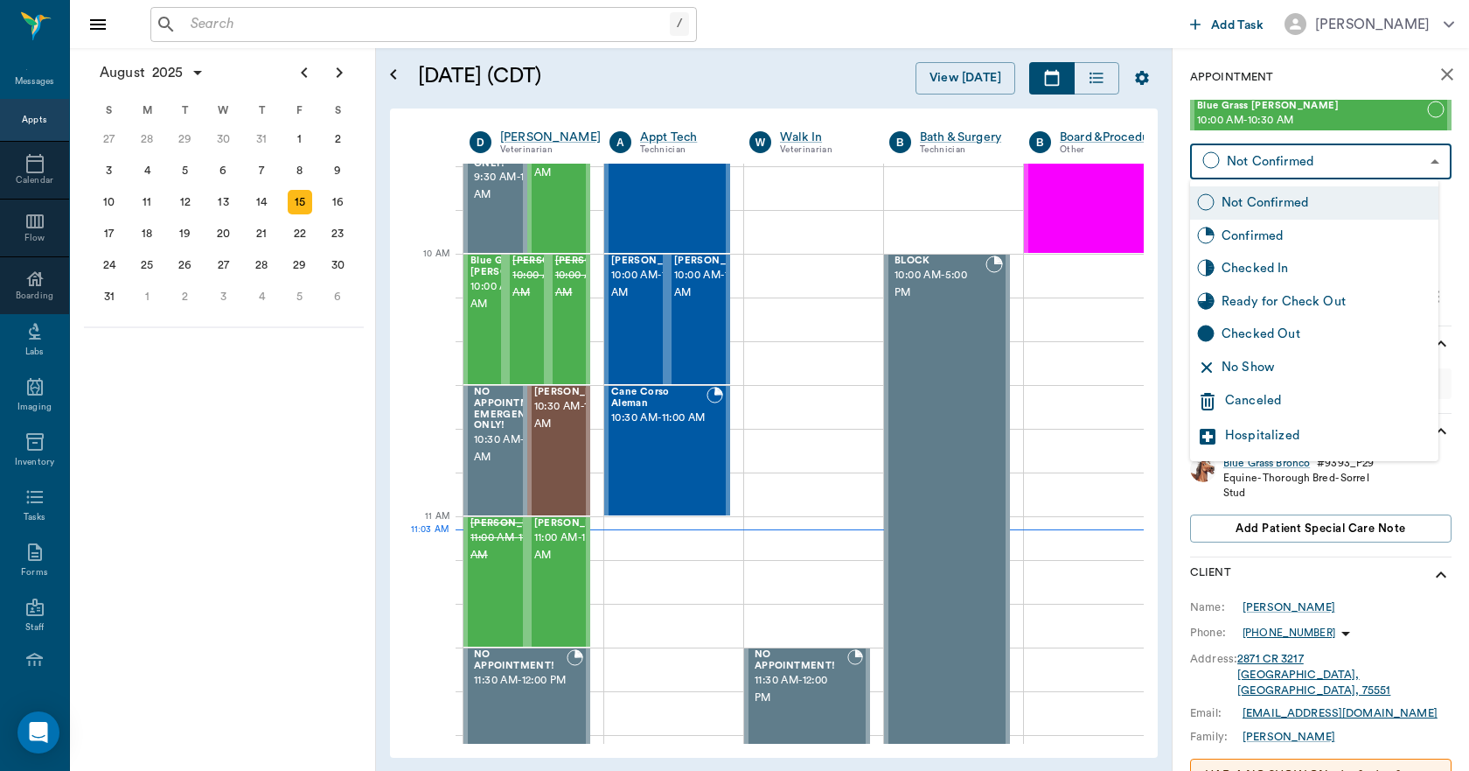
click at [1235, 370] on div "No Show" at bounding box center [1327, 367] width 210 height 19
type input "NO_SHOW"
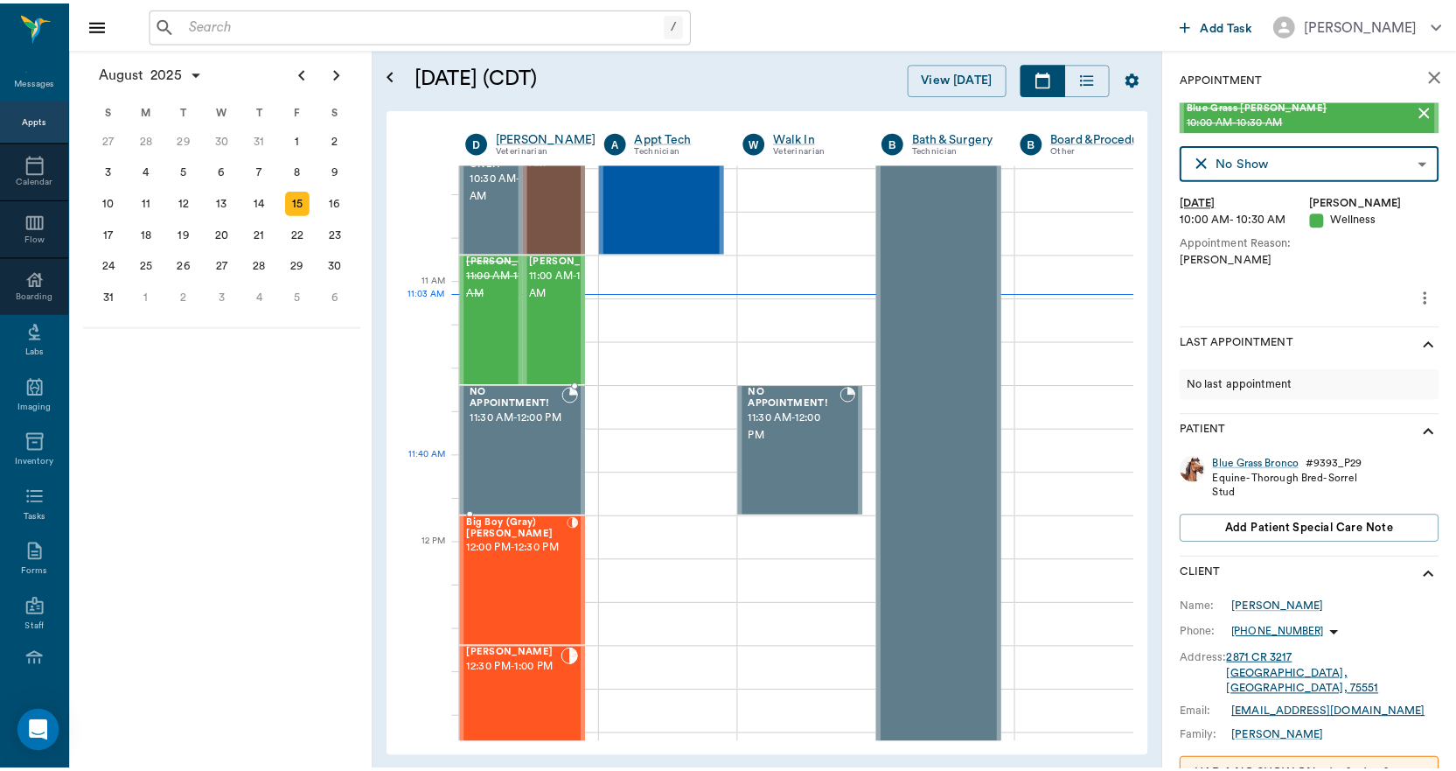
scroll to position [529, 0]
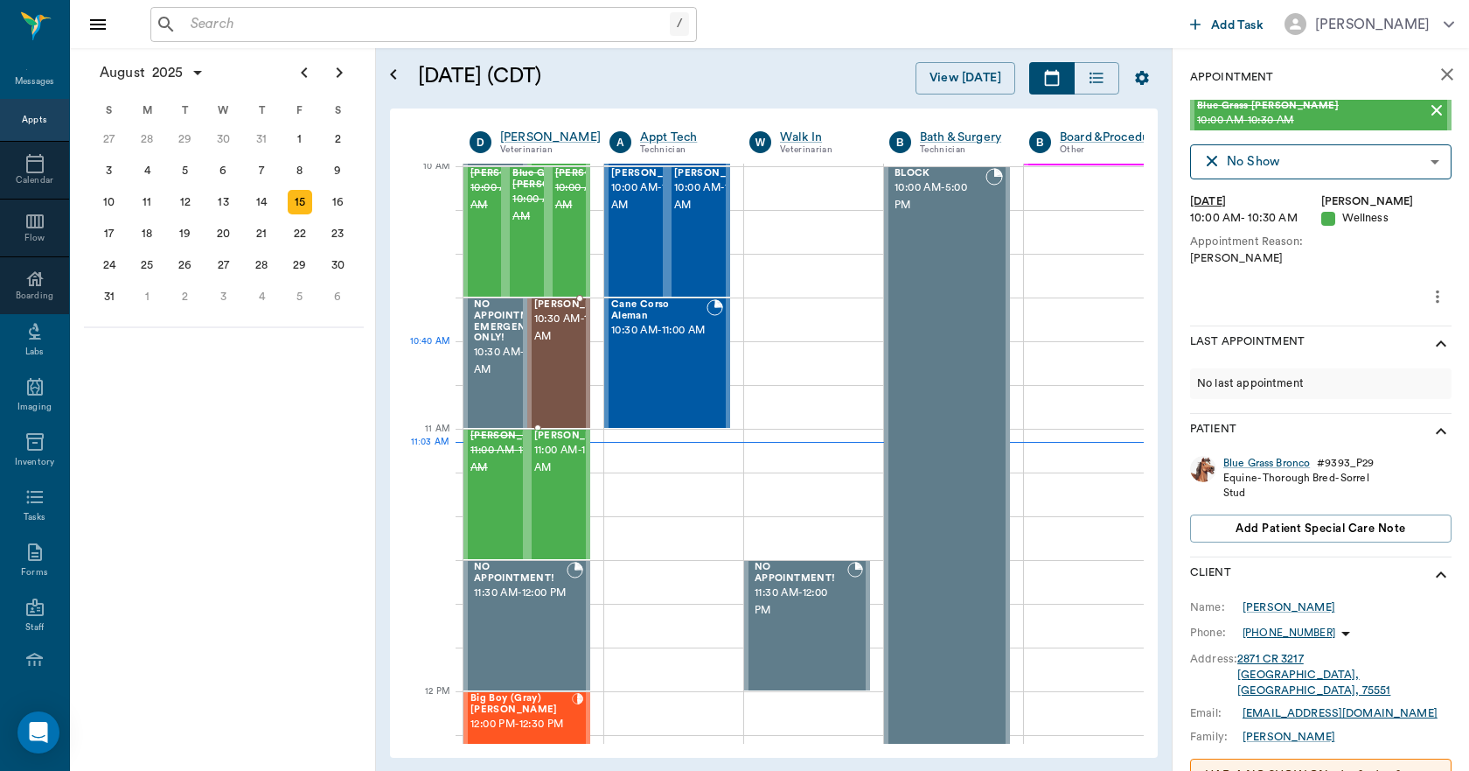
click at [548, 345] on span "10:30 AM - 11:00 AM" at bounding box center [577, 327] width 87 height 35
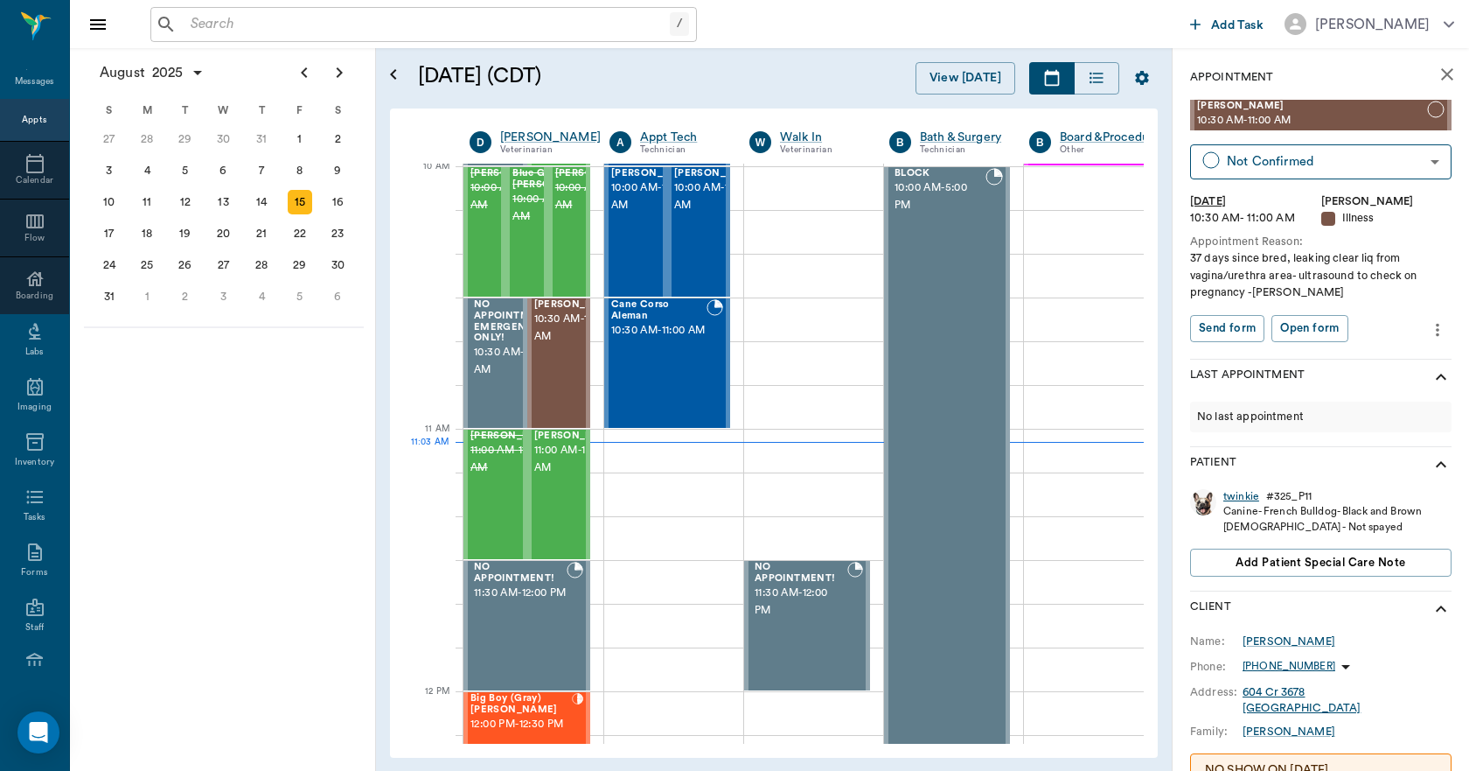
click at [1235, 499] on div "twinkie" at bounding box center [1242, 496] width 36 height 15
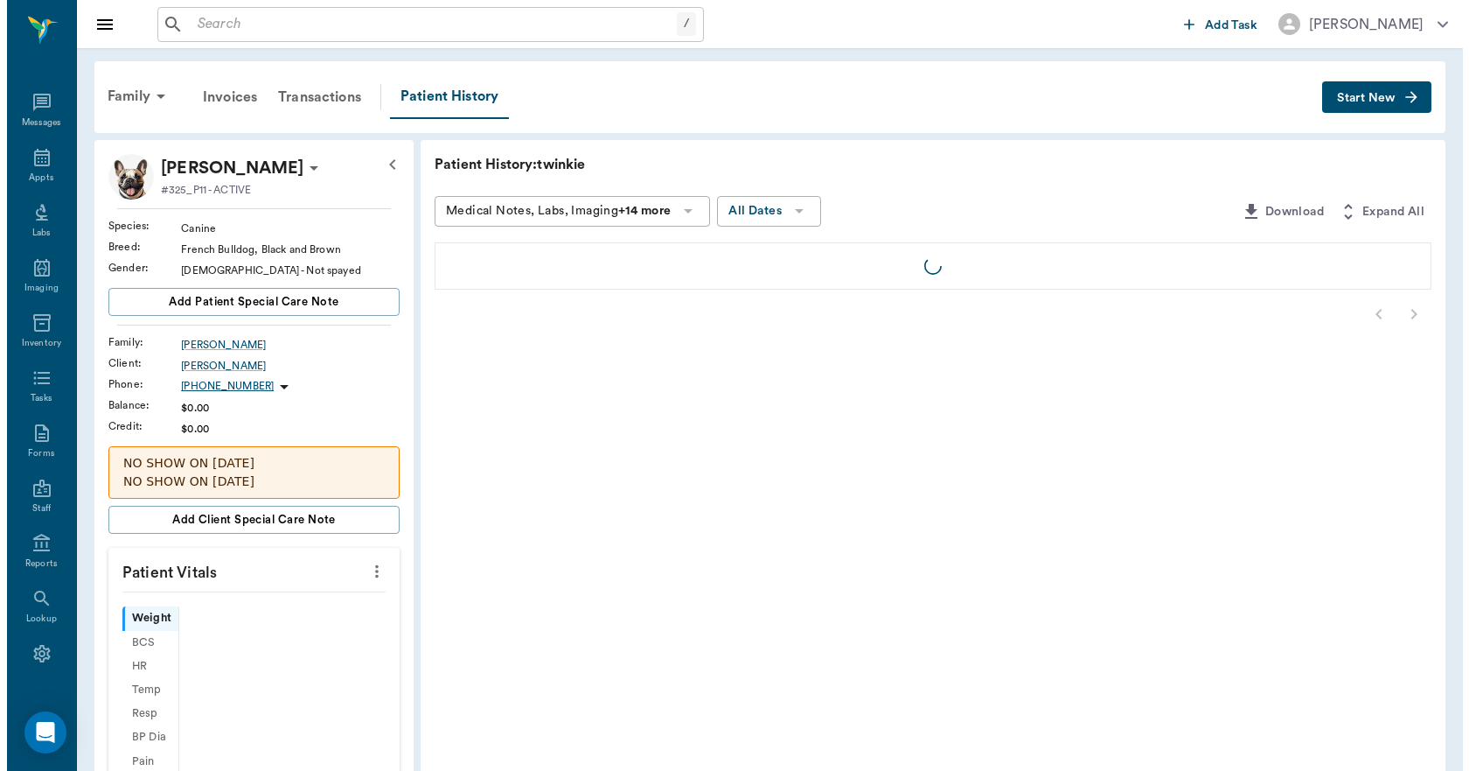
scroll to position [32, 0]
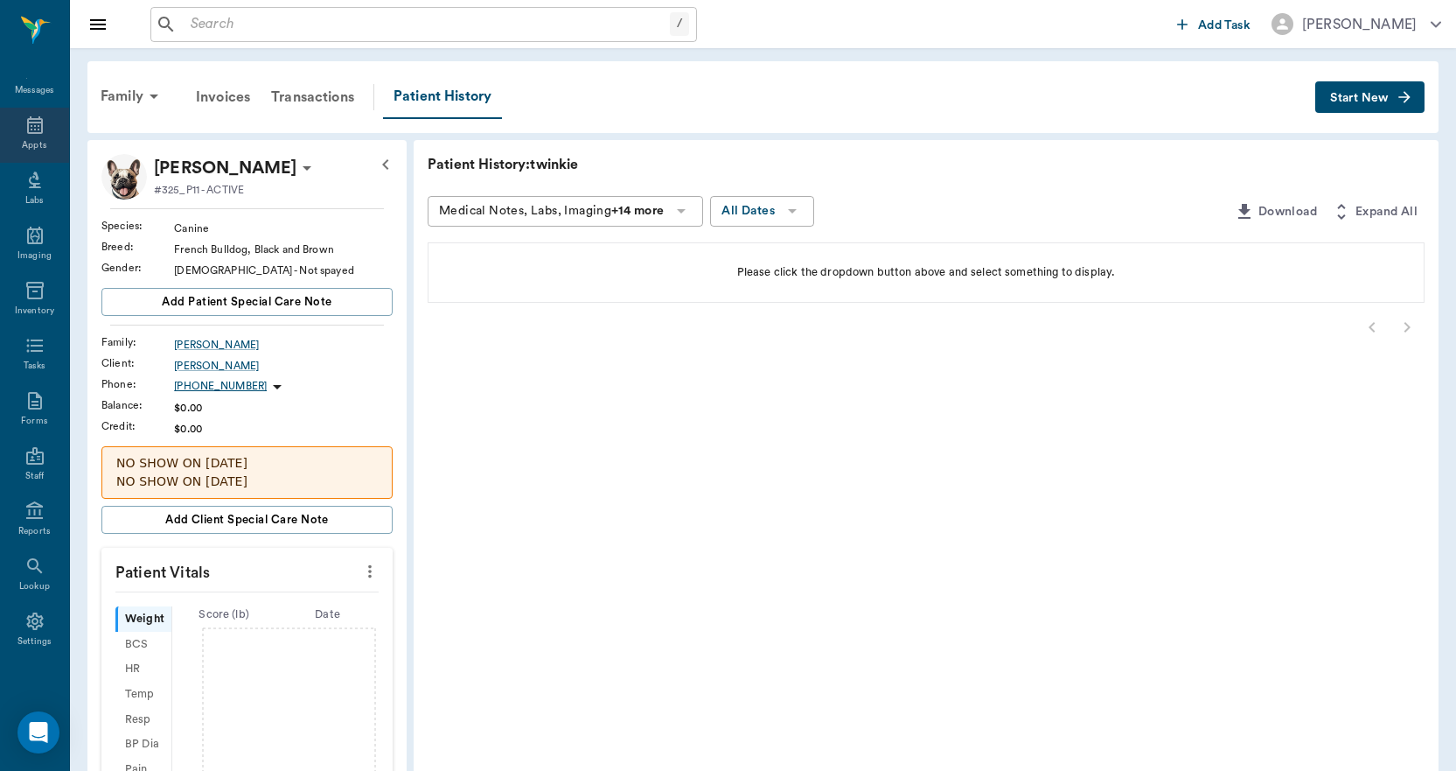
click at [41, 145] on div "Appts" at bounding box center [34, 135] width 69 height 55
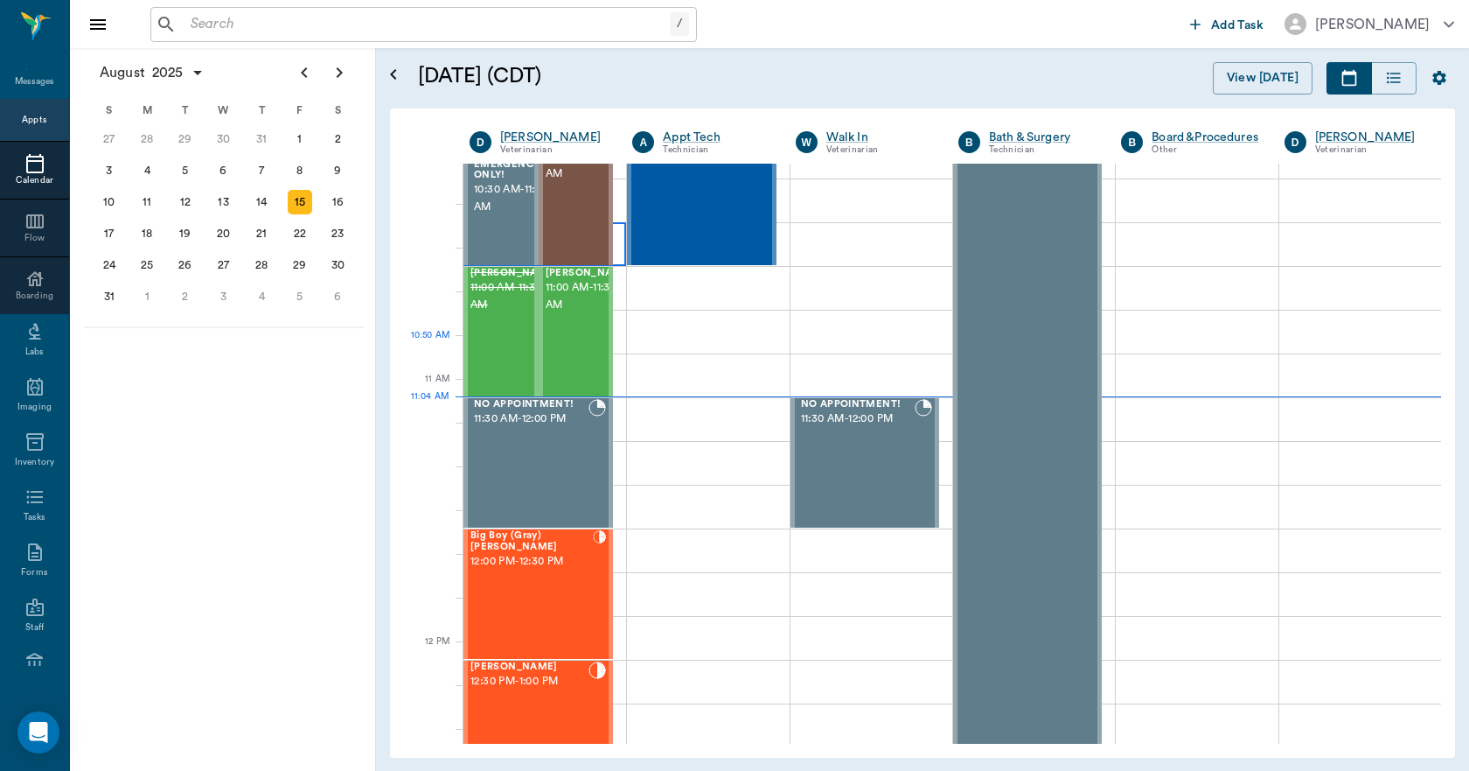
scroll to position [525, 0]
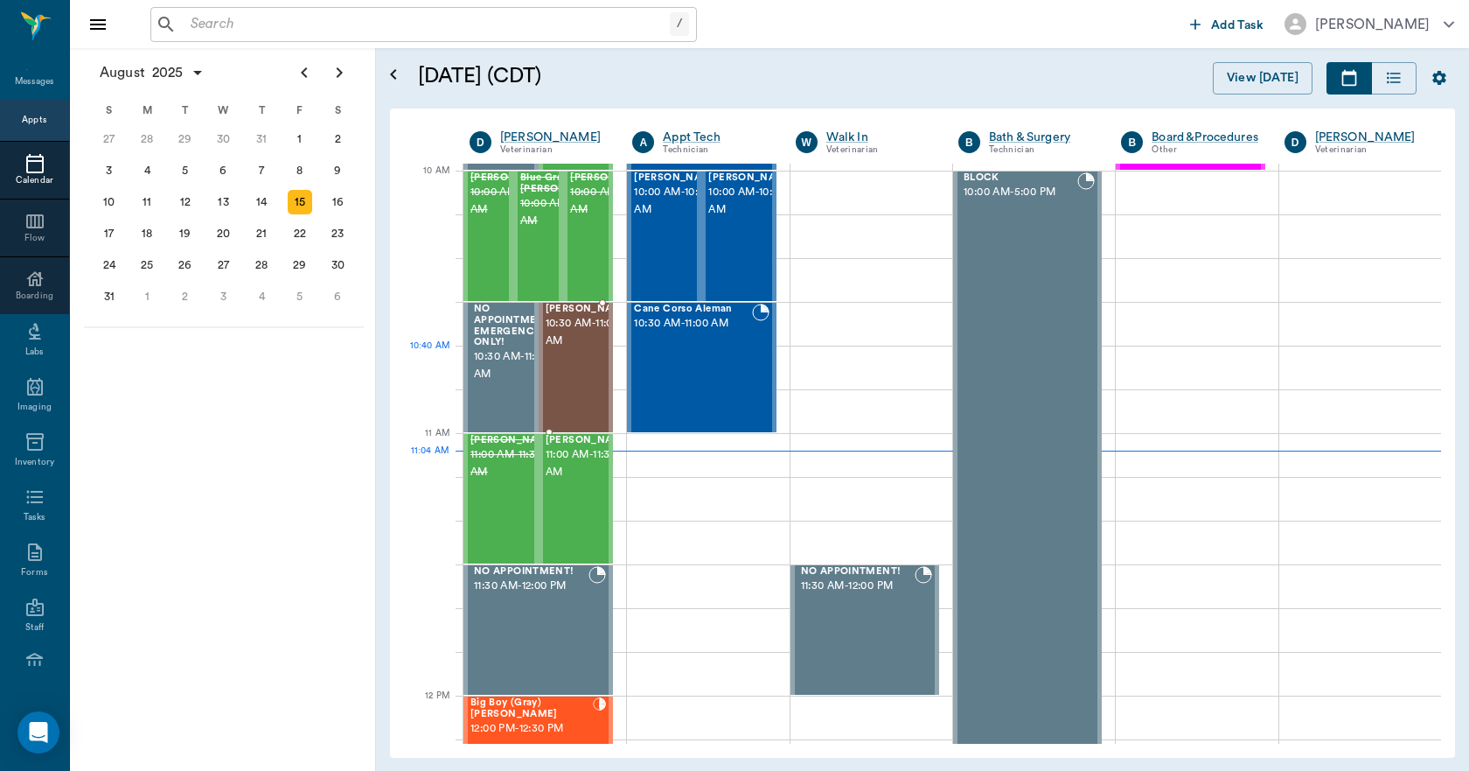
click at [590, 350] on span "10:30 AM - 11:00 AM" at bounding box center [589, 332] width 87 height 35
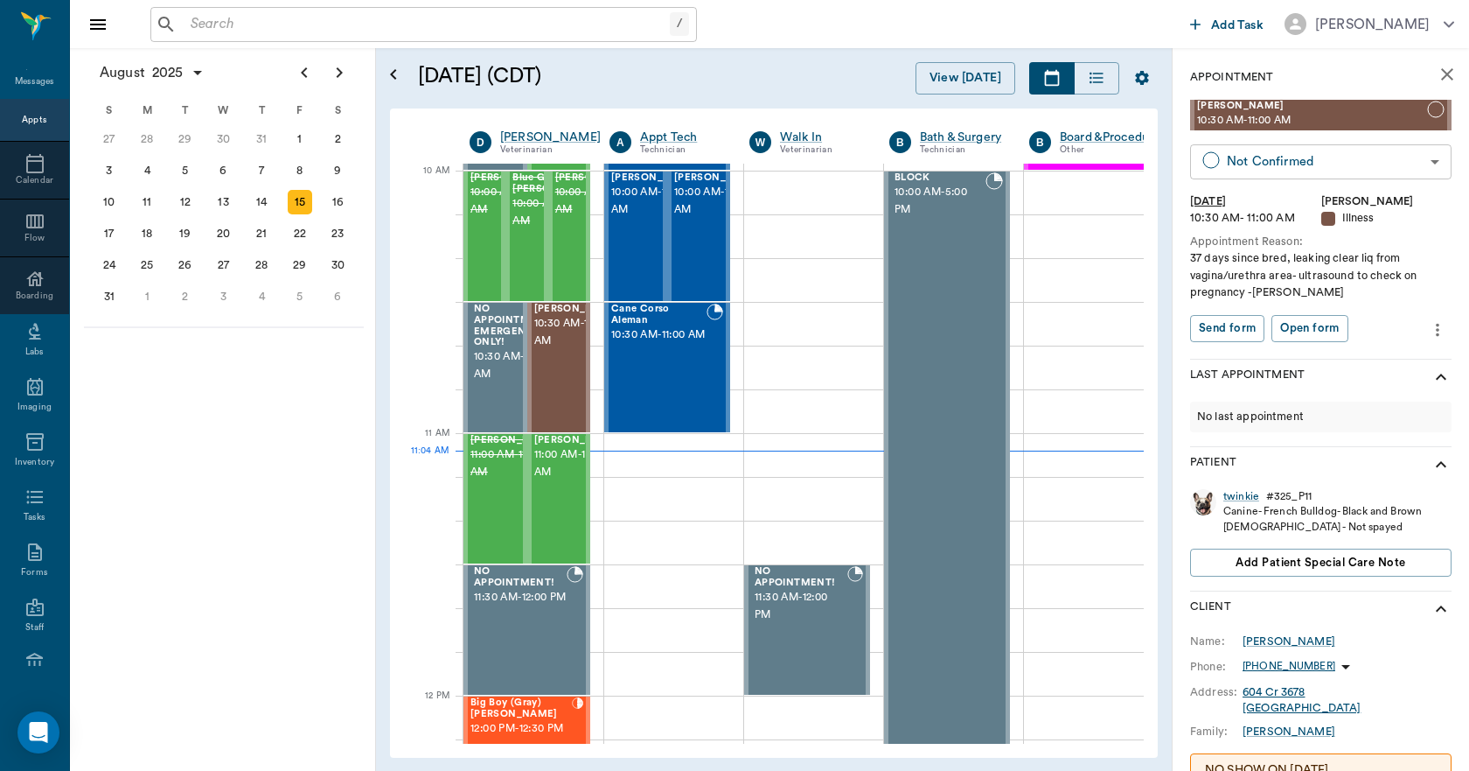
click at [1261, 166] on body "/ ​ Add Task [PERSON_NAME] Nectar Messages Appts Calendar Flow Boarding Labs Im…" at bounding box center [734, 385] width 1469 height 771
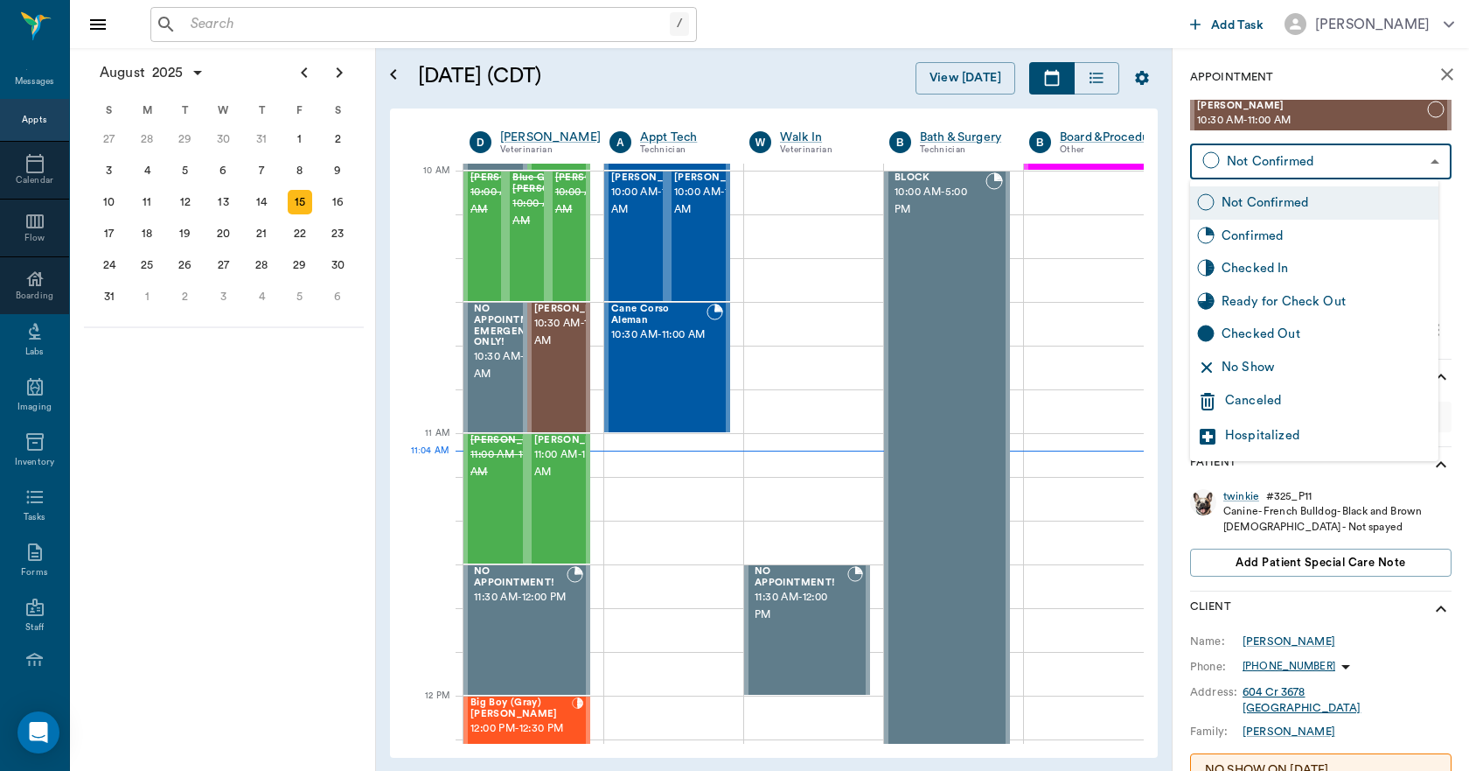
click at [1245, 364] on div "No Show" at bounding box center [1327, 367] width 210 height 19
type input "NO_SHOW"
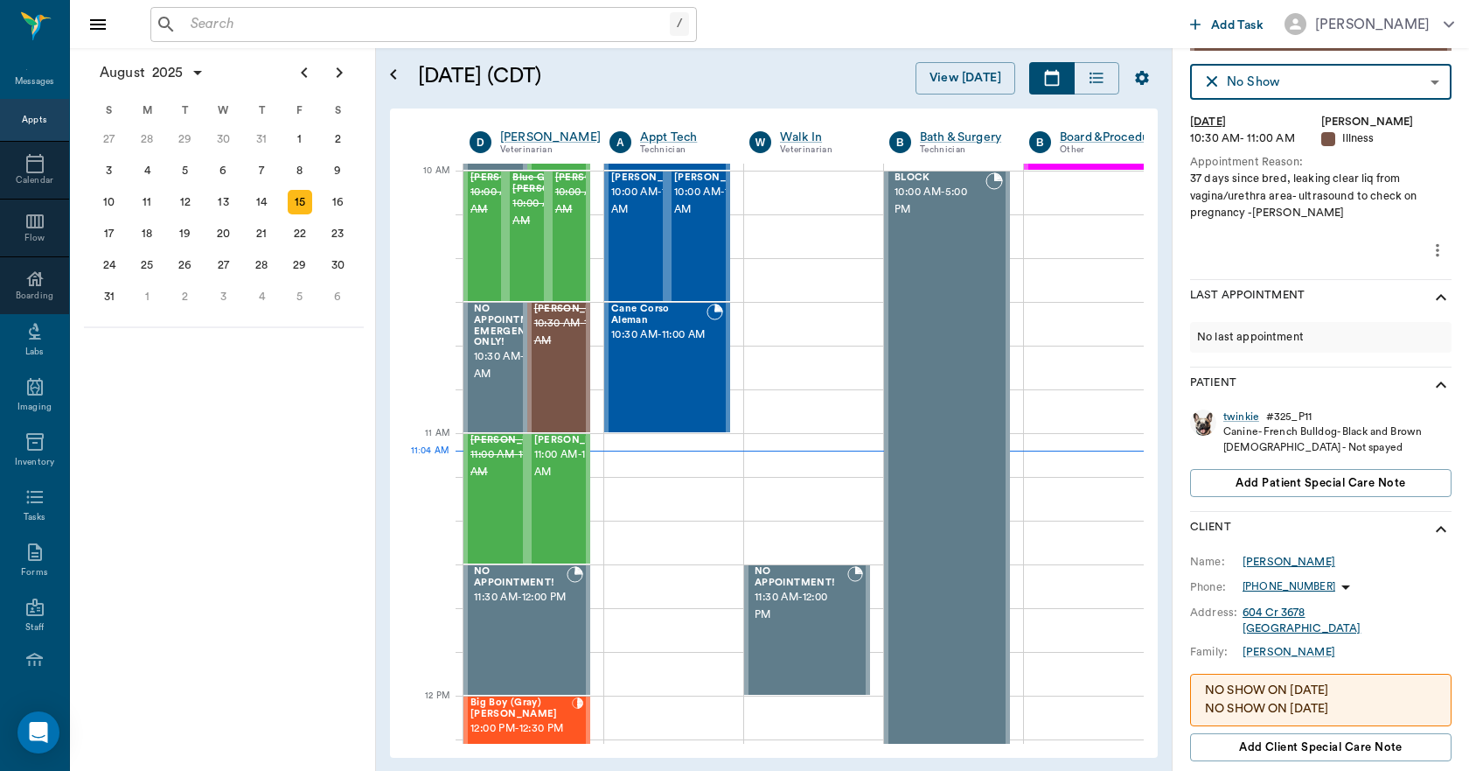
scroll to position [213, 0]
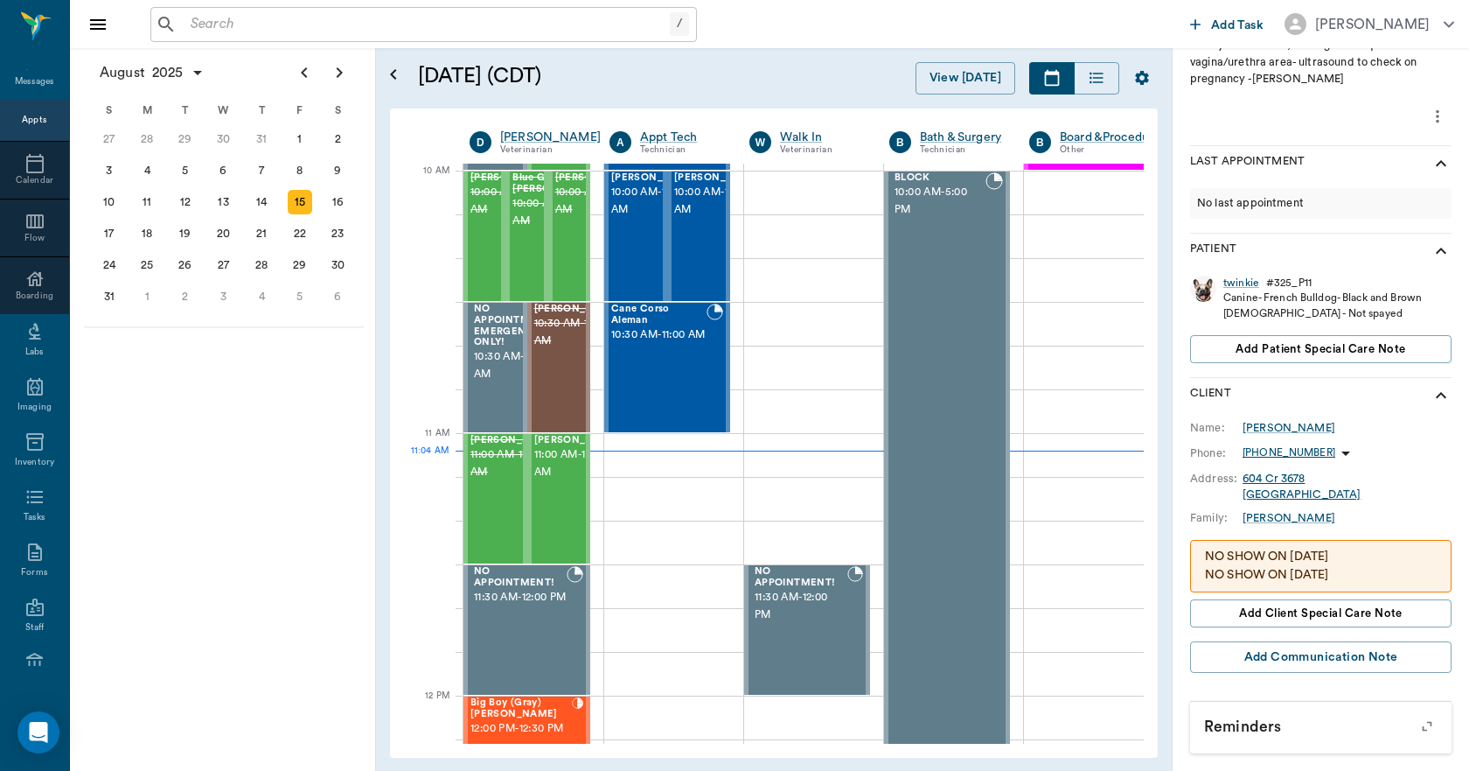
click at [1365, 579] on p "NO SHOW ON [DATE] NO SHOW ON [DATE]" at bounding box center [1321, 566] width 232 height 37
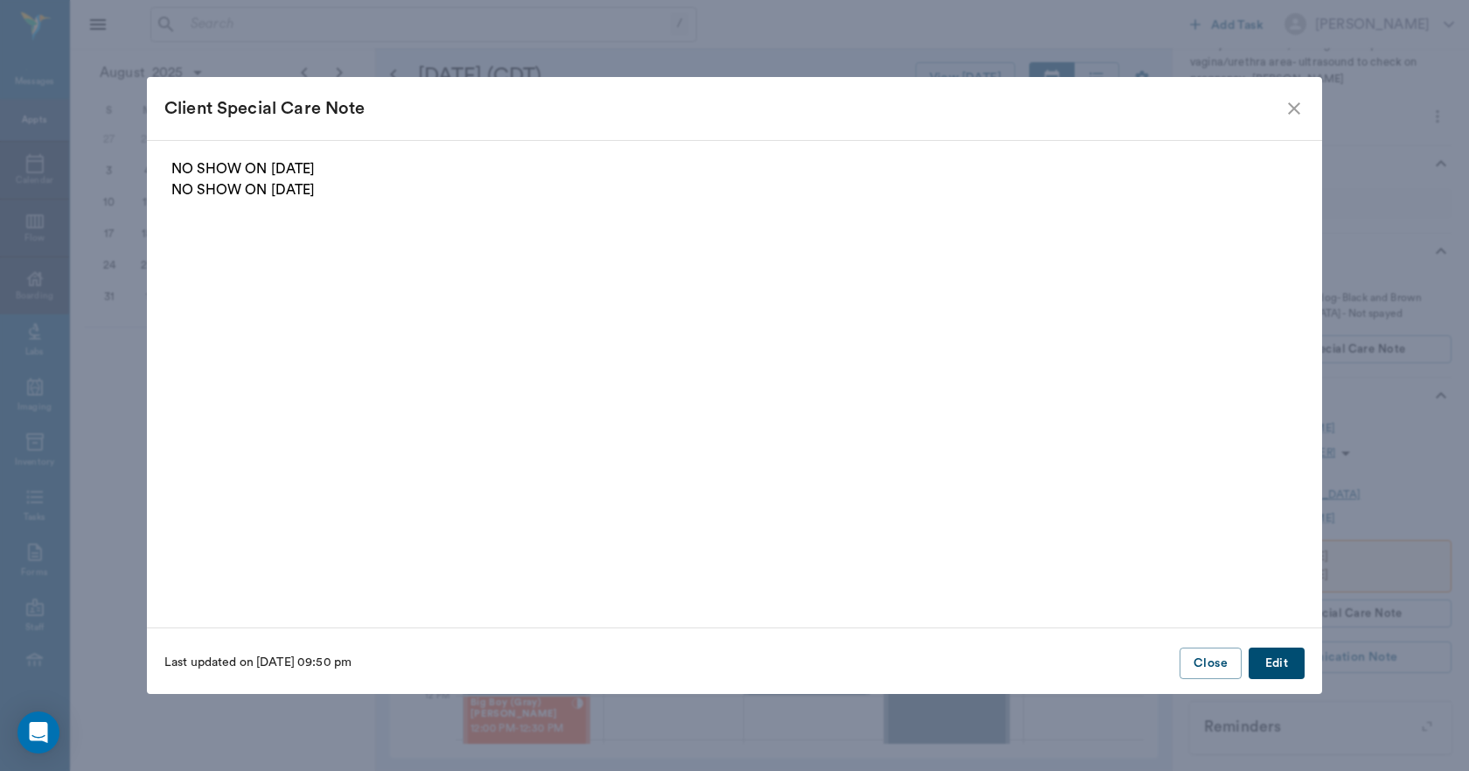
drag, startPoint x: 1293, startPoint y: 661, endPoint x: 1197, endPoint y: 598, distance: 114.3
click at [1290, 660] on button "Edit" at bounding box center [1277, 663] width 56 height 32
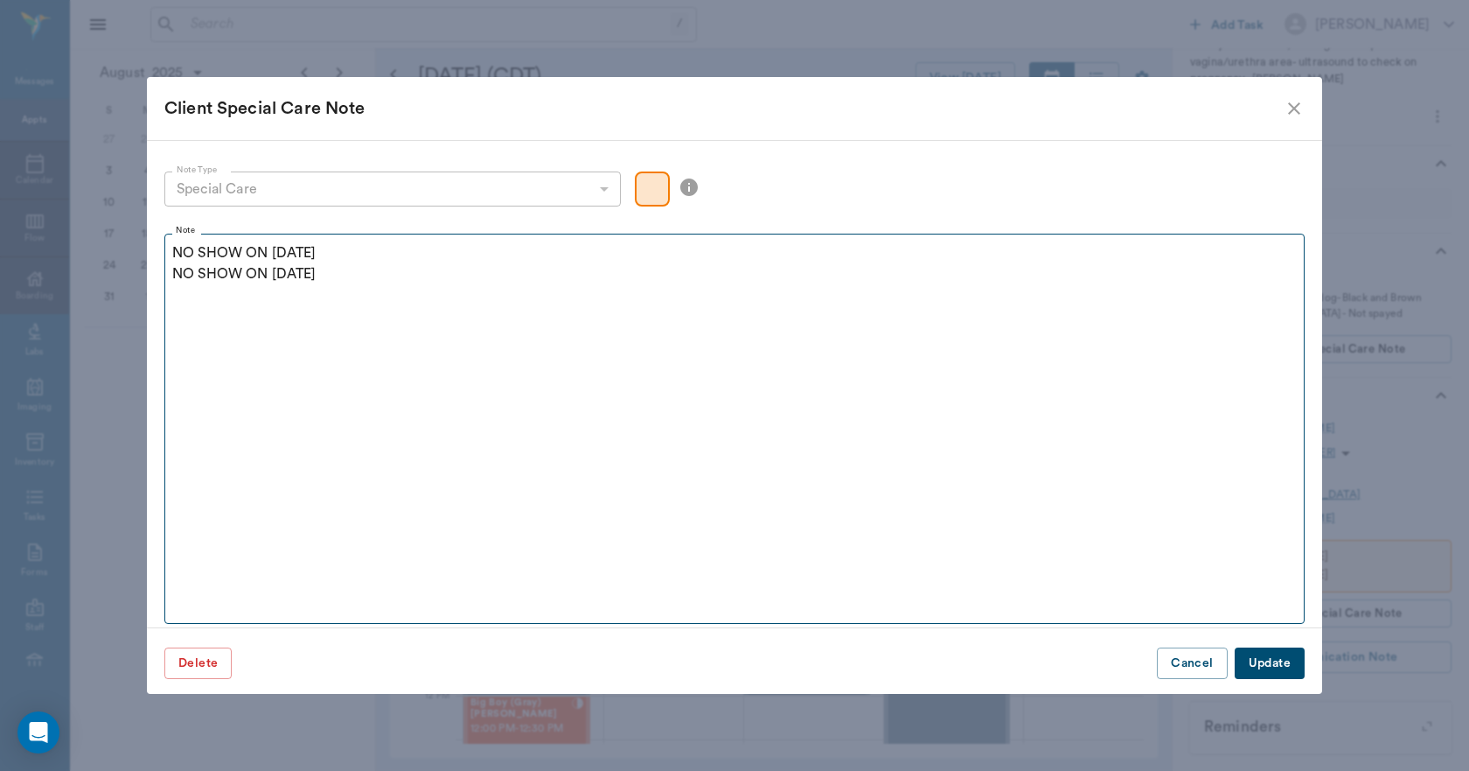
click at [355, 289] on fieldset "Note NO SHOW ON [DATE] NO SHOW ON [DATE]" at bounding box center [734, 425] width 1141 height 398
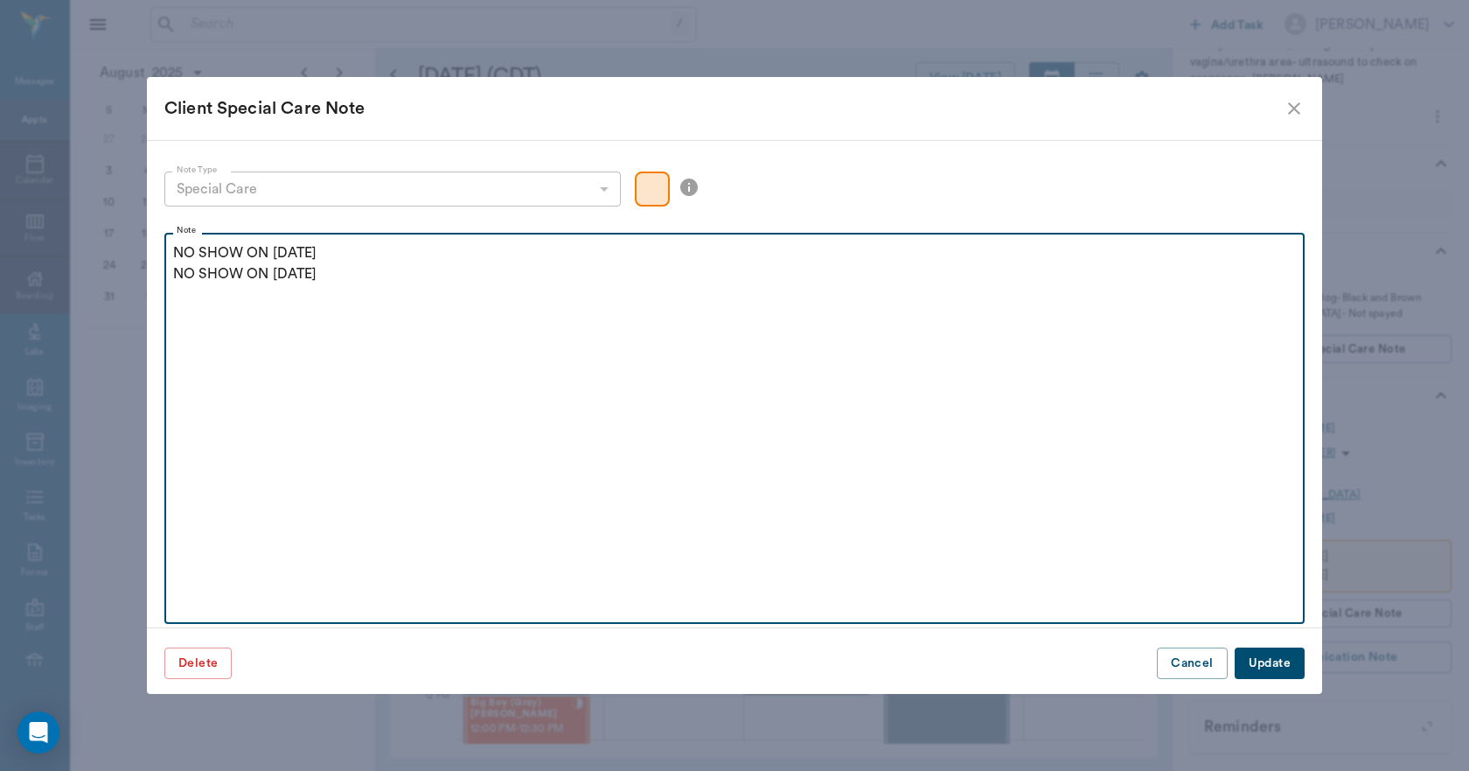
click at [351, 272] on p "NO SHOW ON [DATE] NO SHOW ON [DATE]" at bounding box center [734, 263] width 1123 height 42
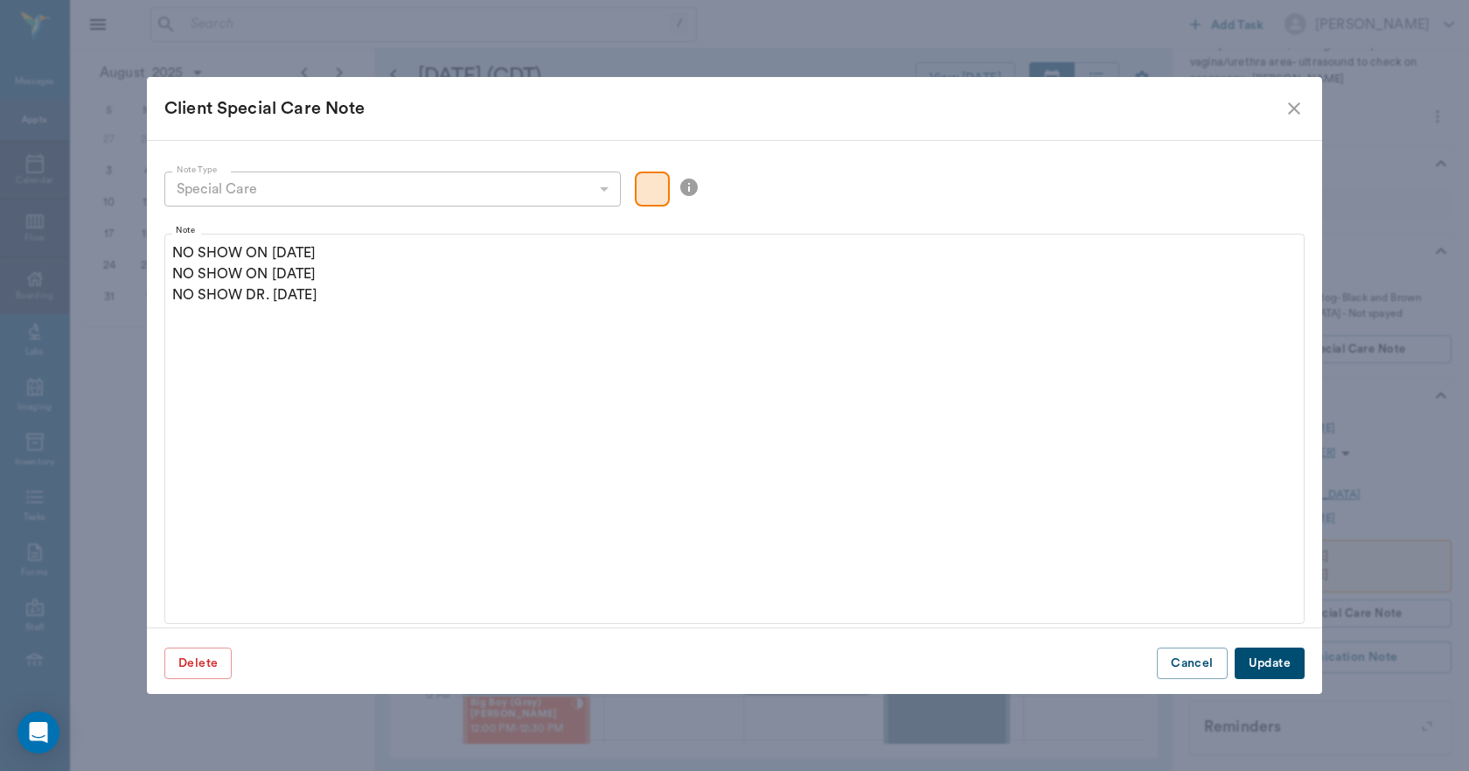
click at [1267, 658] on button "Update" at bounding box center [1270, 663] width 70 height 32
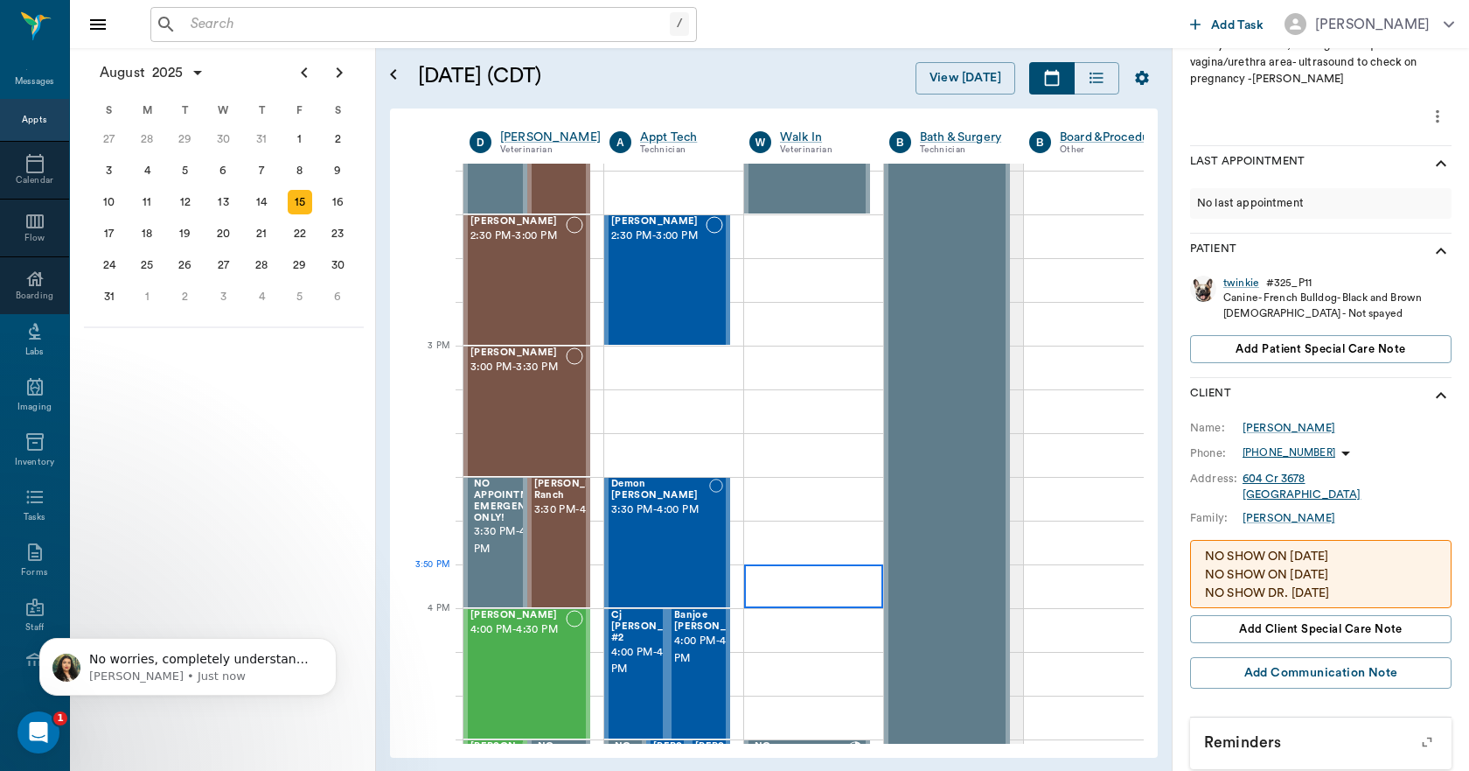
scroll to position [0, 0]
